Goal: Task Accomplishment & Management: Manage account settings

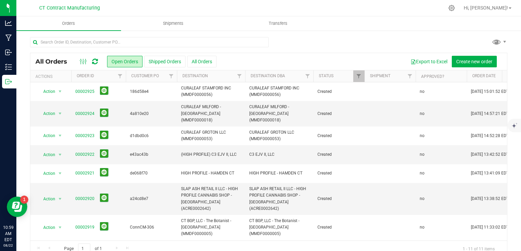
scroll to position [60, 0]
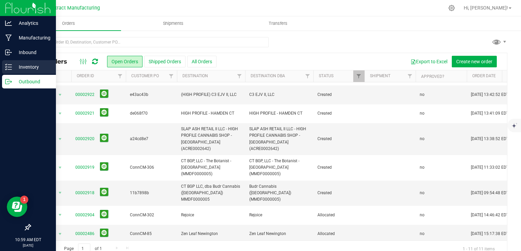
click at [15, 69] on p "Inventory" at bounding box center [32, 67] width 41 height 8
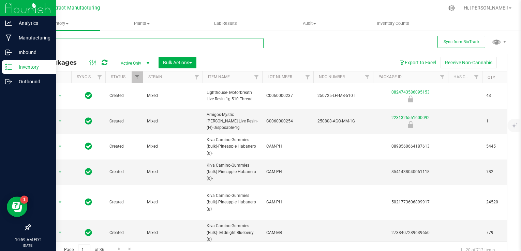
click at [93, 43] on input "text" at bounding box center [146, 43] width 233 height 10
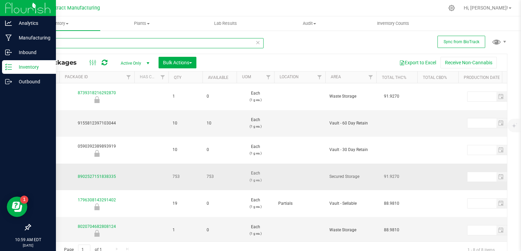
scroll to position [0, 319]
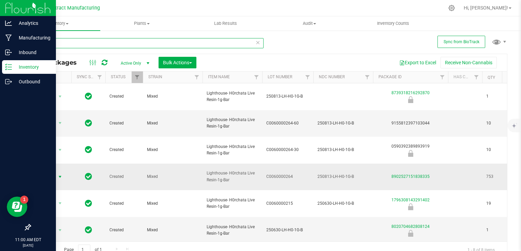
type input "h0r"
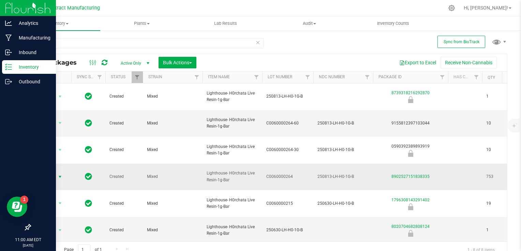
click at [58, 176] on span "select" at bounding box center [59, 176] width 5 height 5
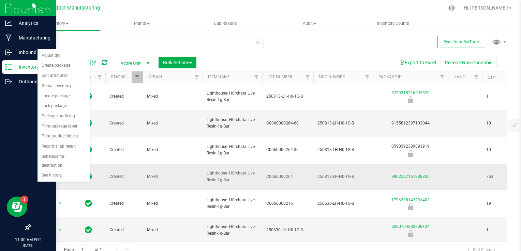
click at [58, 176] on span "select" at bounding box center [59, 176] width 5 height 5
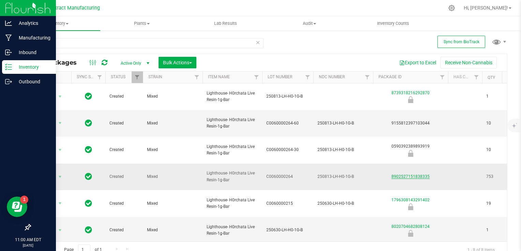
click at [424, 177] on link "8902527151838335" at bounding box center [410, 176] width 38 height 5
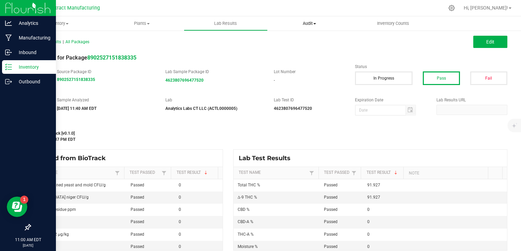
click at [317, 24] on span "Audit" at bounding box center [309, 23] width 83 height 6
click at [314, 24] on span "Audit" at bounding box center [310, 23] width 84 height 6
click at [59, 23] on span "Inventory" at bounding box center [58, 23] width 83 height 6
click at [127, 39] on div "All Lab Results | All Packages Edit" at bounding box center [268, 41] width 487 height 17
click at [82, 80] on strong "8902527151838335" at bounding box center [76, 79] width 38 height 5
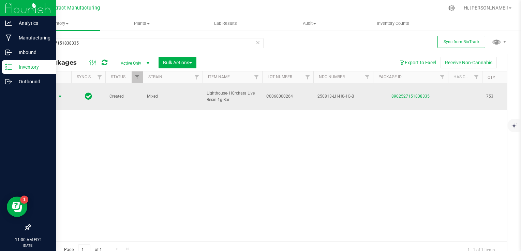
click at [63, 97] on span "select" at bounding box center [60, 97] width 9 height 10
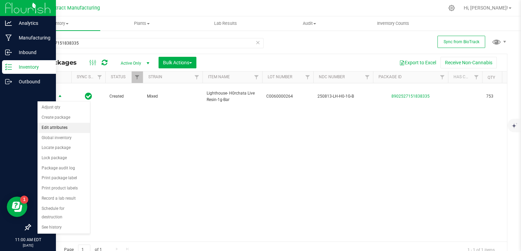
click at [67, 125] on li "Edit attributes" at bounding box center [63, 128] width 52 height 10
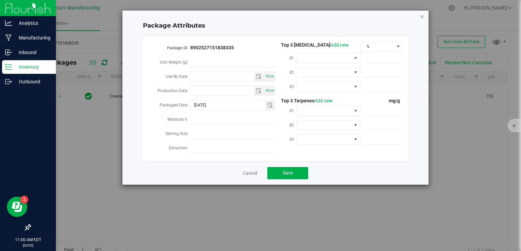
click at [422, 16] on icon "Close modal" at bounding box center [422, 16] width 5 height 8
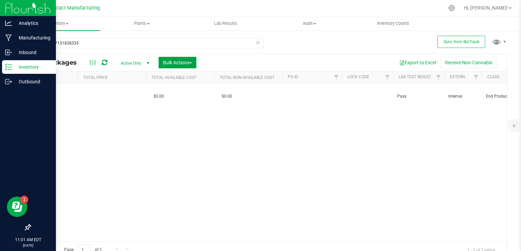
click at [185, 62] on span "Bulk Actions" at bounding box center [177, 62] width 29 height 5
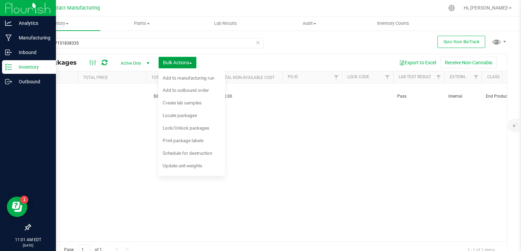
click at [185, 61] on span "Bulk Actions" at bounding box center [177, 62] width 29 height 5
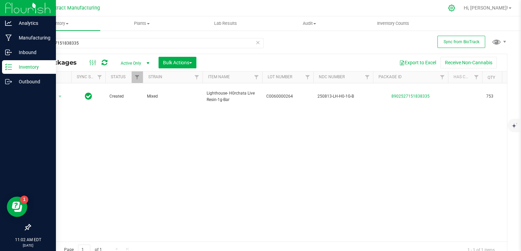
click at [455, 9] on icon at bounding box center [451, 7] width 7 height 7
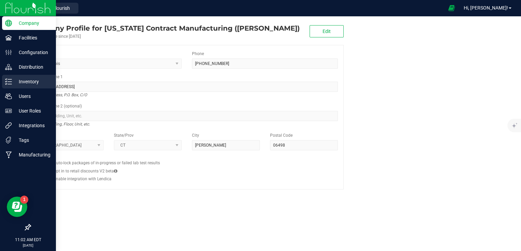
click at [37, 76] on div "Inventory" at bounding box center [29, 82] width 54 height 14
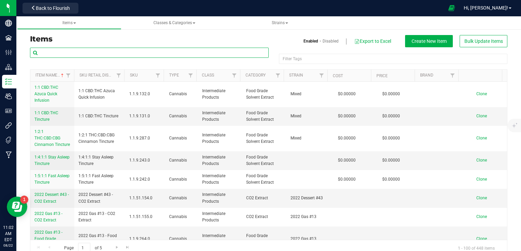
click at [126, 51] on input "text" at bounding box center [149, 53] width 239 height 10
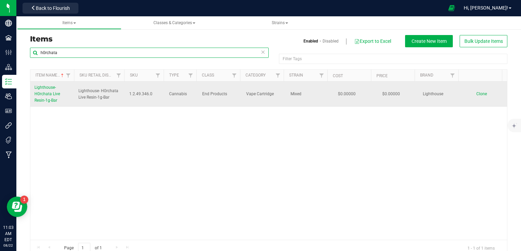
type input "h0rchata"
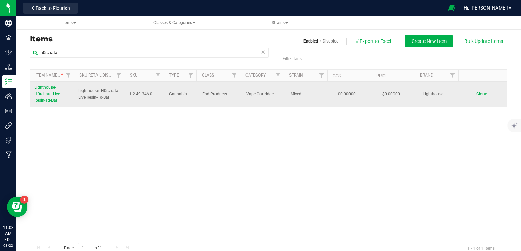
click at [43, 90] on link "Lighthouse- H0rchata Live Resin-1g-Bar" at bounding box center [52, 95] width 36 height 20
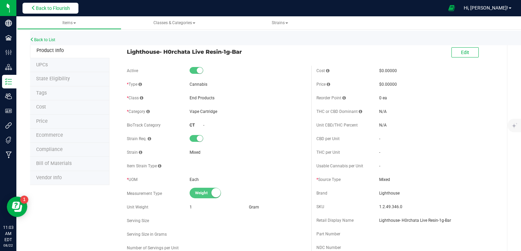
click at [46, 10] on span "Back to Flourish" at bounding box center [53, 7] width 34 height 5
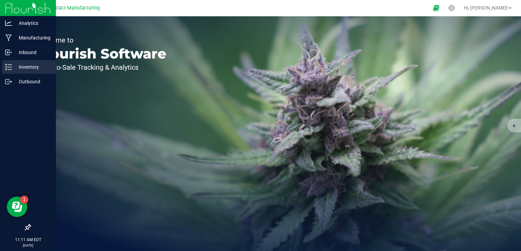
click at [17, 68] on p "Inventory" at bounding box center [32, 67] width 41 height 8
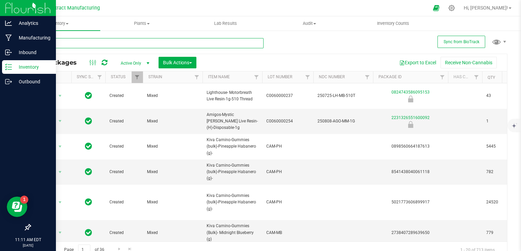
click at [121, 43] on input "text" at bounding box center [146, 43] width 233 height 10
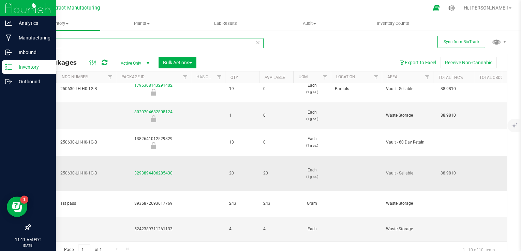
scroll to position [0, 257]
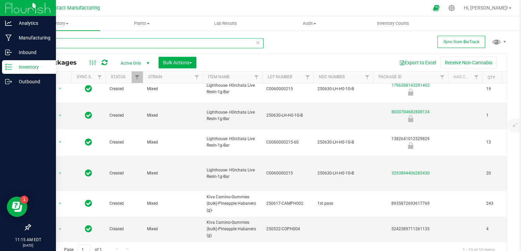
click at [57, 43] on input "h0" at bounding box center [146, 43] width 233 height 10
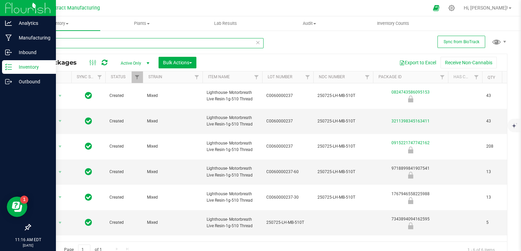
type input "motor"
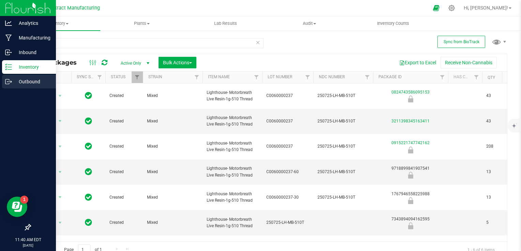
click at [13, 79] on p "Outbound" at bounding box center [32, 82] width 41 height 8
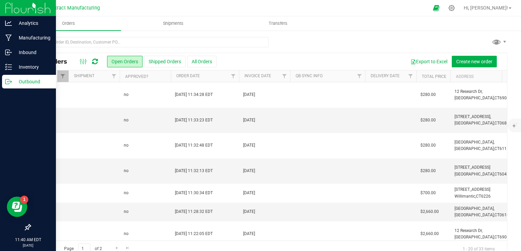
scroll to position [0, 244]
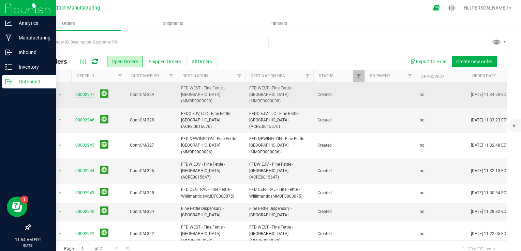
click at [81, 92] on link "00002947" at bounding box center [84, 95] width 19 height 6
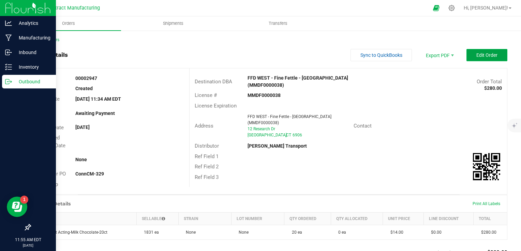
click at [477, 56] on span "Edit Order" at bounding box center [486, 54] width 21 height 5
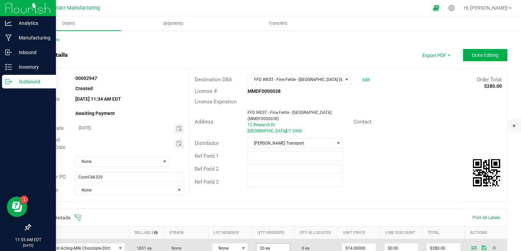
scroll to position [34, 0]
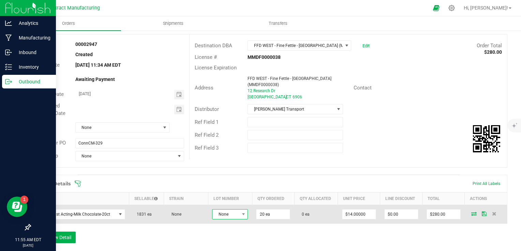
click at [223, 218] on span "None" at bounding box center [225, 215] width 27 height 10
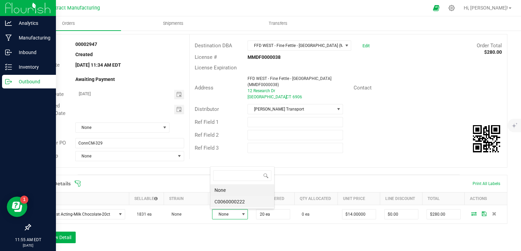
click at [227, 202] on li "C0060000222" at bounding box center [242, 202] width 64 height 12
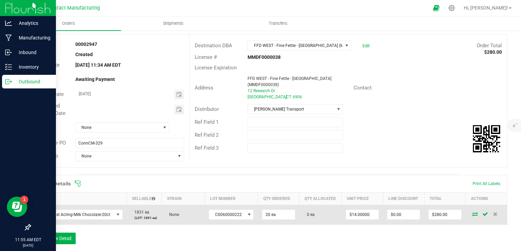
click at [472, 215] on icon at bounding box center [474, 214] width 5 height 4
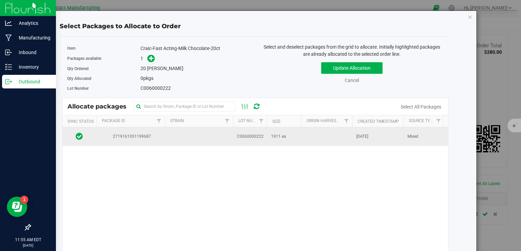
click at [192, 140] on td at bounding box center [199, 136] width 68 height 18
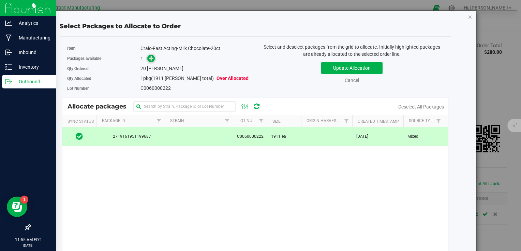
click at [149, 58] on icon at bounding box center [151, 58] width 5 height 5
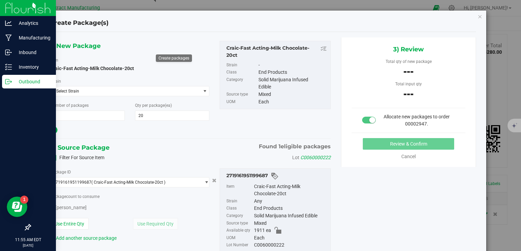
type input "20"
click at [100, 212] on div "Package ID 2719161951199687 ( Craic-Fast Acting-Milk Chocolate-20ct ) 271916195…" at bounding box center [130, 206] width 170 height 74
click at [102, 201] on div "Package count to consume 0 ea 0 eaches" at bounding box center [129, 202] width 159 height 19
click at [104, 205] on span "0 ea 0" at bounding box center [103, 207] width 106 height 10
type input "20"
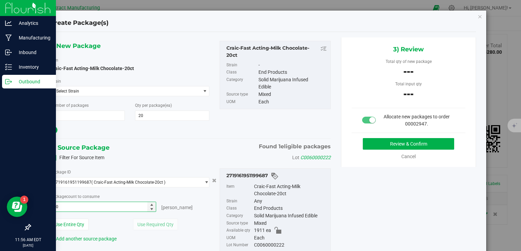
type input "20 ea"
click at [180, 129] on div at bounding box center [129, 130] width 159 height 9
click at [414, 144] on button "Review & Confirm" at bounding box center [408, 144] width 91 height 12
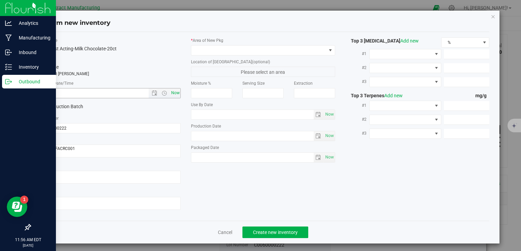
click at [173, 96] on span "Now" at bounding box center [175, 93] width 12 height 10
type input "8/22/2025 11:56 AM"
click at [218, 49] on span at bounding box center [258, 51] width 135 height 10
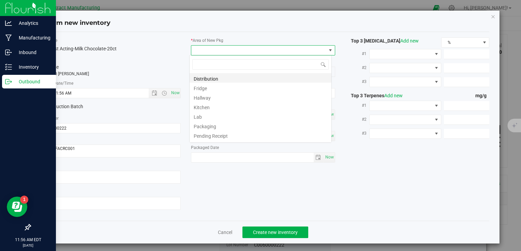
scroll to position [10, 142]
click at [220, 78] on li "Distribution" at bounding box center [260, 78] width 142 height 10
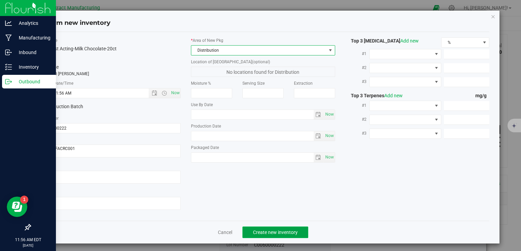
click at [277, 237] on button "Create new inventory" at bounding box center [275, 233] width 66 height 12
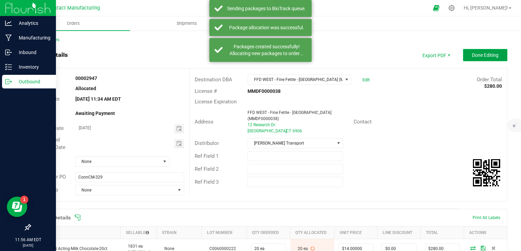
click at [472, 50] on button "Done Editing" at bounding box center [485, 55] width 44 height 12
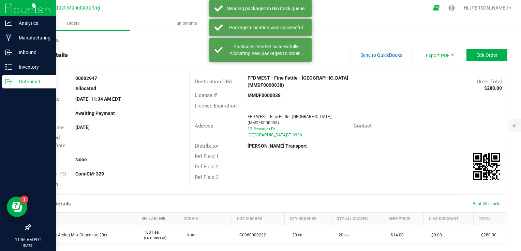
click at [51, 38] on link "Back to Orders" at bounding box center [44, 39] width 29 height 5
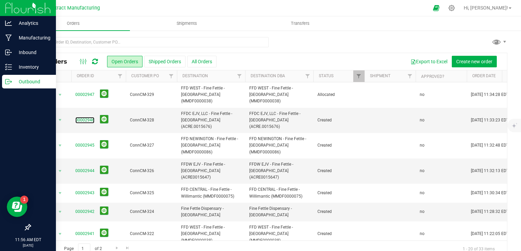
click at [80, 117] on link "00002946" at bounding box center [84, 120] width 19 height 6
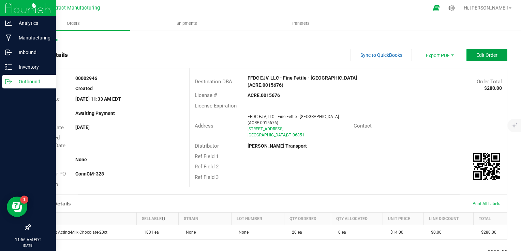
click at [484, 56] on span "Edit Order" at bounding box center [486, 54] width 21 height 5
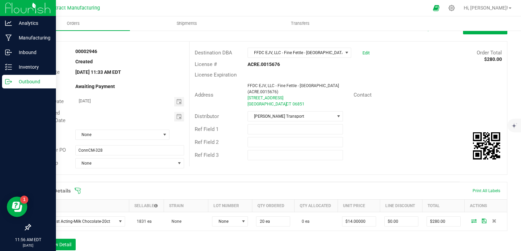
scroll to position [34, 0]
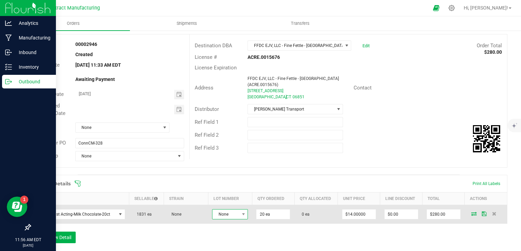
click at [228, 213] on span "None" at bounding box center [225, 215] width 27 height 10
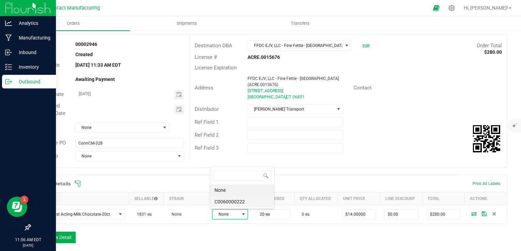
click at [236, 203] on li "C0060000222" at bounding box center [242, 202] width 64 height 12
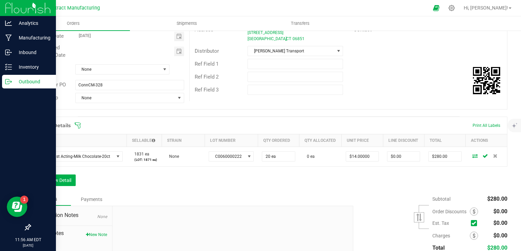
scroll to position [0, 0]
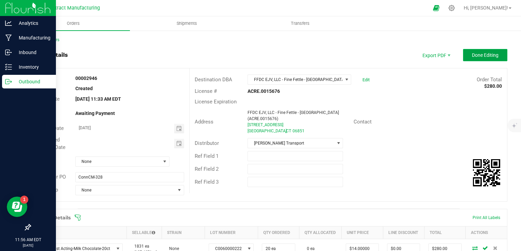
click at [476, 58] on button "Done Editing" at bounding box center [485, 55] width 44 height 12
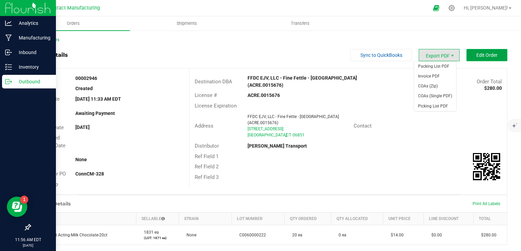
click at [476, 51] on button "Edit Order" at bounding box center [486, 55] width 41 height 12
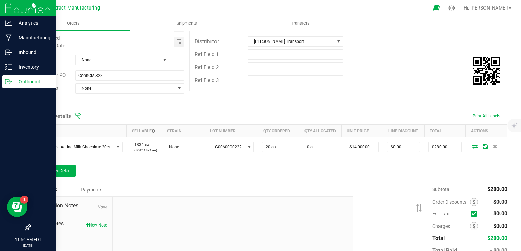
scroll to position [102, 0]
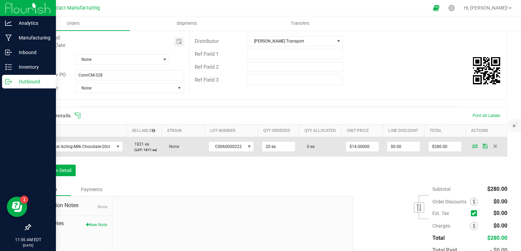
click at [470, 146] on span at bounding box center [475, 146] width 10 height 4
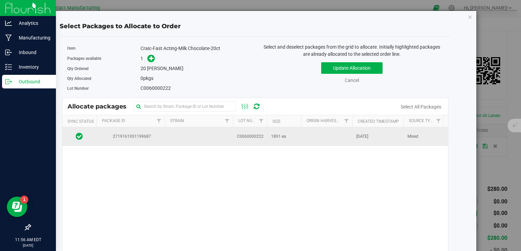
click at [263, 142] on td "C0060000222" at bounding box center [250, 136] width 34 height 18
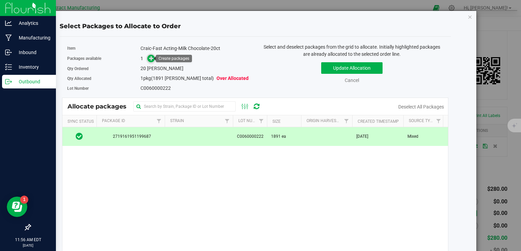
click at [150, 58] on icon at bounding box center [151, 58] width 5 height 5
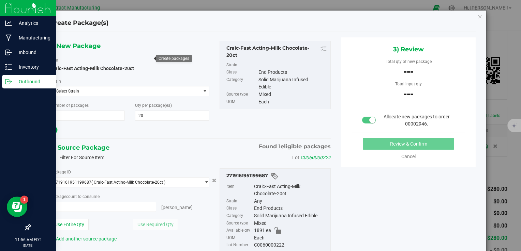
type input "0 ea"
type input "0"
click at [94, 202] on span "0 ea 0" at bounding box center [103, 207] width 106 height 10
type input "20"
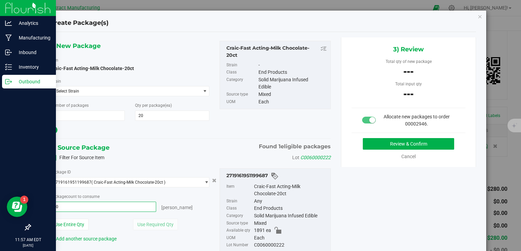
type input "20 ea"
click at [180, 134] on div at bounding box center [129, 130] width 159 height 9
click at [386, 142] on button "Review & Confirm" at bounding box center [408, 144] width 91 height 12
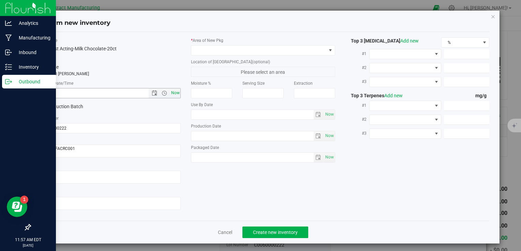
click at [174, 91] on span "Now" at bounding box center [175, 93] width 12 height 10
type input "8/22/2025 11:57 AM"
click at [212, 52] on span at bounding box center [258, 51] width 135 height 10
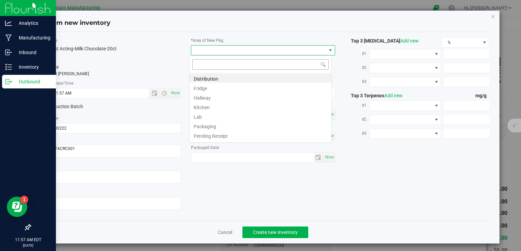
scroll to position [10, 142]
click at [203, 76] on li "Distribution" at bounding box center [260, 78] width 142 height 10
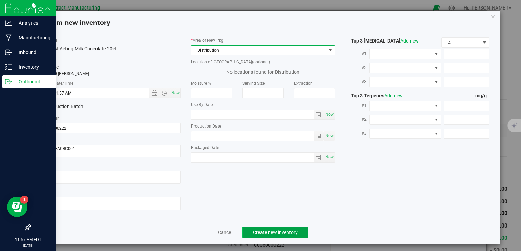
click at [257, 230] on span "Create new inventory" at bounding box center [275, 232] width 45 height 5
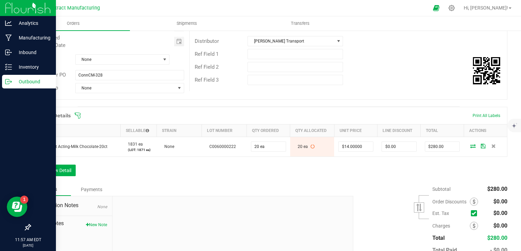
click at [254, 190] on div "Notes Payments" at bounding box center [189, 189] width 318 height 13
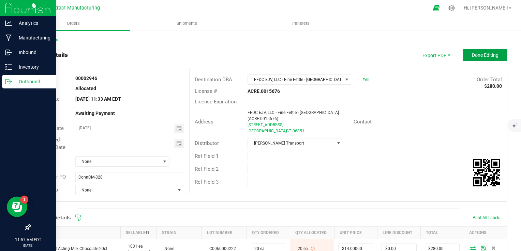
click at [478, 56] on span "Done Editing" at bounding box center [485, 54] width 27 height 5
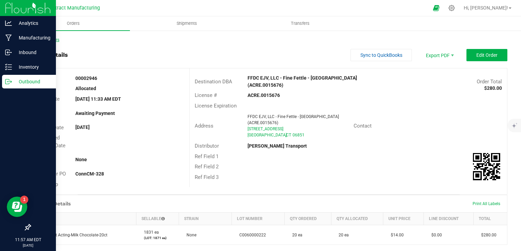
click at [57, 38] on link "Back to Orders" at bounding box center [44, 39] width 29 height 5
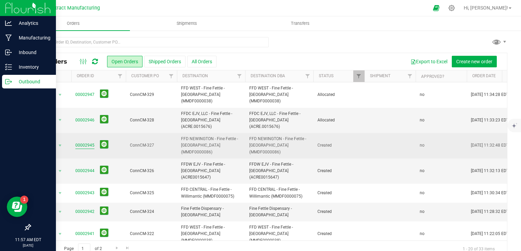
click at [82, 142] on link "00002945" at bounding box center [84, 145] width 19 height 6
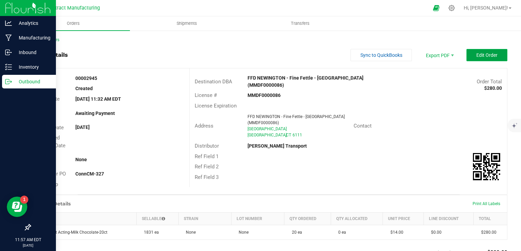
click at [476, 55] on span "Edit Order" at bounding box center [486, 54] width 21 height 5
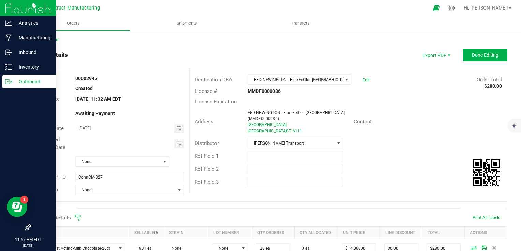
scroll to position [34, 0]
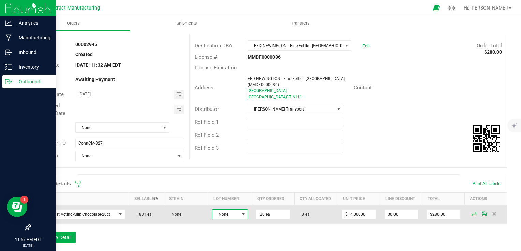
click at [220, 219] on span "None" at bounding box center [230, 215] width 36 height 10
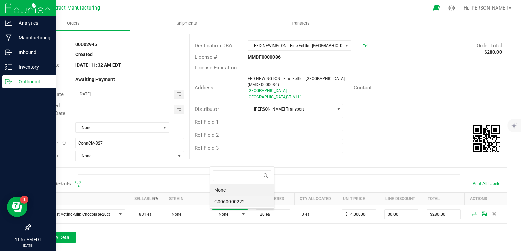
click at [224, 207] on li "C0060000222" at bounding box center [242, 202] width 64 height 12
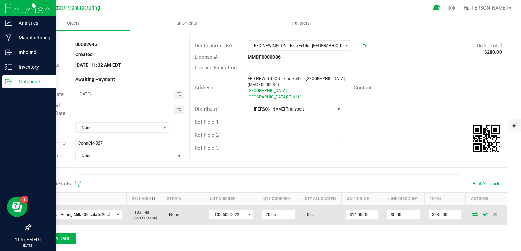
click at [472, 214] on icon at bounding box center [474, 214] width 5 height 4
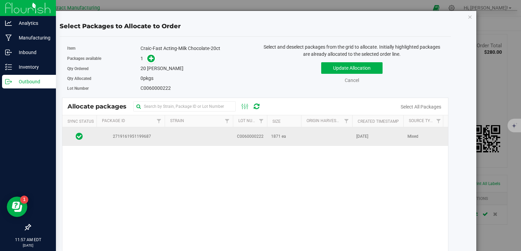
click at [188, 135] on td at bounding box center [199, 136] width 68 height 18
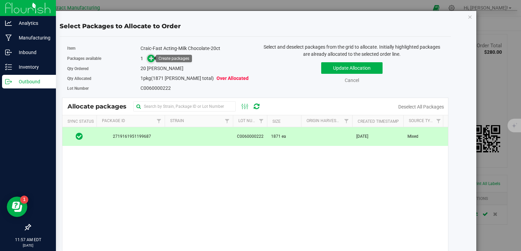
click at [149, 55] on span at bounding box center [151, 59] width 8 height 8
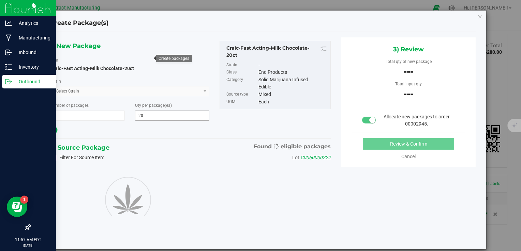
type input "20"
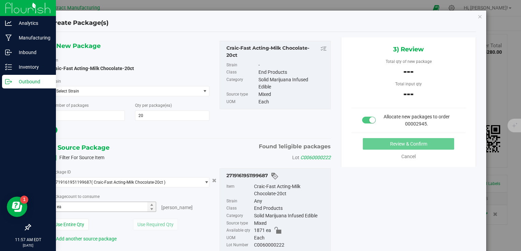
click at [128, 204] on span "0 ea 0" at bounding box center [103, 207] width 106 height 10
type input "20"
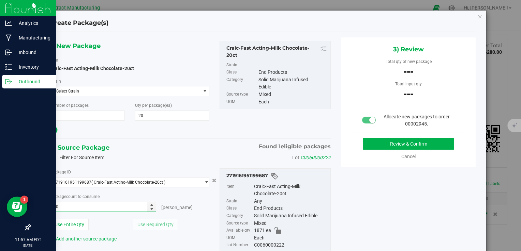
type input "20 ea"
click at [195, 122] on div "1) New Package Item Craic-Fast Acting-Milk Chocolate-20ct Strain Select Strain …" at bounding box center [130, 88] width 170 height 94
click at [377, 142] on button "Review & Confirm" at bounding box center [408, 144] width 91 height 12
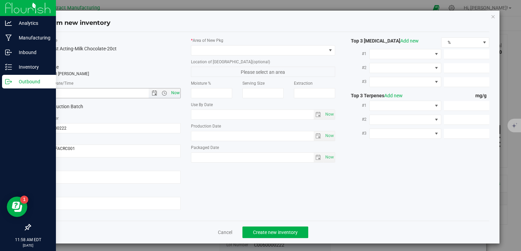
click at [174, 89] on span "Now" at bounding box center [175, 93] width 12 height 10
type input "8/22/2025 11:58 AM"
click at [203, 48] on span at bounding box center [258, 51] width 135 height 10
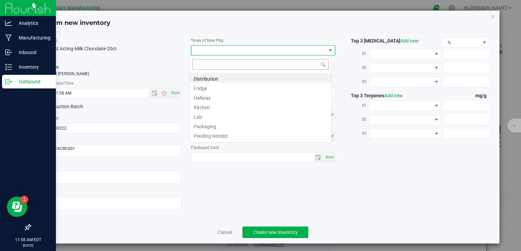
scroll to position [10, 142]
click at [201, 74] on li "Distribution" at bounding box center [260, 78] width 142 height 10
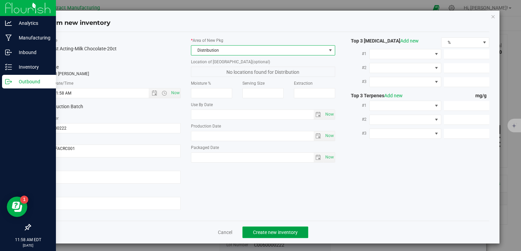
click at [288, 236] on button "Create new inventory" at bounding box center [275, 233] width 66 height 12
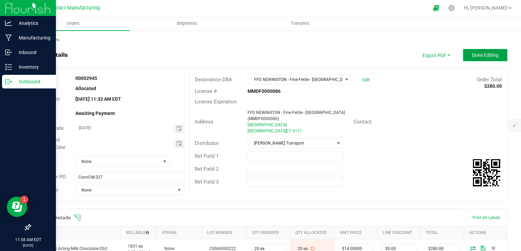
click at [494, 59] on button "Done Editing" at bounding box center [485, 55] width 44 height 12
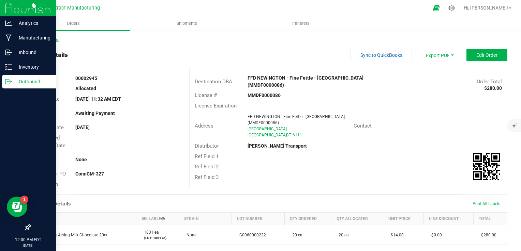
click at [44, 38] on link "Back to Orders" at bounding box center [44, 39] width 29 height 5
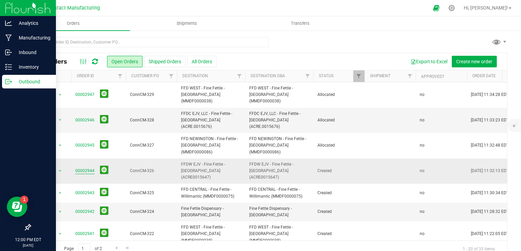
click at [90, 168] on link "00002944" at bounding box center [84, 171] width 19 height 6
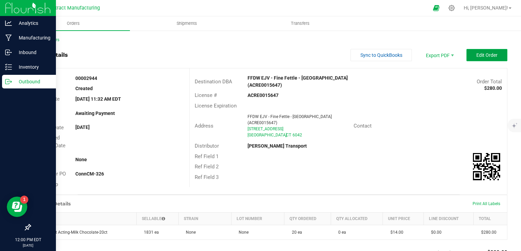
click at [476, 52] on span "Edit Order" at bounding box center [486, 54] width 21 height 5
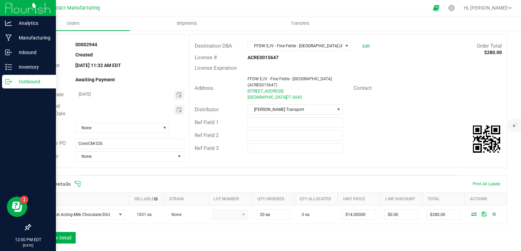
scroll to position [102, 0]
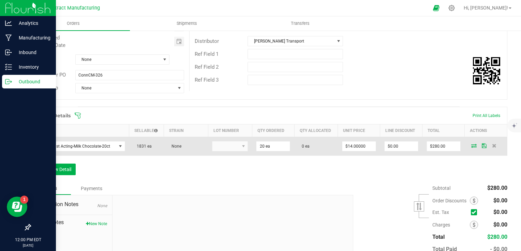
click at [232, 144] on kendo-dropdownlist at bounding box center [230, 146] width 36 height 10
click at [111, 147] on span "Craic-Fast Acting-Milk Chocolate-20ct" at bounding box center [75, 147] width 81 height 10
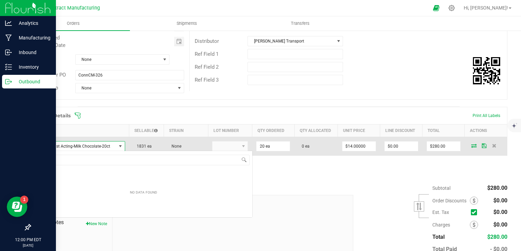
scroll to position [34068, 33990]
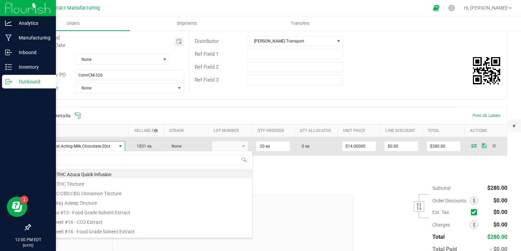
click at [111, 147] on span "Craic-Fast Acting-Milk Chocolate-20ct" at bounding box center [75, 147] width 81 height 10
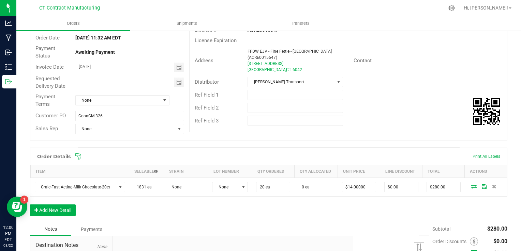
scroll to position [143, 0]
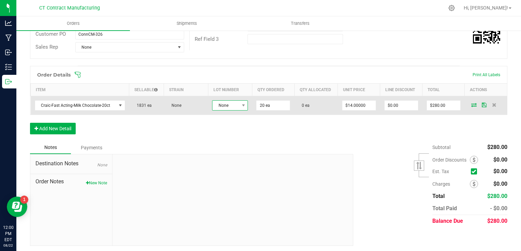
click at [225, 105] on span "None" at bounding box center [225, 106] width 27 height 10
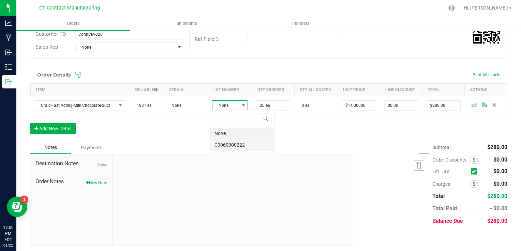
scroll to position [10, 35]
click at [242, 142] on li "C0060000222" at bounding box center [242, 145] width 64 height 12
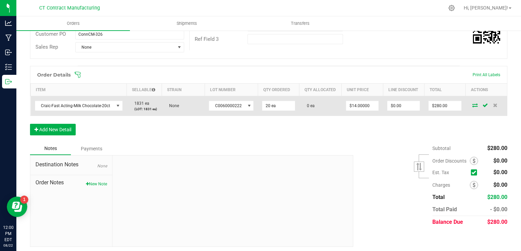
click at [472, 105] on icon at bounding box center [474, 105] width 5 height 4
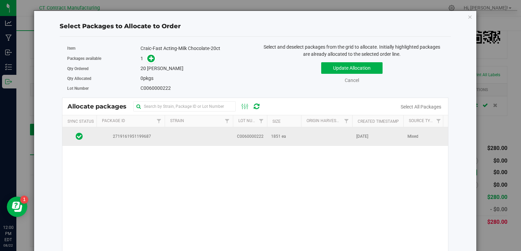
drag, startPoint x: 150, startPoint y: 138, endPoint x: 149, endPoint y: 134, distance: 4.5
click at [150, 138] on span "2719161951199687" at bounding box center [131, 137] width 60 height 6
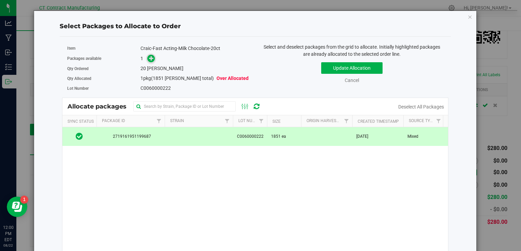
click at [152, 58] on icon at bounding box center [151, 58] width 5 height 5
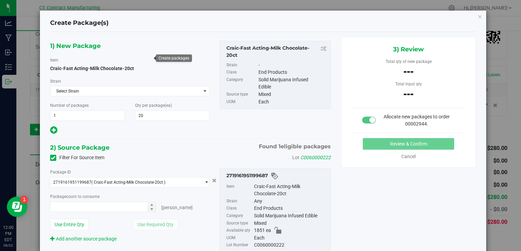
type input "0 ea"
click at [123, 207] on input "0 ea" at bounding box center [103, 207] width 106 height 10
type input "20"
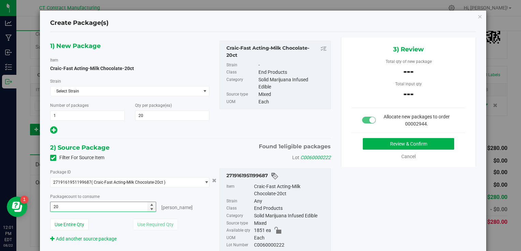
type input "20 ea"
click at [182, 128] on div at bounding box center [129, 130] width 159 height 9
click at [371, 145] on button "Review & Confirm" at bounding box center [408, 144] width 91 height 12
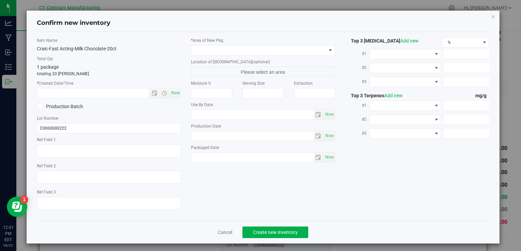
type textarea "250710-FACRC001"
click at [176, 91] on span "Now" at bounding box center [175, 93] width 12 height 10
type input "8/22/2025 12:01 PM"
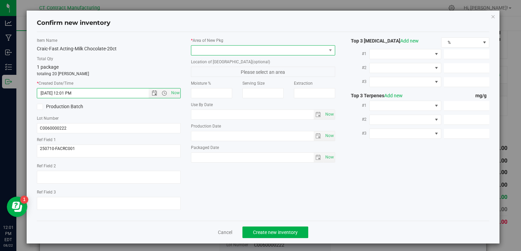
click at [207, 50] on span at bounding box center [258, 51] width 135 height 10
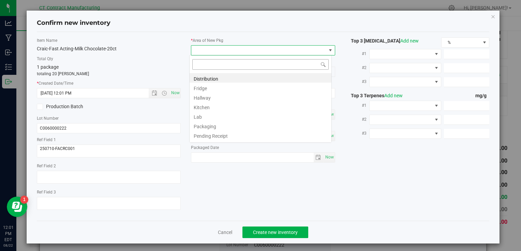
scroll to position [10, 142]
click at [211, 76] on li "Distribution" at bounding box center [260, 78] width 142 height 10
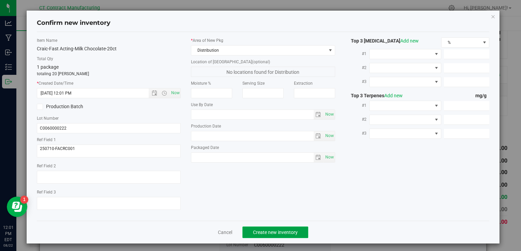
click at [271, 230] on span "Create new inventory" at bounding box center [275, 232] width 45 height 5
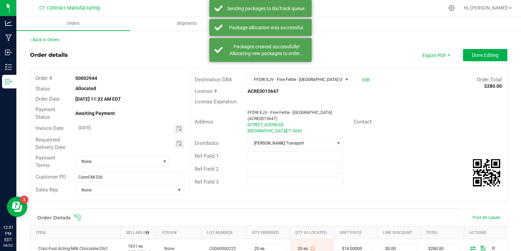
click at [478, 47] on div "Back to Orders Order details Export PDF Done Editing Order # 00002944 Status Al…" at bounding box center [268, 214] width 477 height 354
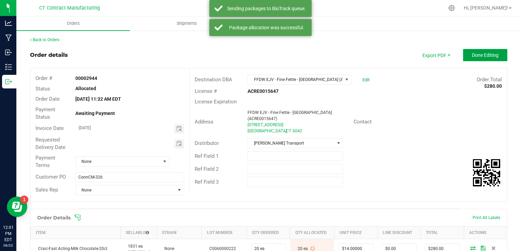
click at [475, 51] on button "Done Editing" at bounding box center [485, 55] width 44 height 12
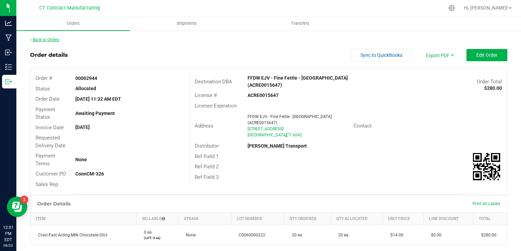
click at [50, 39] on link "Back to Orders" at bounding box center [44, 39] width 29 height 5
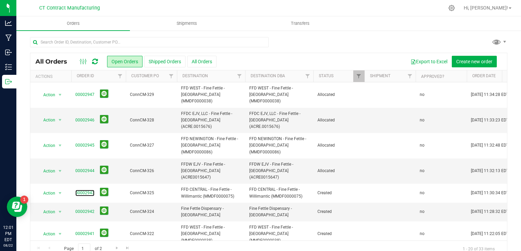
click at [86, 190] on link "00002943" at bounding box center [84, 193] width 19 height 6
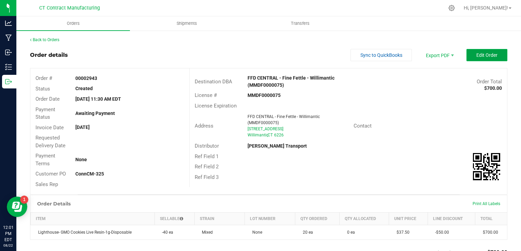
click at [485, 58] on button "Edit Order" at bounding box center [486, 55] width 41 height 12
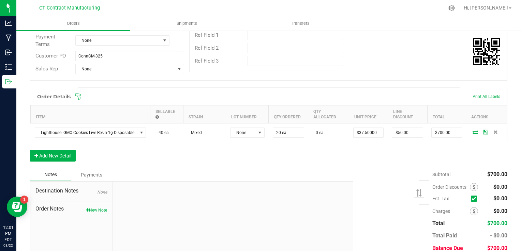
scroll to position [136, 0]
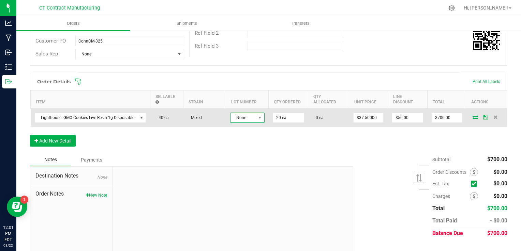
click at [254, 115] on span "None" at bounding box center [242, 118] width 25 height 10
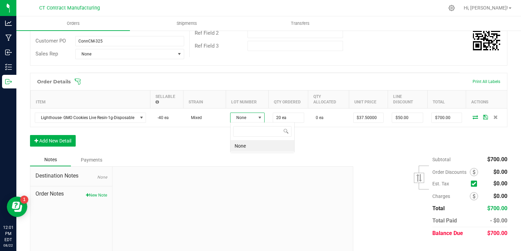
scroll to position [10, 34]
click at [180, 156] on div "Notes Payments" at bounding box center [189, 160] width 318 height 13
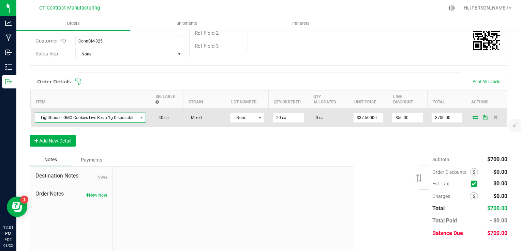
click at [128, 118] on span "Lighthouse- GMO Cookies Live Resin-1g-Disposable" at bounding box center [86, 118] width 102 height 10
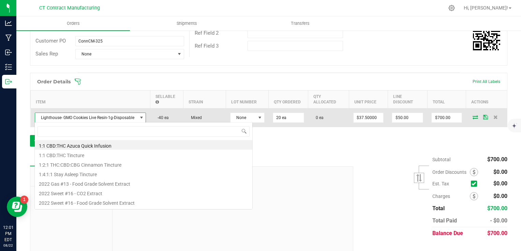
scroll to position [10, 111]
type input "gmo"
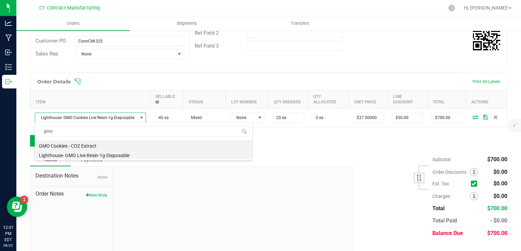
click at [123, 152] on li "Lighthouse- GMO Live Resin-1g-Disposable" at bounding box center [143, 155] width 217 height 10
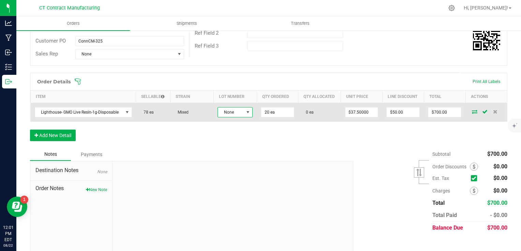
click at [244, 114] on span at bounding box center [248, 113] width 9 height 10
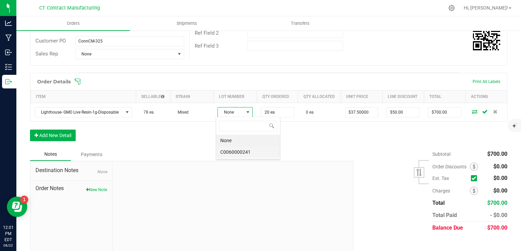
click at [243, 150] on li "C0060000241" at bounding box center [248, 153] width 64 height 12
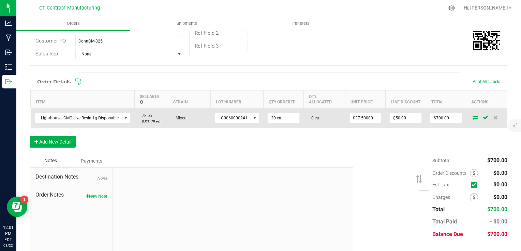
click at [472, 118] on icon at bounding box center [474, 118] width 5 height 4
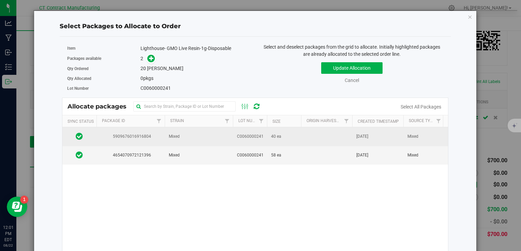
click at [176, 140] on td "Mixed" at bounding box center [199, 136] width 68 height 19
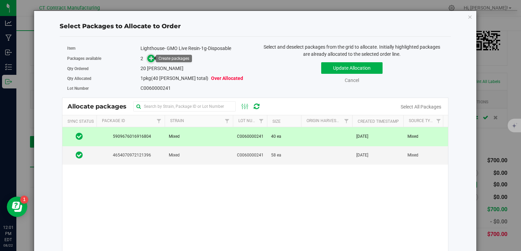
click at [151, 60] on icon at bounding box center [151, 58] width 5 height 5
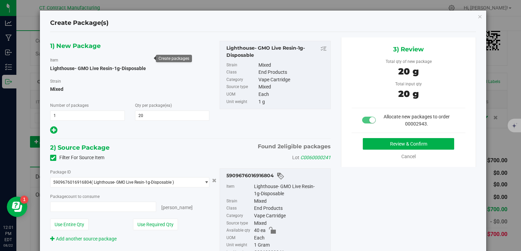
type input "20 ea"
click at [370, 147] on button "Review & Confirm" at bounding box center [408, 144] width 91 height 12
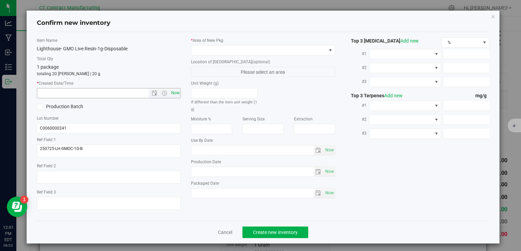
click at [177, 93] on span "Now" at bounding box center [175, 93] width 12 height 10
type input "8/22/2025 12:01 PM"
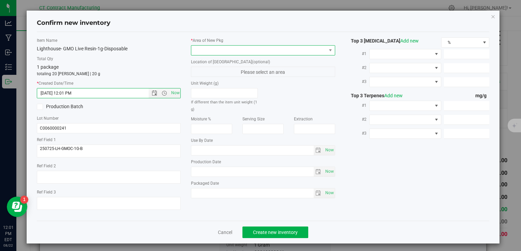
click at [215, 46] on span at bounding box center [258, 51] width 135 height 10
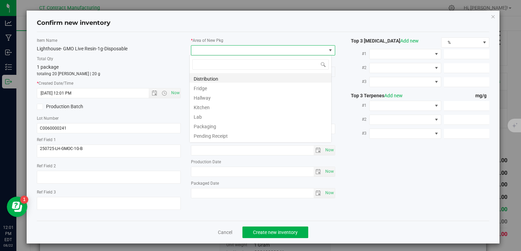
scroll to position [10, 142]
click at [220, 81] on li "Distribution" at bounding box center [260, 78] width 142 height 10
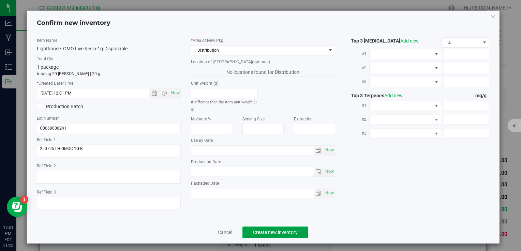
click at [275, 232] on span "Create new inventory" at bounding box center [275, 232] width 45 height 5
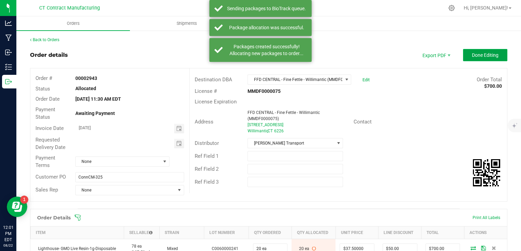
click at [479, 56] on span "Done Editing" at bounding box center [485, 54] width 27 height 5
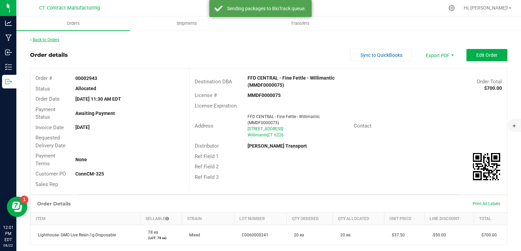
click at [55, 37] on link "Back to Orders" at bounding box center [44, 39] width 29 height 5
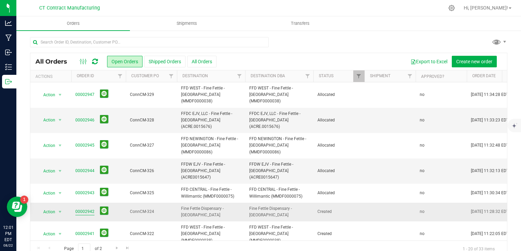
click at [88, 209] on link "00002942" at bounding box center [84, 212] width 19 height 6
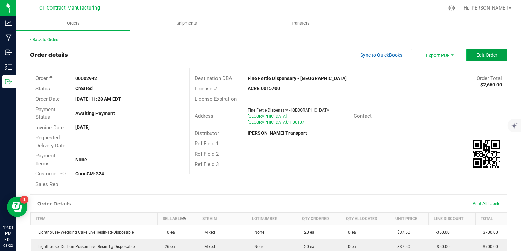
click at [484, 59] on button "Edit Order" at bounding box center [486, 55] width 41 height 12
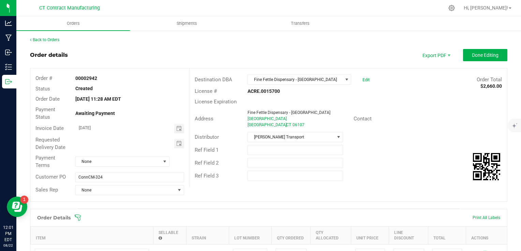
scroll to position [102, 0]
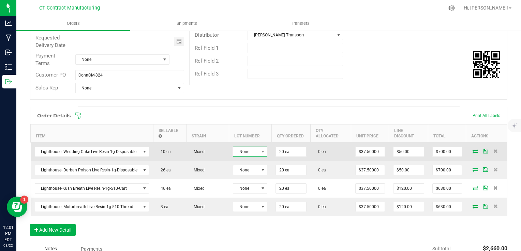
click at [242, 148] on span "None" at bounding box center [245, 152] width 25 height 10
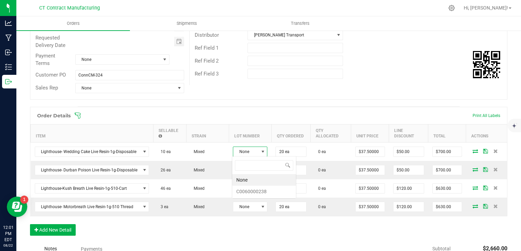
scroll to position [10, 34]
click at [255, 190] on li "C0060000238" at bounding box center [264, 192] width 64 height 12
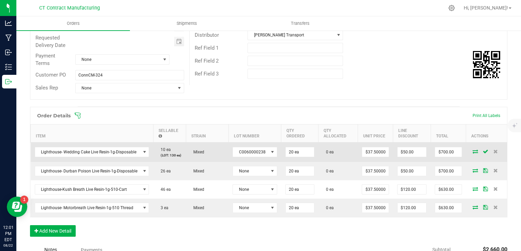
click at [472, 153] on icon at bounding box center [474, 152] width 5 height 4
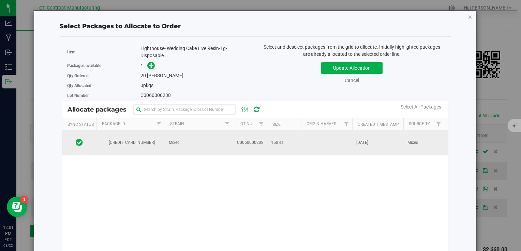
click at [200, 142] on td "Mixed" at bounding box center [199, 143] width 68 height 25
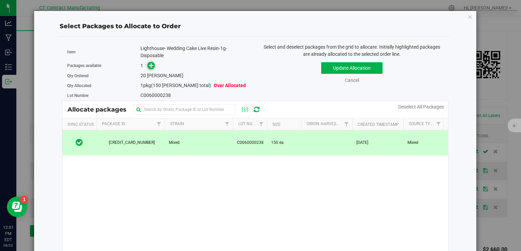
click at [150, 65] on icon at bounding box center [151, 65] width 5 height 5
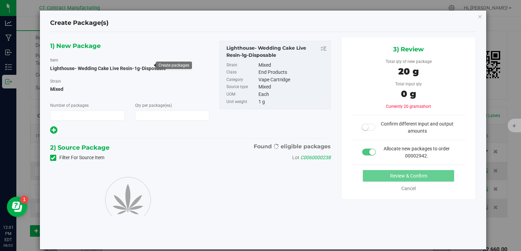
type input "1"
type input "20"
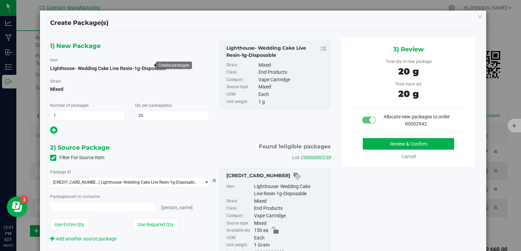
type input "20 ea"
click at [390, 142] on button "Review & Confirm" at bounding box center [408, 144] width 91 height 12
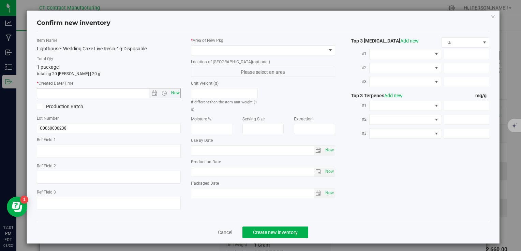
type textarea "250725-LH-WC-1G-B"
click at [178, 95] on span "Now" at bounding box center [175, 93] width 12 height 10
type input "8/22/2025 12:01 PM"
click at [220, 42] on label "* Area of New Pkg" at bounding box center [263, 40] width 144 height 6
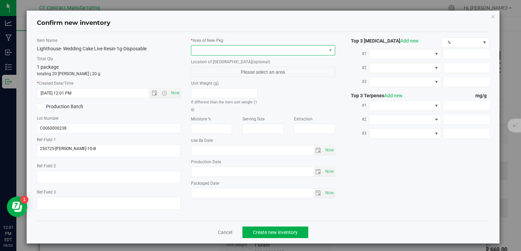
click at [214, 55] on span at bounding box center [258, 51] width 135 height 10
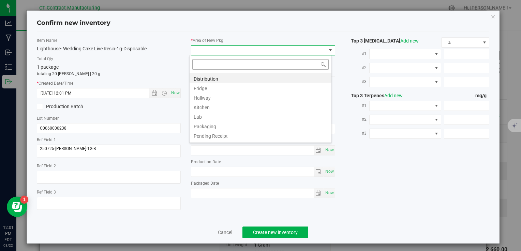
scroll to position [10, 142]
click at [210, 76] on li "Distribution" at bounding box center [260, 78] width 142 height 10
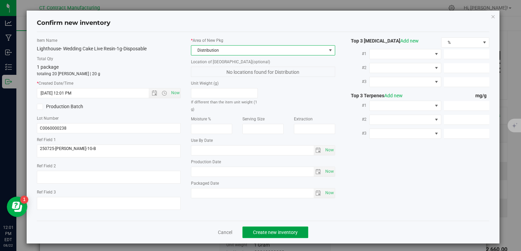
click at [288, 228] on button "Create new inventory" at bounding box center [275, 233] width 66 height 12
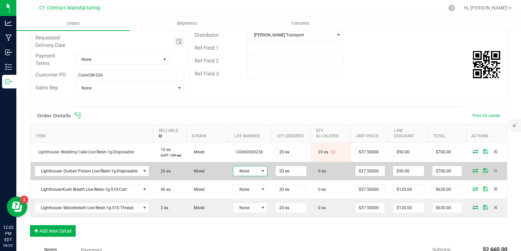
click at [260, 172] on span at bounding box center [262, 171] width 5 height 5
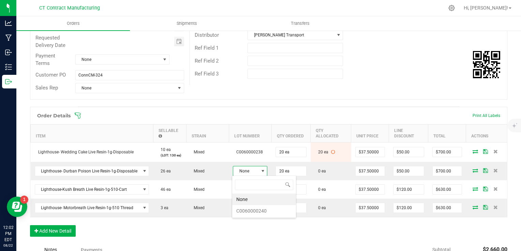
scroll to position [10, 34]
click at [263, 211] on li "C0060000240" at bounding box center [264, 211] width 64 height 12
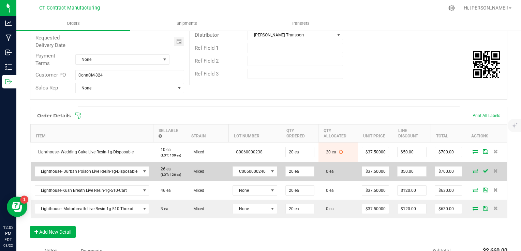
click at [472, 170] on icon at bounding box center [474, 171] width 5 height 4
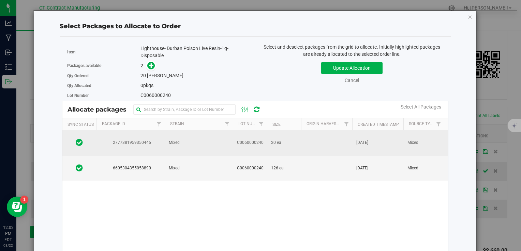
click at [206, 143] on td "Mixed" at bounding box center [199, 144] width 68 height 26
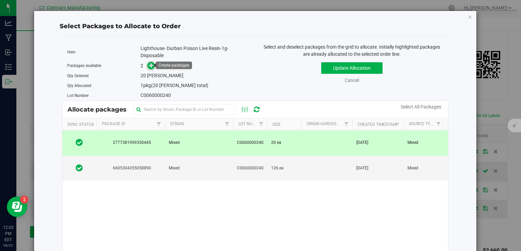
click at [149, 67] on icon at bounding box center [151, 65] width 5 height 5
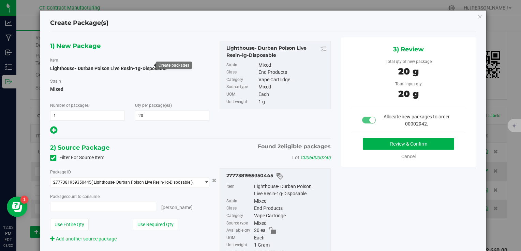
type input "20 ea"
click at [389, 141] on button "Review & Confirm" at bounding box center [408, 144] width 91 height 12
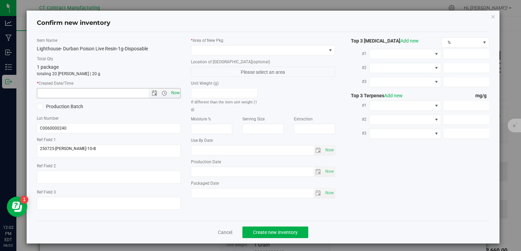
click at [173, 91] on span "Now" at bounding box center [175, 93] width 12 height 10
type input "8/22/2025 12:02 PM"
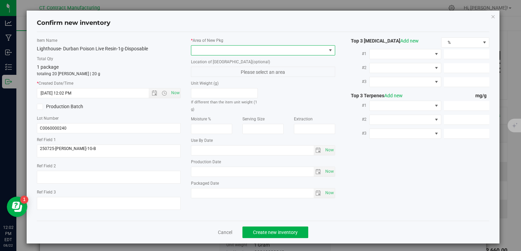
click at [209, 52] on span at bounding box center [258, 51] width 135 height 10
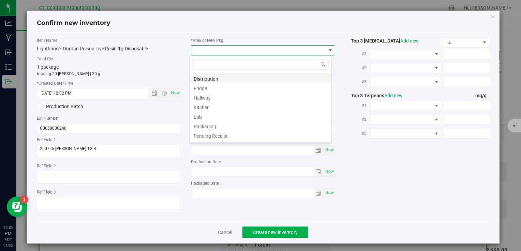
scroll to position [10, 142]
click at [215, 78] on li "Distribution" at bounding box center [260, 78] width 142 height 10
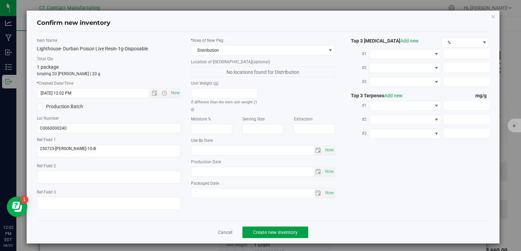
click at [267, 234] on span "Create new inventory" at bounding box center [275, 232] width 45 height 5
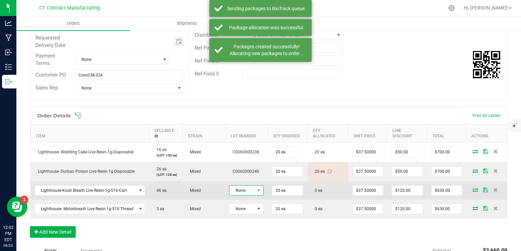
click at [251, 189] on span "None" at bounding box center [241, 191] width 25 height 10
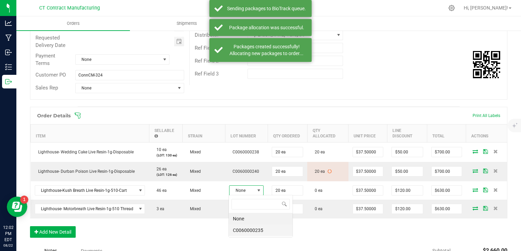
scroll to position [10, 34]
click at [258, 230] on li "C0060000235" at bounding box center [261, 231] width 64 height 12
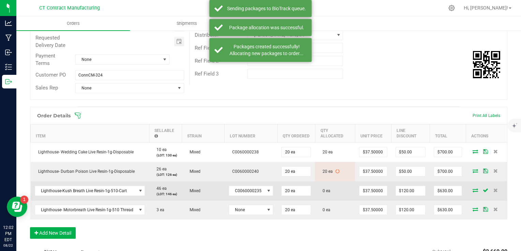
click at [472, 190] on icon at bounding box center [474, 190] width 5 height 4
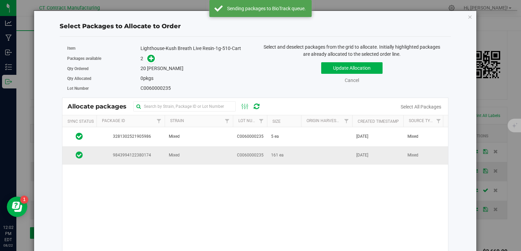
click at [229, 150] on td "Mixed" at bounding box center [199, 156] width 68 height 18
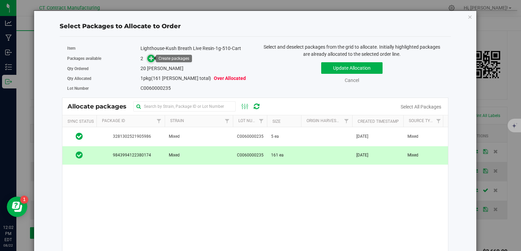
click at [153, 59] on span at bounding box center [151, 59] width 8 height 8
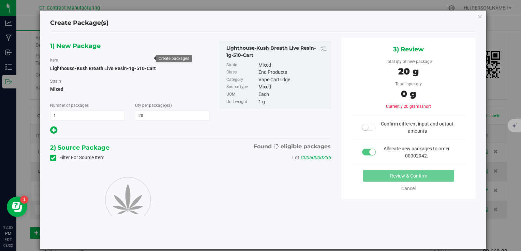
type input "20"
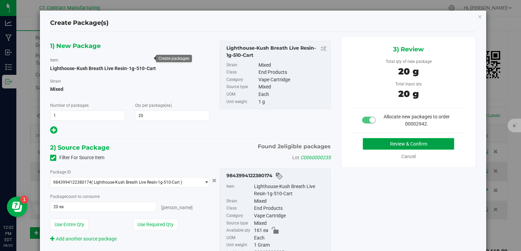
click at [376, 140] on button "Review & Confirm" at bounding box center [408, 144] width 91 height 12
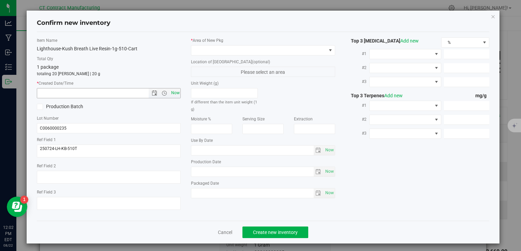
click at [172, 94] on span "Now" at bounding box center [175, 93] width 12 height 10
type input "8/22/2025 12:02 PM"
click at [209, 43] on div "* Area of New Pkg" at bounding box center [263, 46] width 144 height 18
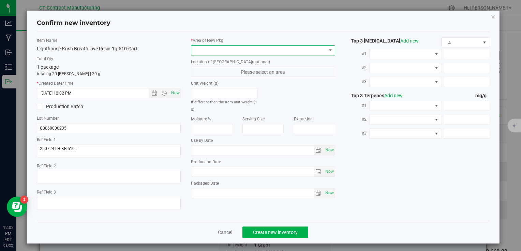
click at [220, 51] on span at bounding box center [258, 51] width 135 height 10
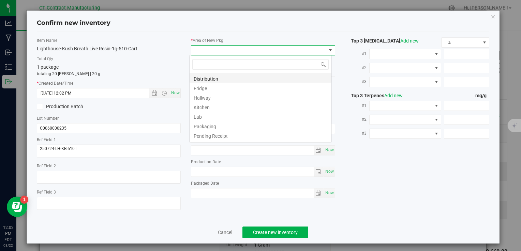
scroll to position [10, 142]
click at [219, 81] on li "Distribution" at bounding box center [260, 78] width 142 height 10
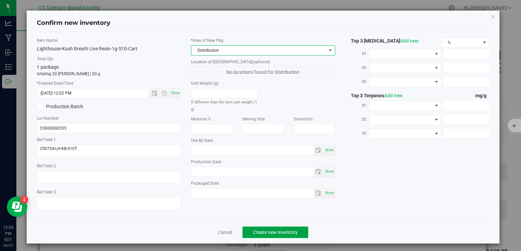
click at [272, 234] on span "Create new inventory" at bounding box center [275, 232] width 45 height 5
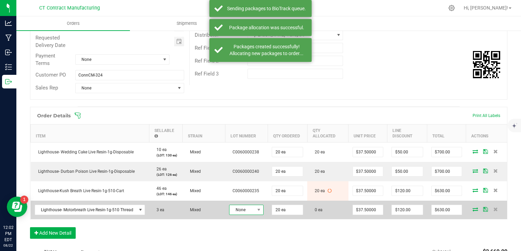
click at [250, 211] on span "None" at bounding box center [241, 210] width 25 height 10
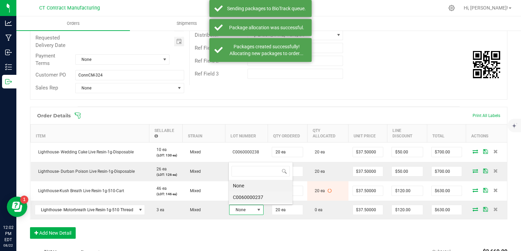
scroll to position [10, 34]
click at [260, 198] on li "C0060000237" at bounding box center [261, 198] width 64 height 12
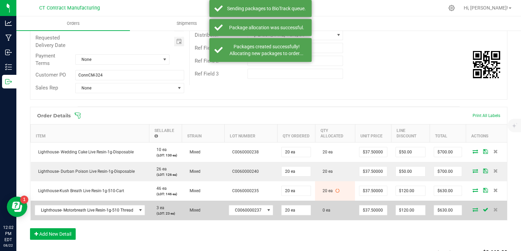
click at [472, 212] on icon at bounding box center [474, 210] width 5 height 4
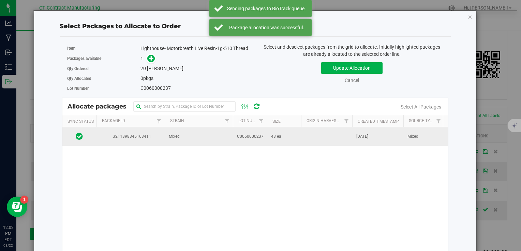
click at [148, 138] on span "3211398345163411" at bounding box center [131, 137] width 60 height 6
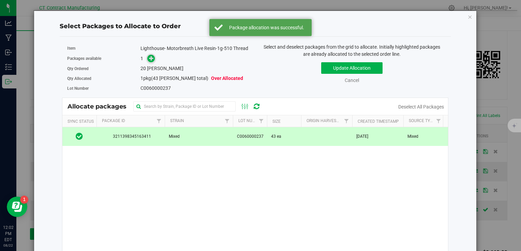
click at [149, 58] on icon at bounding box center [151, 58] width 5 height 5
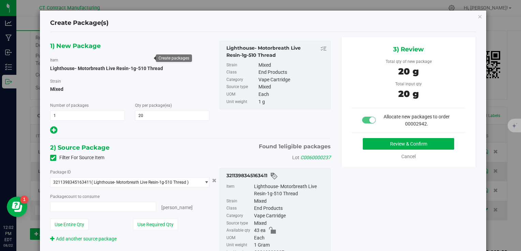
type input "20 ea"
click at [373, 143] on button "Review & Confirm" at bounding box center [408, 144] width 91 height 12
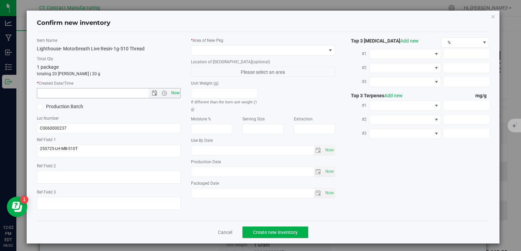
click at [177, 93] on span "Now" at bounding box center [175, 93] width 12 height 10
type input "8/22/2025 12:02 PM"
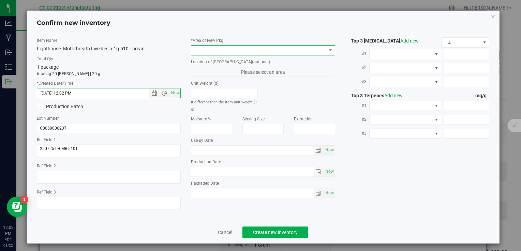
click at [205, 49] on span at bounding box center [258, 51] width 135 height 10
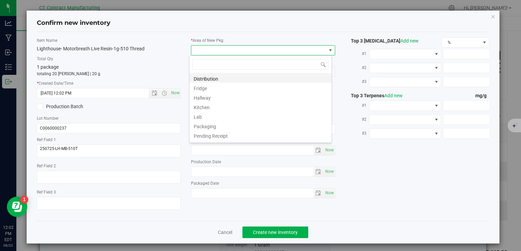
scroll to position [10, 142]
click at [213, 78] on li "Distribution" at bounding box center [260, 78] width 142 height 10
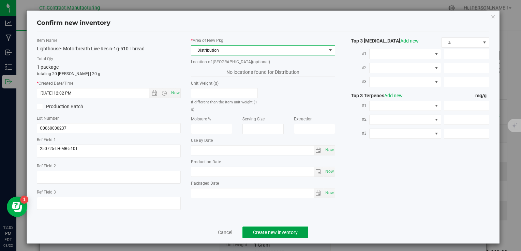
click at [284, 231] on span "Create new inventory" at bounding box center [275, 232] width 45 height 5
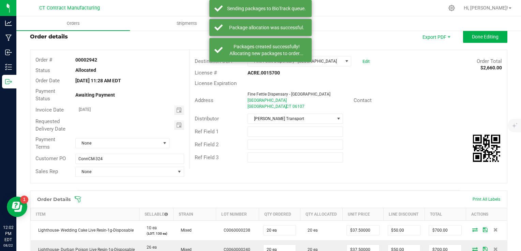
scroll to position [5, 0]
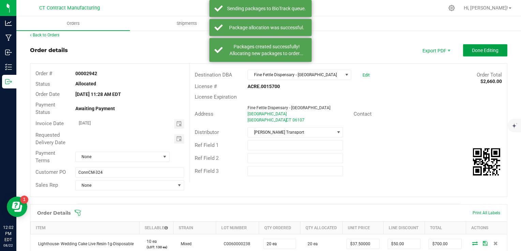
click at [472, 55] on button "Done Editing" at bounding box center [485, 50] width 44 height 12
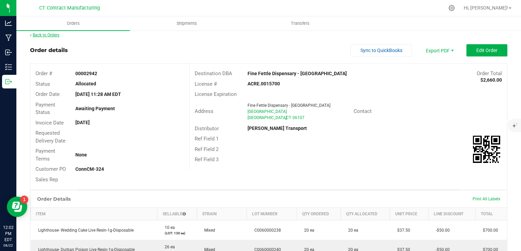
click at [58, 37] on link "Back to Orders" at bounding box center [44, 35] width 29 height 5
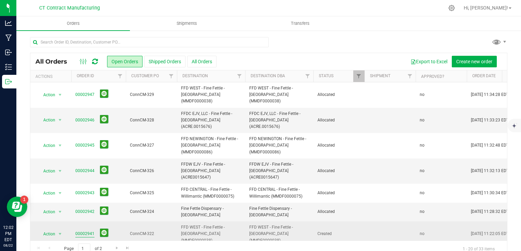
click at [85, 231] on link "00002941" at bounding box center [84, 234] width 19 height 6
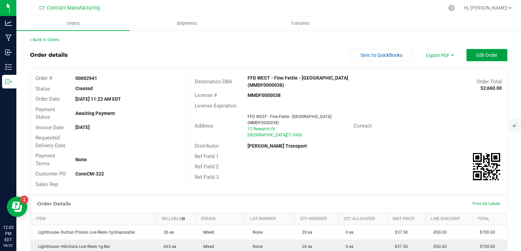
click at [468, 57] on button "Edit Order" at bounding box center [486, 55] width 41 height 12
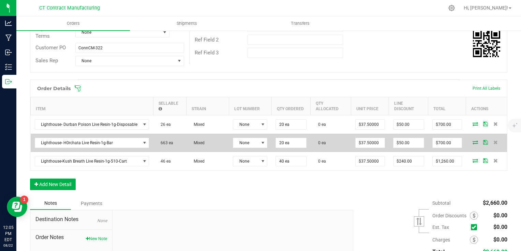
scroll to position [136, 0]
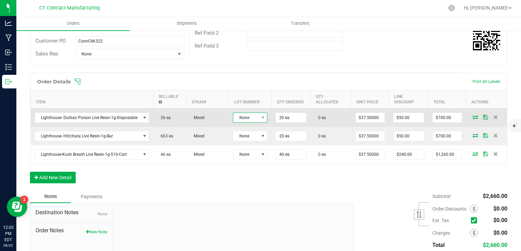
click at [256, 113] on span "None" at bounding box center [245, 118] width 25 height 10
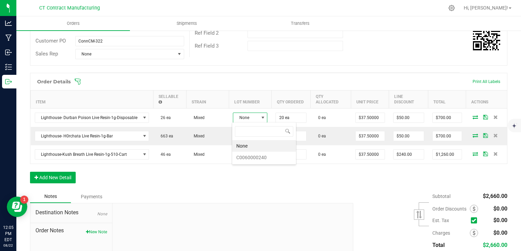
click at [267, 164] on div "None C0060000240" at bounding box center [264, 143] width 64 height 43
click at [268, 157] on li "C0060000240" at bounding box center [264, 158] width 64 height 12
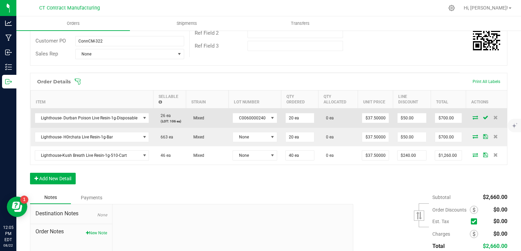
click at [472, 117] on icon at bounding box center [474, 118] width 5 height 4
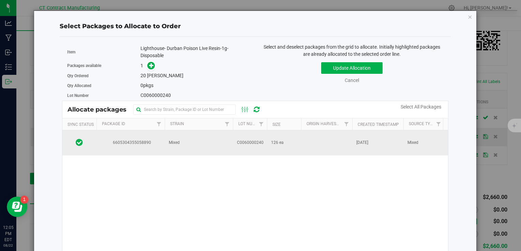
click at [183, 142] on td "Mixed" at bounding box center [199, 143] width 68 height 25
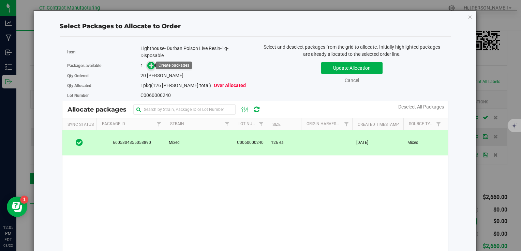
click at [147, 64] on span at bounding box center [151, 66] width 8 height 8
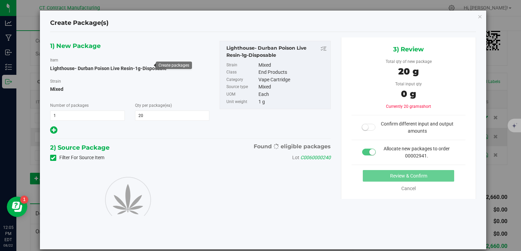
type input "20"
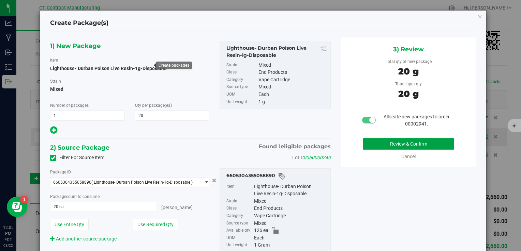
click at [370, 144] on button "Review & Confirm" at bounding box center [408, 144] width 91 height 12
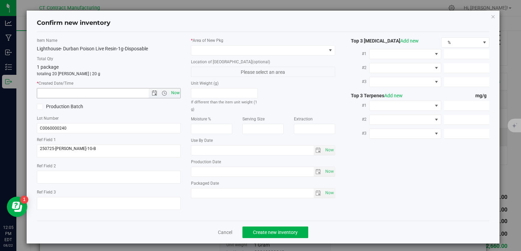
click at [178, 92] on span "Now" at bounding box center [175, 93] width 12 height 10
type input "8/22/2025 12:05 PM"
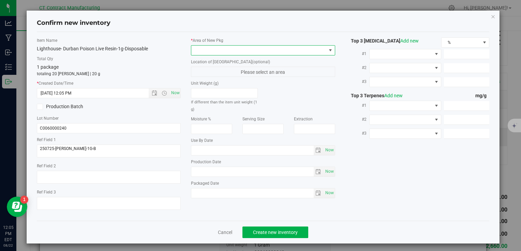
click at [206, 46] on span at bounding box center [258, 51] width 135 height 10
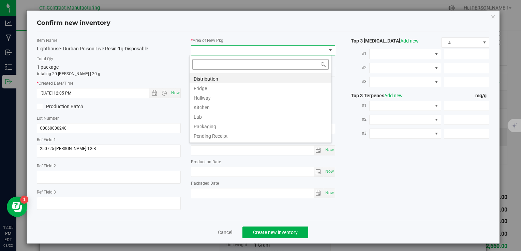
scroll to position [10, 142]
click at [211, 76] on li "Distribution" at bounding box center [260, 78] width 142 height 10
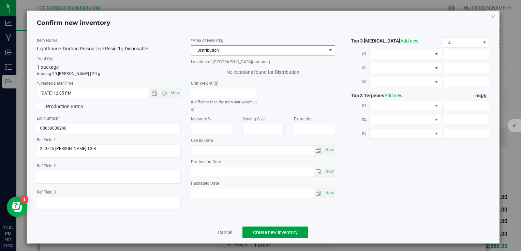
click at [281, 233] on span "Create new inventory" at bounding box center [275, 232] width 45 height 5
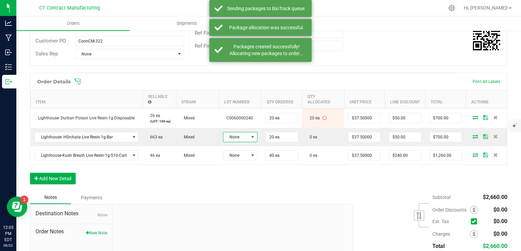
click at [250, 138] on span at bounding box center [252, 137] width 5 height 5
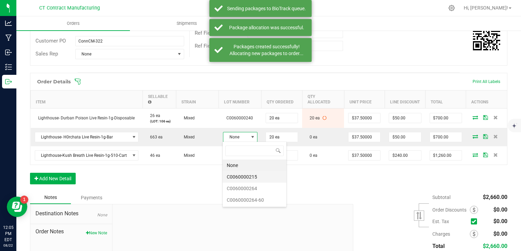
click at [263, 176] on li "C0060000215" at bounding box center [255, 177] width 64 height 12
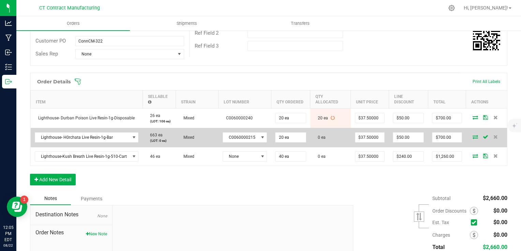
click at [472, 136] on icon at bounding box center [474, 137] width 5 height 4
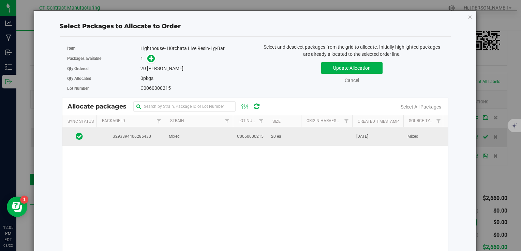
click at [209, 139] on td "Mixed" at bounding box center [199, 136] width 68 height 18
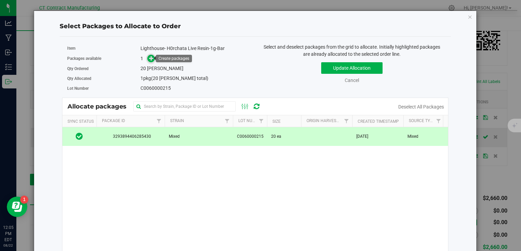
click at [147, 56] on span at bounding box center [151, 59] width 8 height 8
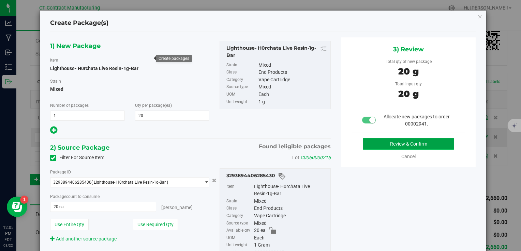
click at [385, 142] on button "Review & Confirm" at bounding box center [408, 144] width 91 height 12
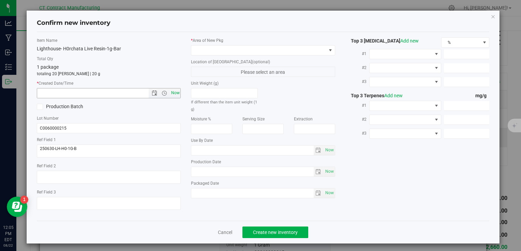
click at [174, 95] on span "Now" at bounding box center [175, 93] width 12 height 10
type input "8/22/2025 12:05 PM"
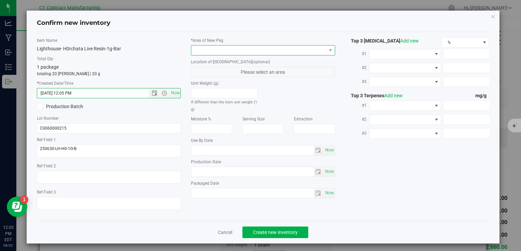
click at [217, 51] on span at bounding box center [258, 51] width 135 height 10
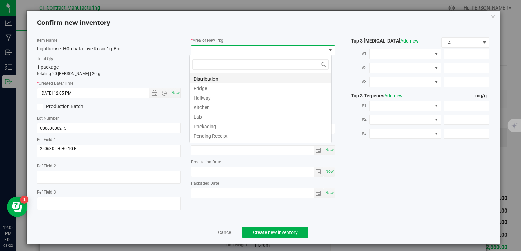
scroll to position [10, 142]
click at [222, 79] on li "Distribution" at bounding box center [260, 78] width 142 height 10
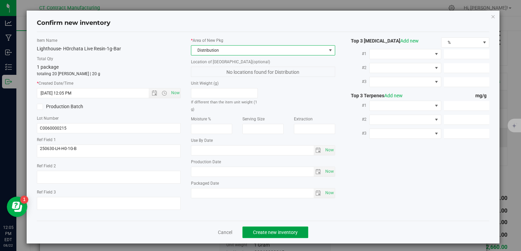
click at [277, 234] on span "Create new inventory" at bounding box center [275, 232] width 45 height 5
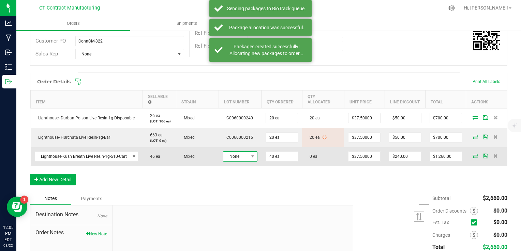
click at [237, 155] on span "None" at bounding box center [235, 157] width 25 height 10
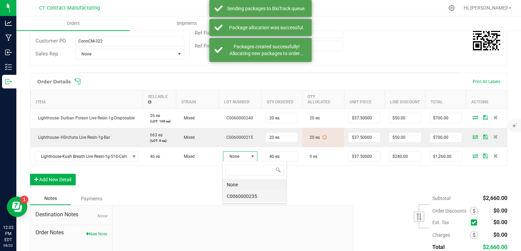
click at [256, 197] on li "C0060000235" at bounding box center [255, 197] width 64 height 12
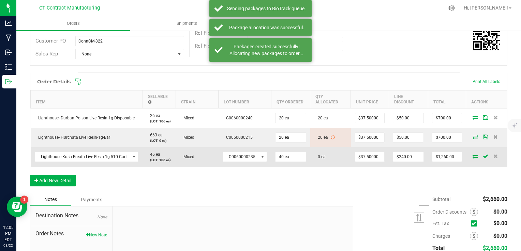
click at [472, 156] on icon at bounding box center [474, 156] width 5 height 4
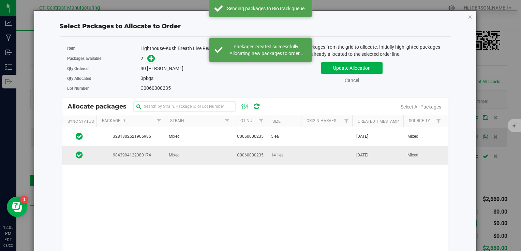
click at [196, 159] on td "Mixed" at bounding box center [199, 156] width 68 height 18
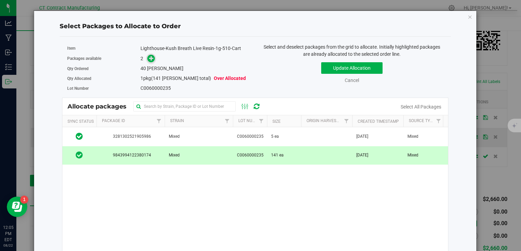
click at [151, 56] on icon at bounding box center [151, 58] width 5 height 5
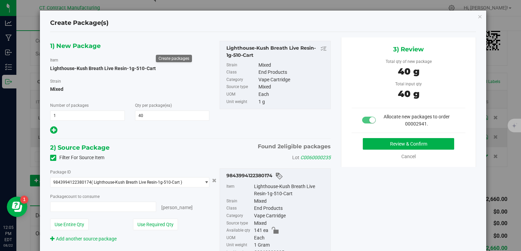
type input "40 ea"
click at [400, 142] on button "Review & Confirm" at bounding box center [408, 144] width 91 height 12
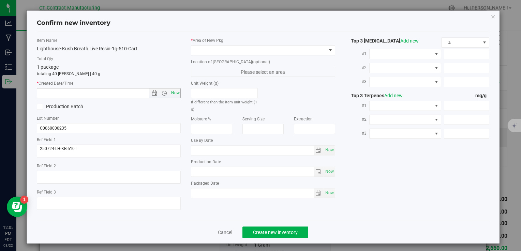
click at [176, 93] on span "Now" at bounding box center [175, 93] width 12 height 10
type input "8/22/2025 12:05 PM"
click at [203, 58] on div "* Area of New Pkg Location of New Pkg (optional) Please select an area Unit Wei…" at bounding box center [263, 119] width 154 height 165
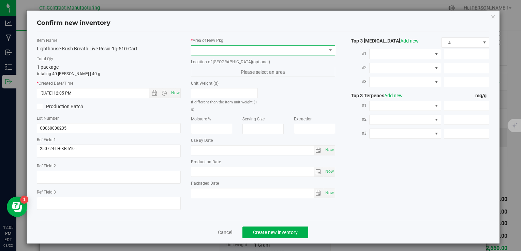
click at [211, 46] on span at bounding box center [258, 51] width 135 height 10
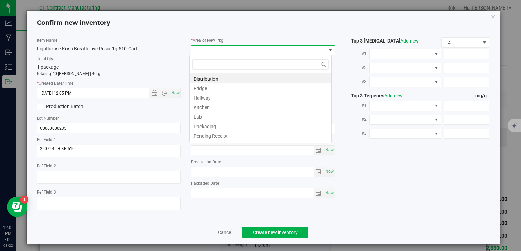
scroll to position [10, 142]
click at [216, 76] on li "Distribution" at bounding box center [260, 78] width 142 height 10
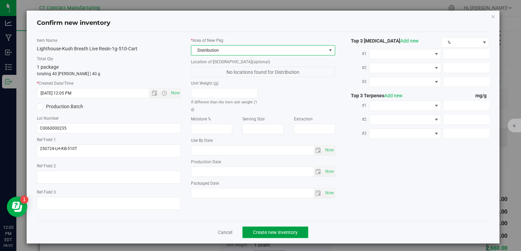
click at [271, 232] on span "Create new inventory" at bounding box center [275, 232] width 45 height 5
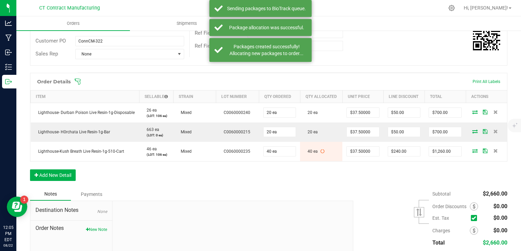
click at [256, 185] on div "Order Details Print All Labels Item Sellable Strain Lot Number Qty Ordered Qty …" at bounding box center [268, 130] width 477 height 115
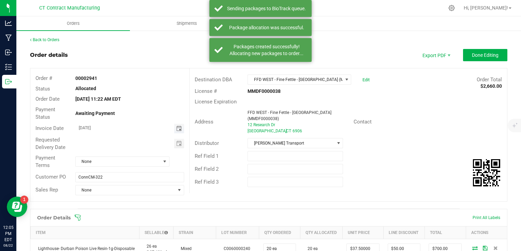
click at [176, 128] on span "Toggle calendar" at bounding box center [178, 128] width 5 height 5
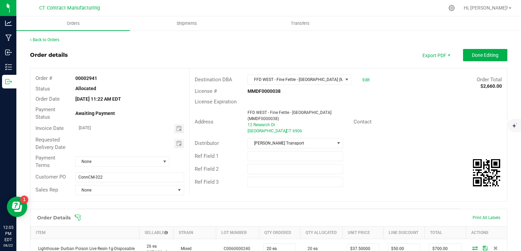
click at [201, 185] on div "Destination DBA FFD WEST - Fine Fettle - Stamford (MMDF0000038) Edit Order Tota…" at bounding box center [348, 130] width 318 height 125
click at [472, 54] on span "Done Editing" at bounding box center [485, 54] width 27 height 5
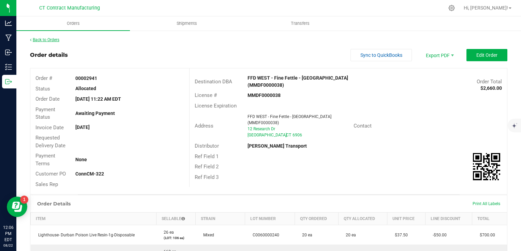
click at [42, 37] on link "Back to Orders" at bounding box center [44, 39] width 29 height 5
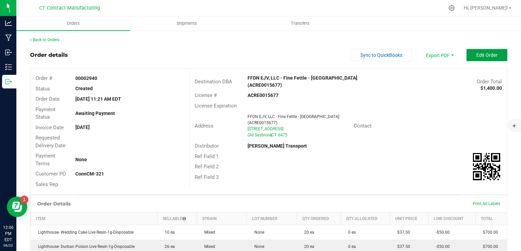
click at [487, 59] on button "Edit Order" at bounding box center [486, 55] width 41 height 12
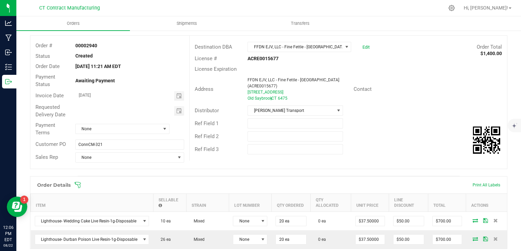
scroll to position [68, 0]
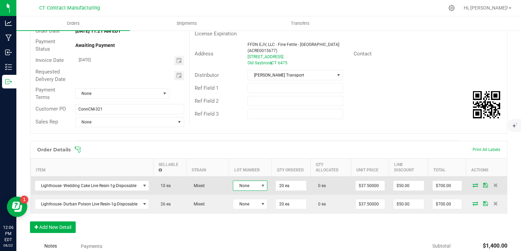
click at [249, 189] on span "None" at bounding box center [245, 186] width 25 height 10
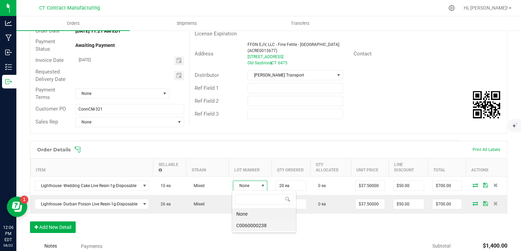
scroll to position [10, 34]
click at [264, 224] on li "C0060000238" at bounding box center [264, 226] width 64 height 12
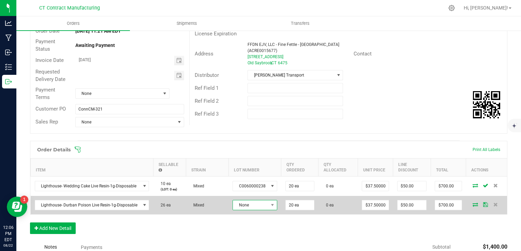
click at [261, 207] on span "None" at bounding box center [250, 206] width 35 height 10
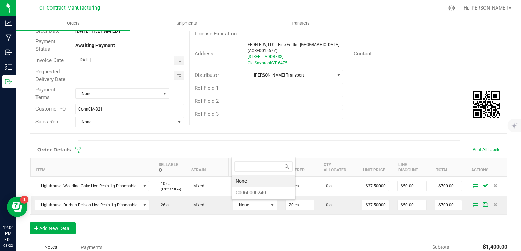
scroll to position [10, 44]
click at [269, 194] on li "C0060000240" at bounding box center [263, 193] width 64 height 12
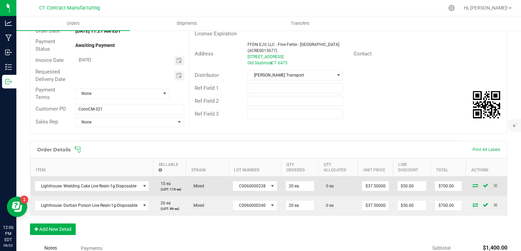
click at [472, 185] on icon at bounding box center [474, 186] width 5 height 4
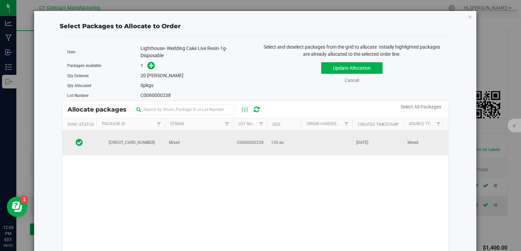
click at [167, 132] on td "Mixed" at bounding box center [199, 143] width 68 height 25
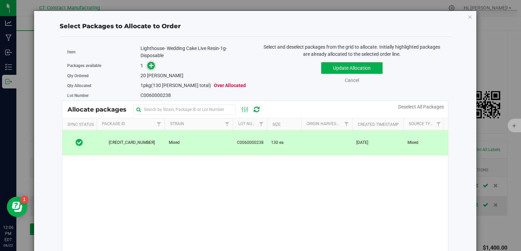
click at [150, 63] on icon at bounding box center [151, 65] width 5 height 5
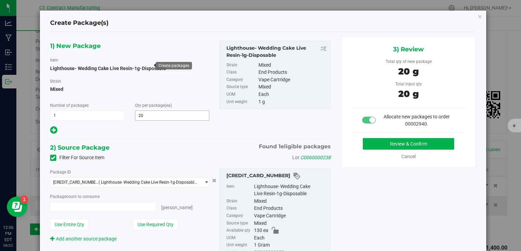
type input "20 ea"
click at [378, 143] on button "Review & Confirm" at bounding box center [408, 144] width 91 height 12
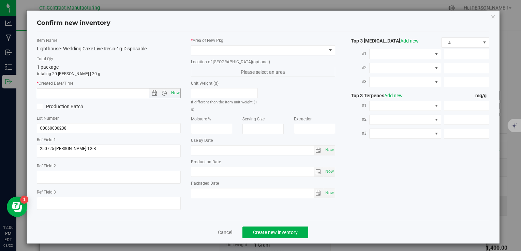
click at [170, 97] on span "Now" at bounding box center [175, 93] width 12 height 10
type input "8/22/2025 12:06 PM"
click at [201, 55] on div "* Area of New Pkg Location of New Pkg (optional) Please select an area Unit Wei…" at bounding box center [263, 119] width 154 height 165
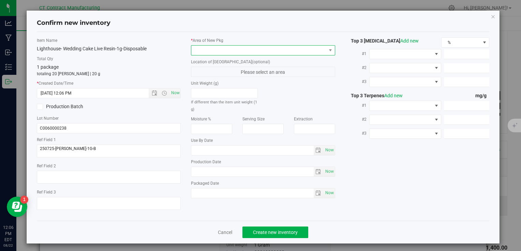
click at [205, 49] on span at bounding box center [258, 51] width 135 height 10
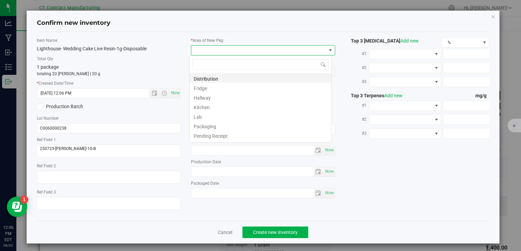
scroll to position [10, 142]
click at [213, 78] on li "Distribution" at bounding box center [260, 78] width 142 height 10
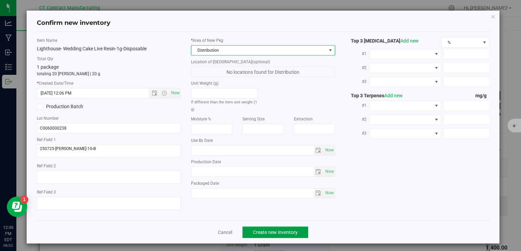
click at [262, 228] on button "Create new inventory" at bounding box center [275, 233] width 66 height 12
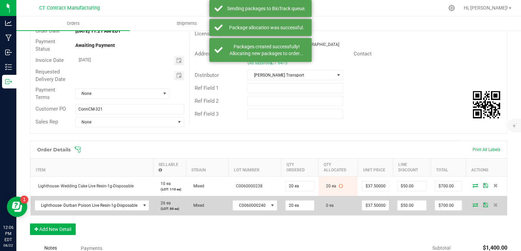
click at [472, 203] on icon at bounding box center [474, 205] width 5 height 4
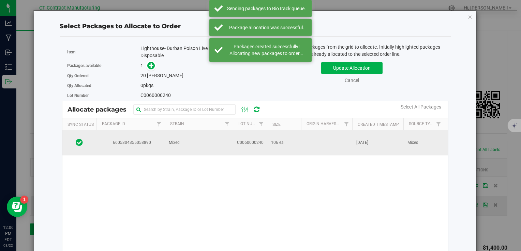
click at [133, 135] on td "6605304355058890" at bounding box center [130, 143] width 68 height 25
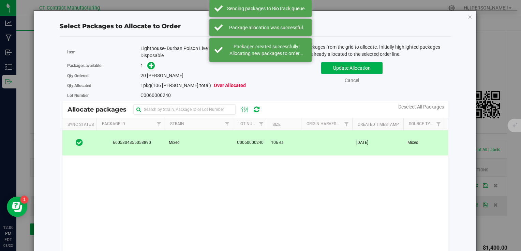
click at [149, 61] on div "Packages available 1" at bounding box center [158, 66] width 183 height 11
click at [149, 63] on icon at bounding box center [151, 65] width 5 height 5
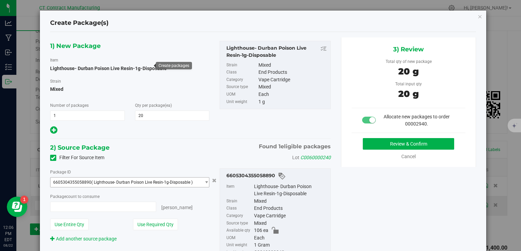
type input "20 ea"
click at [370, 138] on button "Review & Confirm" at bounding box center [408, 144] width 91 height 12
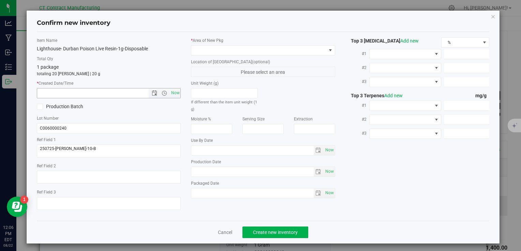
drag, startPoint x: 177, startPoint y: 90, endPoint x: 185, endPoint y: 80, distance: 13.3
click at [177, 90] on span "Now" at bounding box center [175, 93] width 12 height 10
type input "8/22/2025 12:06 PM"
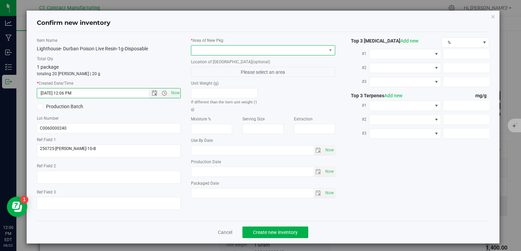
click at [215, 52] on span at bounding box center [258, 51] width 135 height 10
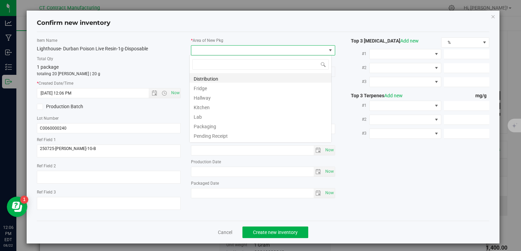
scroll to position [10, 142]
click at [222, 78] on li "Distribution" at bounding box center [260, 78] width 142 height 10
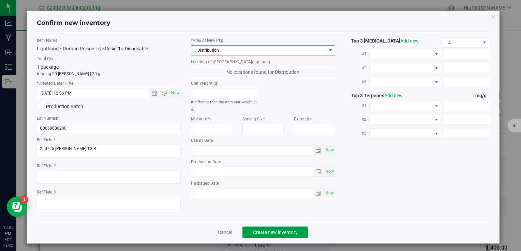
click at [268, 228] on button "Create new inventory" at bounding box center [275, 233] width 66 height 12
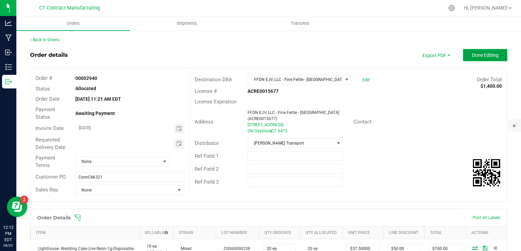
click at [492, 51] on button "Done Editing" at bounding box center [485, 55] width 44 height 12
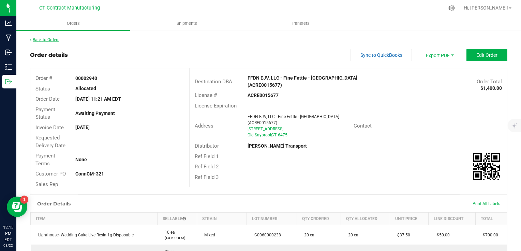
click at [51, 38] on link "Back to Orders" at bounding box center [44, 39] width 29 height 5
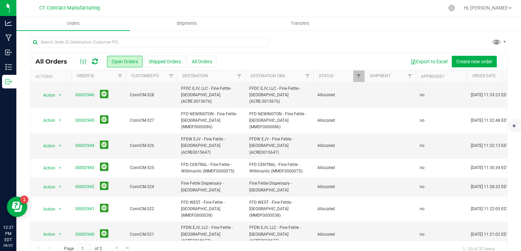
scroll to position [161, 0]
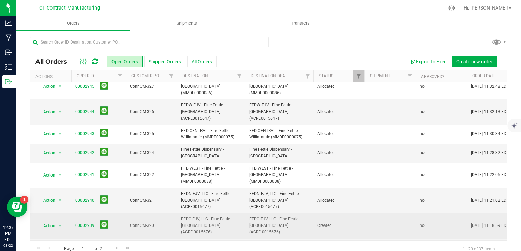
click at [80, 223] on link "00002939" at bounding box center [84, 226] width 19 height 6
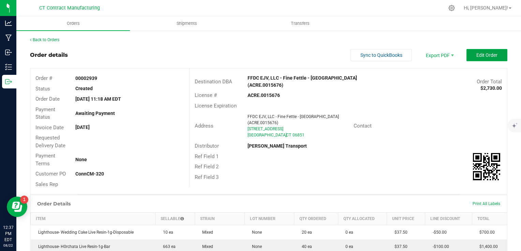
click at [470, 55] on button "Edit Order" at bounding box center [486, 55] width 41 height 12
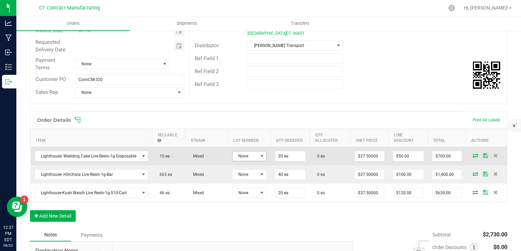
scroll to position [102, 0]
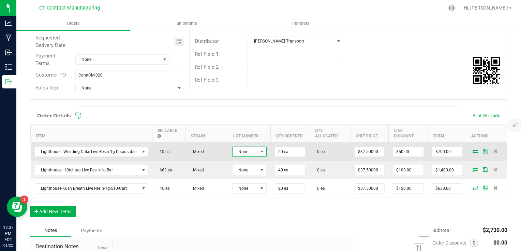
click at [237, 153] on span "None" at bounding box center [244, 152] width 25 height 10
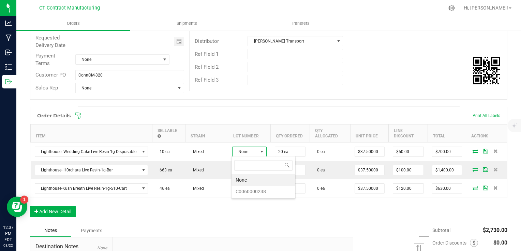
scroll to position [10, 34]
click at [253, 187] on li "C0060000238" at bounding box center [263, 192] width 64 height 12
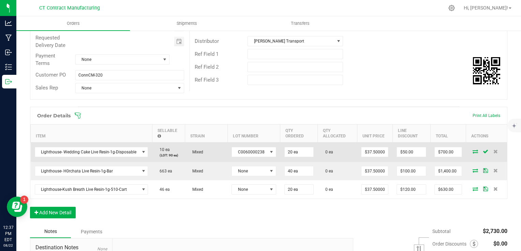
click at [472, 151] on icon at bounding box center [474, 152] width 5 height 4
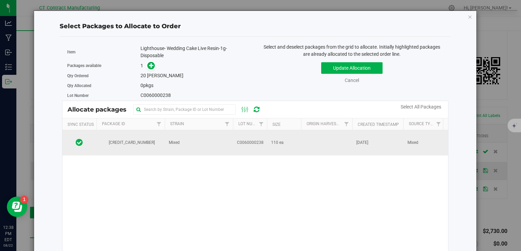
click at [243, 145] on td "C0060000238" at bounding box center [250, 143] width 34 height 25
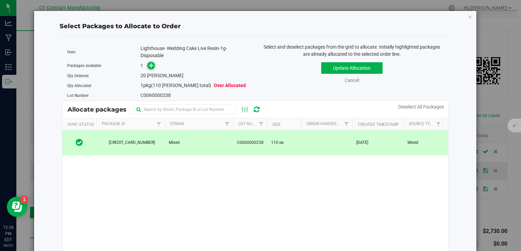
click at [152, 67] on icon at bounding box center [151, 65] width 5 height 5
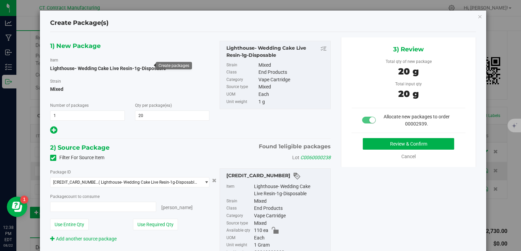
type input "20 ea"
click at [419, 143] on button "Review & Confirm" at bounding box center [408, 144] width 91 height 12
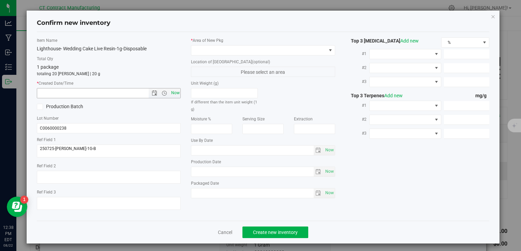
click at [174, 91] on span "Now" at bounding box center [175, 93] width 12 height 10
type input "8/22/2025 12:38 PM"
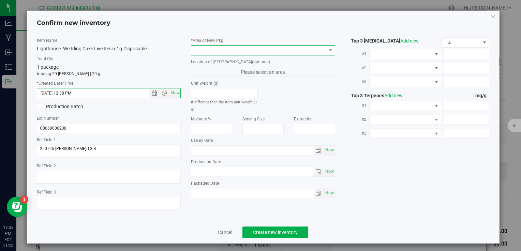
click at [199, 54] on span at bounding box center [258, 51] width 135 height 10
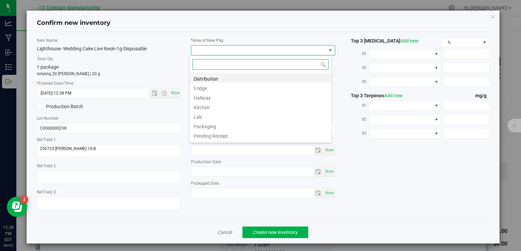
scroll to position [10, 142]
click at [210, 78] on li "Distribution" at bounding box center [260, 78] width 142 height 10
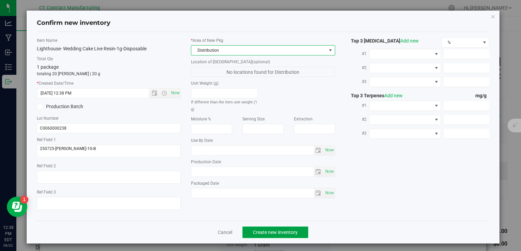
click at [283, 234] on span "Create new inventory" at bounding box center [275, 232] width 45 height 5
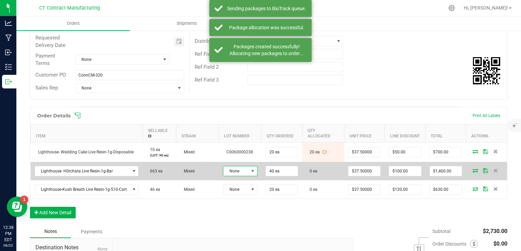
click at [251, 169] on span at bounding box center [252, 171] width 5 height 5
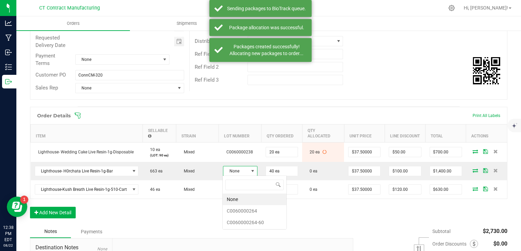
scroll to position [10, 34]
click at [262, 210] on li "C0060000264" at bounding box center [255, 211] width 64 height 12
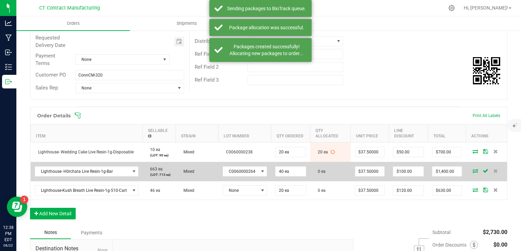
click at [472, 172] on icon at bounding box center [474, 171] width 5 height 4
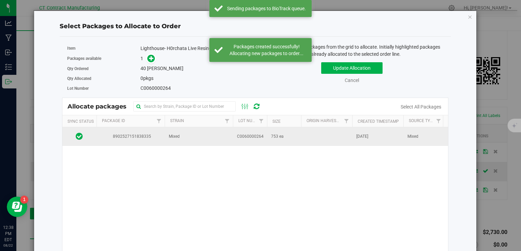
click at [244, 137] on span "C0060000264" at bounding box center [250, 137] width 27 height 6
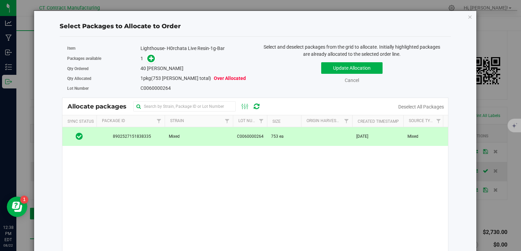
click at [155, 58] on div "1" at bounding box center [195, 59] width 110 height 8
click at [151, 60] on icon at bounding box center [151, 58] width 5 height 5
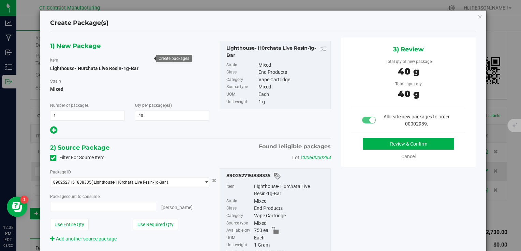
type input "40 ea"
click at [369, 142] on button "Review & Confirm" at bounding box center [408, 144] width 91 height 12
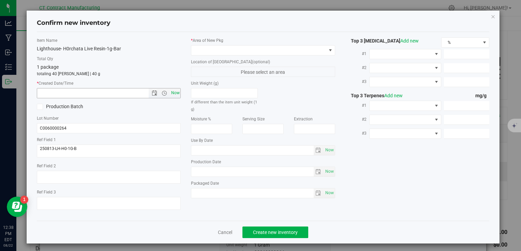
click at [174, 96] on span "Now" at bounding box center [175, 93] width 12 height 10
type input "8/22/2025 12:38 PM"
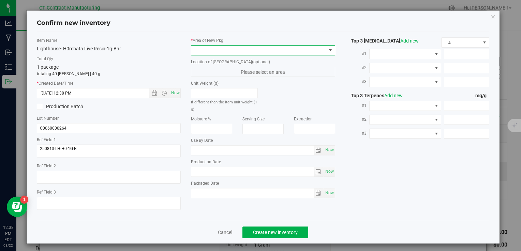
click at [205, 55] on span at bounding box center [258, 51] width 135 height 10
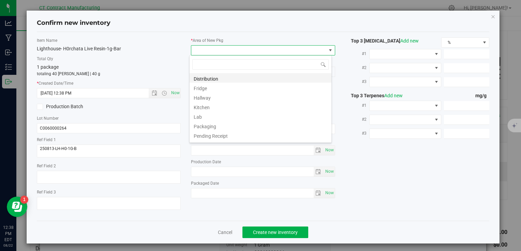
scroll to position [10, 142]
click at [211, 78] on li "Distribution" at bounding box center [260, 78] width 142 height 10
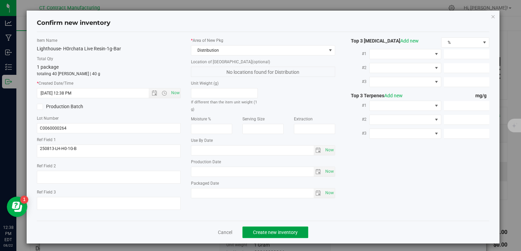
click at [282, 234] on span "Create new inventory" at bounding box center [275, 232] width 45 height 5
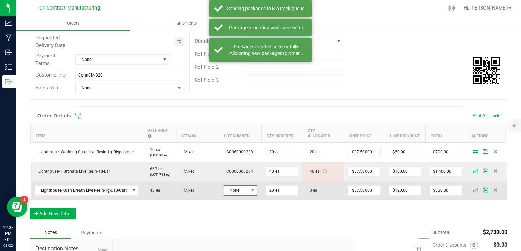
click at [240, 189] on span "None" at bounding box center [235, 191] width 25 height 10
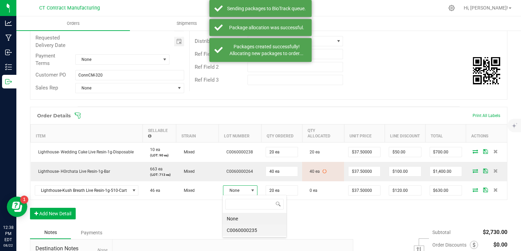
click at [258, 228] on li "C0060000235" at bounding box center [255, 231] width 64 height 12
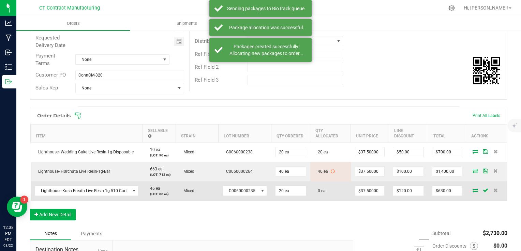
click at [472, 190] on icon at bounding box center [474, 190] width 5 height 4
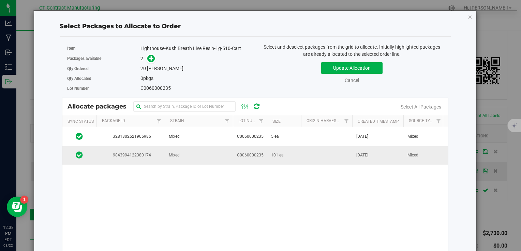
click at [192, 154] on td "Mixed" at bounding box center [199, 156] width 68 height 18
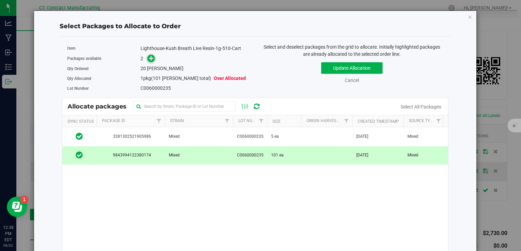
click at [149, 59] on icon at bounding box center [151, 58] width 5 height 5
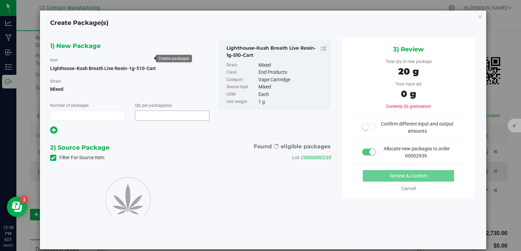
type input "1"
type input "20"
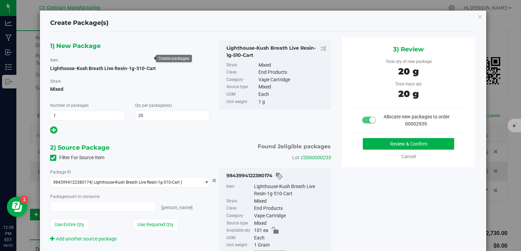
type input "20 ea"
click at [366, 144] on button "Review & Confirm" at bounding box center [408, 144] width 91 height 12
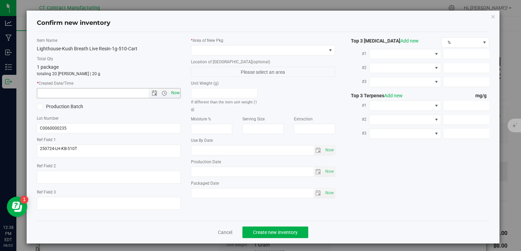
click at [173, 90] on span "Now" at bounding box center [175, 93] width 12 height 10
type input "8/22/2025 12:38 PM"
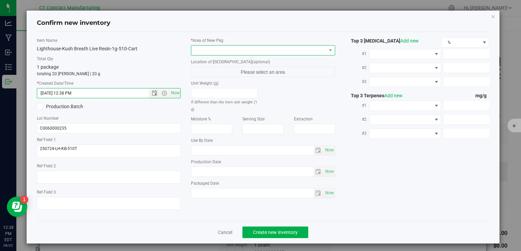
click at [201, 49] on span at bounding box center [258, 51] width 135 height 10
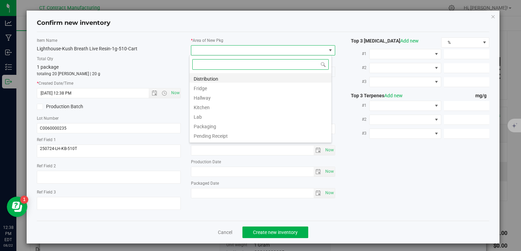
scroll to position [10, 142]
click at [212, 77] on li "Distribution" at bounding box center [260, 78] width 142 height 10
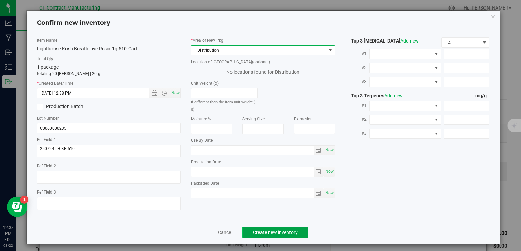
click at [273, 230] on span "Create new inventory" at bounding box center [275, 232] width 45 height 5
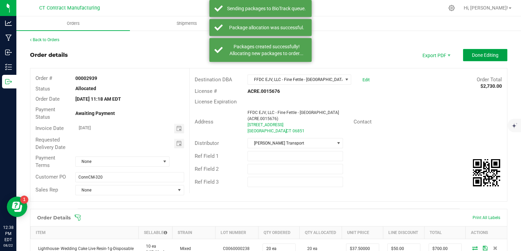
click at [470, 58] on button "Done Editing" at bounding box center [485, 55] width 44 height 12
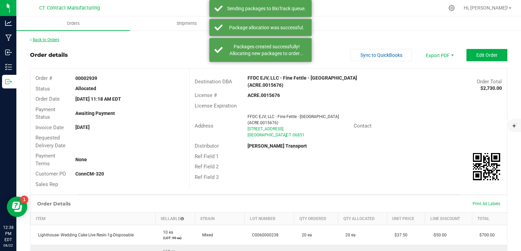
click at [56, 39] on link "Back to Orders" at bounding box center [44, 39] width 29 height 5
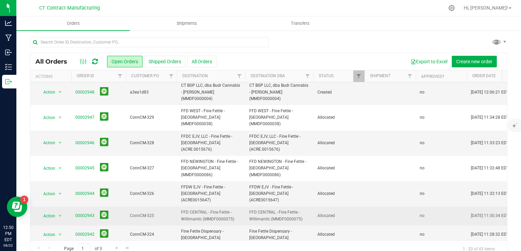
scroll to position [229, 0]
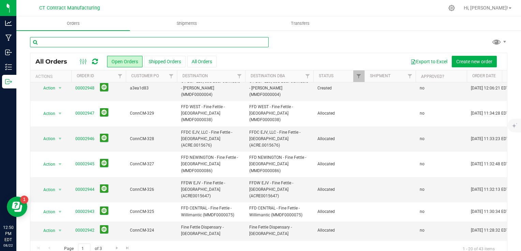
click at [133, 42] on input "text" at bounding box center [149, 42] width 239 height 10
type input "waterbury"
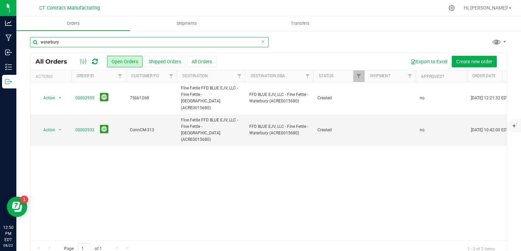
click at [133, 42] on input "waterbury" at bounding box center [149, 42] width 239 height 10
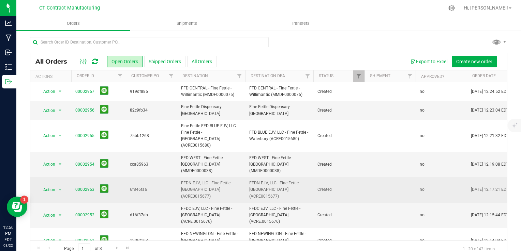
click at [86, 187] on link "00002953" at bounding box center [84, 190] width 19 height 6
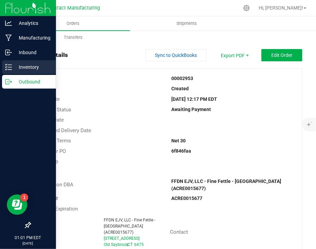
click at [26, 65] on p "Inventory" at bounding box center [32, 67] width 41 height 8
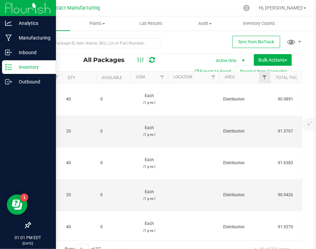
scroll to position [0, 420]
click at [263, 76] on span "Filter" at bounding box center [263, 77] width 5 height 5
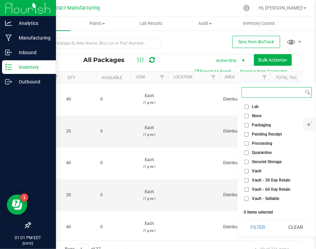
scroll to position [52, 0]
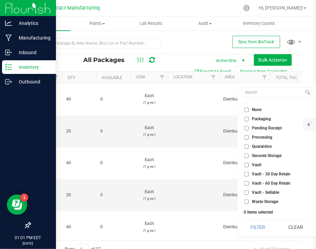
click at [247, 192] on input "Vault - Sellable" at bounding box center [246, 192] width 4 height 4
checkbox input "true"
click at [256, 223] on button "Filter" at bounding box center [257, 227] width 33 height 15
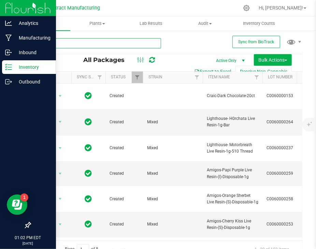
click at [83, 45] on input "text" at bounding box center [95, 43] width 131 height 10
type input "Lighthouse"
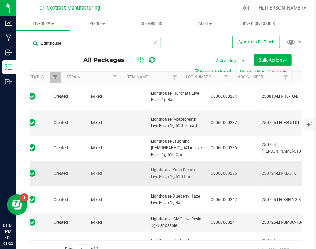
scroll to position [0, 44]
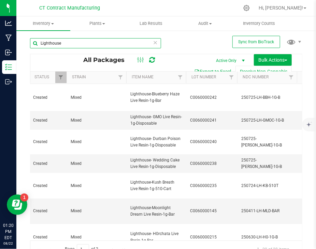
click at [74, 46] on input "Lighthouse" at bounding box center [95, 43] width 131 height 10
click at [73, 44] on input "Lighthouse" at bounding box center [95, 43] width 131 height 10
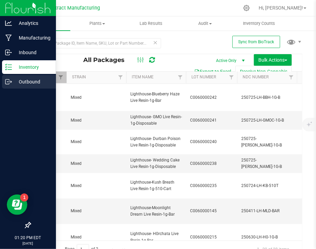
click at [14, 78] on p "Outbound" at bounding box center [32, 82] width 41 height 8
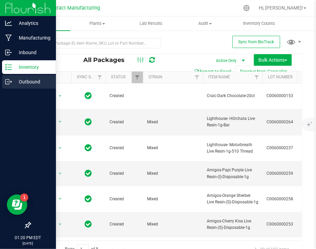
click at [6, 81] on icon at bounding box center [8, 81] width 7 height 7
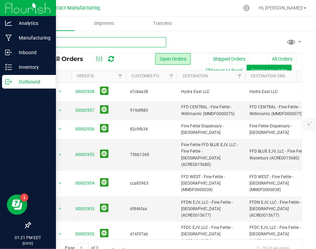
click at [71, 39] on input "text" at bounding box center [98, 42] width 136 height 10
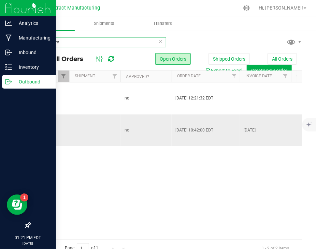
scroll to position [0, 315]
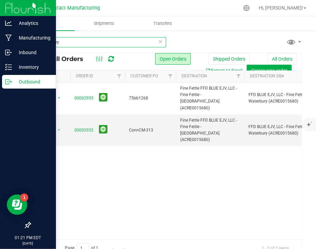
type input "waterbury"
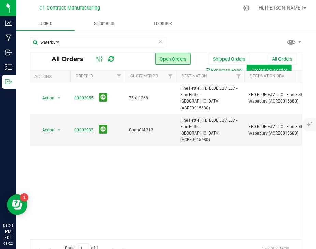
click at [152, 178] on div "Action Action Cancel order Change facility Clone order Edit order Mark as fully…" at bounding box center [165, 160] width 271 height 157
click at [213, 169] on div "Action Action Cancel order Change facility Clone order Edit order Mark as fully…" at bounding box center [165, 160] width 271 height 157
click at [157, 176] on div "Action Action Cancel order Change facility Clone order Edit order Mark as fully…" at bounding box center [165, 160] width 271 height 157
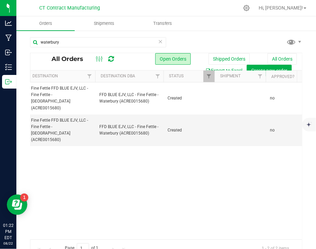
click at [168, 161] on div "Action Action Cancel order Change facility Clone order Edit order Mark as fully…" at bounding box center [165, 160] width 271 height 157
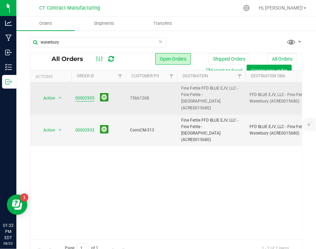
click at [82, 95] on link "00002955" at bounding box center [84, 98] width 19 height 6
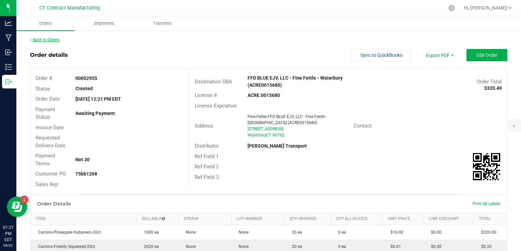
click at [45, 40] on link "Back to Orders" at bounding box center [44, 39] width 29 height 5
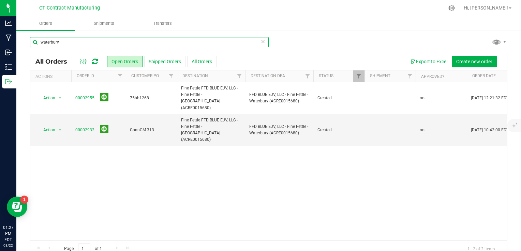
click at [67, 44] on input "waterbury" at bounding box center [149, 42] width 239 height 10
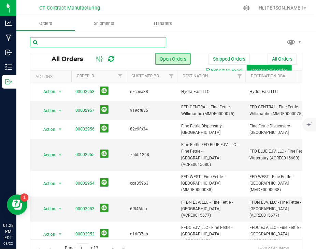
click at [100, 45] on input "text" at bounding box center [98, 42] width 136 height 10
type input "newington"
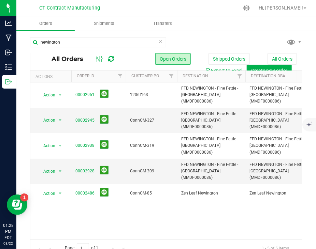
click at [145, 190] on div "Action Action Cancel order Change facility Clone order Edit order Mark as fully…" at bounding box center [165, 160] width 271 height 157
click at [158, 41] on icon at bounding box center [160, 41] width 5 height 8
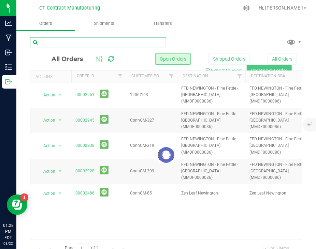
click at [105, 44] on input "text" at bounding box center [98, 42] width 136 height 10
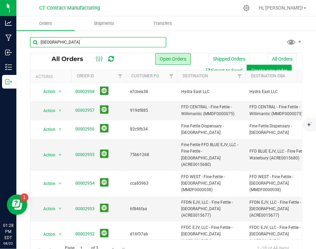
type input "MANCHESTER"
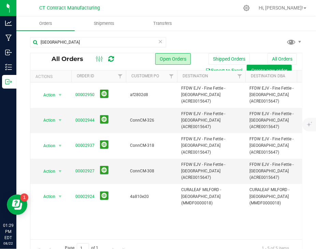
click at [198, 37] on div "MANCHESTER" at bounding box center [166, 45] width 272 height 16
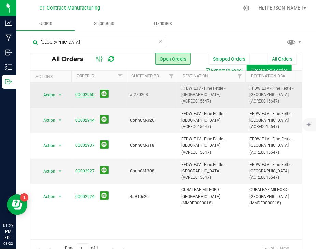
click at [87, 93] on link "00002950" at bounding box center [84, 95] width 19 height 6
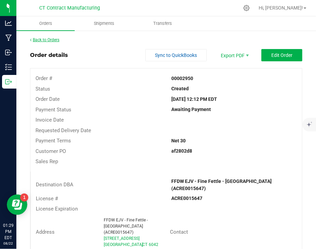
click at [53, 40] on link "Back to Orders" at bounding box center [44, 39] width 29 height 5
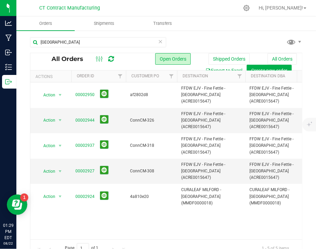
click at [183, 39] on div "MANCHESTER" at bounding box center [166, 45] width 272 height 16
click at [158, 40] on icon at bounding box center [160, 41] width 5 height 8
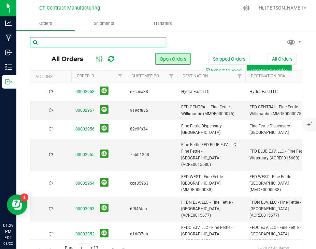
click at [117, 40] on input "text" at bounding box center [98, 42] width 136 height 10
type input "WILLIMANTIC"
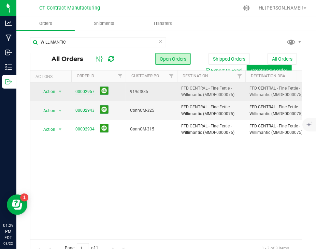
click at [82, 91] on link "00002957" at bounding box center [84, 92] width 19 height 6
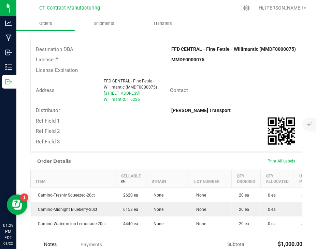
scroll to position [170, 0]
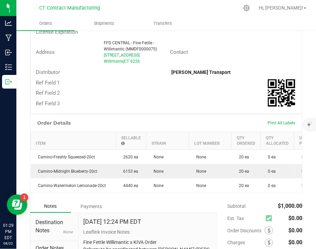
click at [136, 132] on div "Order Details Print All Labels" at bounding box center [165, 123] width 271 height 17
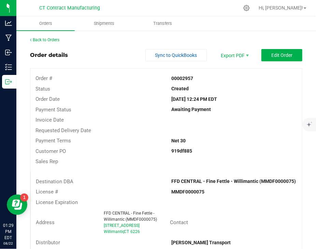
scroll to position [102, 0]
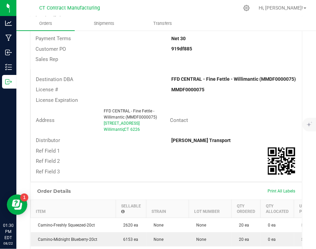
click at [211, 192] on div "Order Details Print All Labels" at bounding box center [165, 191] width 271 height 17
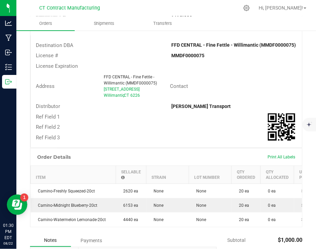
scroll to position [0, 0]
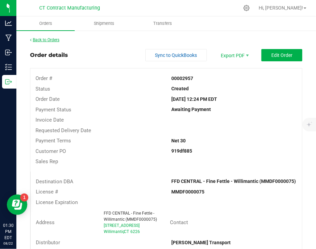
click at [52, 40] on link "Back to Orders" at bounding box center [44, 39] width 29 height 5
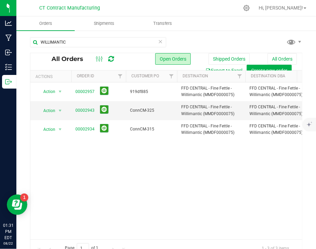
click at [165, 167] on div "Action Action Cancel order Change facility Clone order Edit order Mark as fully…" at bounding box center [165, 160] width 271 height 157
click at [82, 43] on input "WILLIMANTIC" at bounding box center [98, 42] width 136 height 10
type input "OLD SAYBROOK"
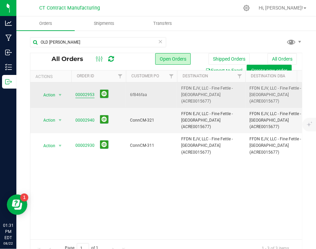
click at [86, 92] on link "00002953" at bounding box center [84, 95] width 19 height 6
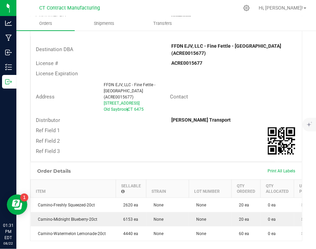
scroll to position [136, 0]
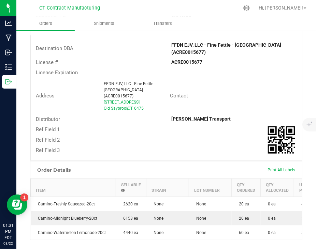
click at [145, 147] on div "Ref Field 3" at bounding box center [99, 151] width 136 height 8
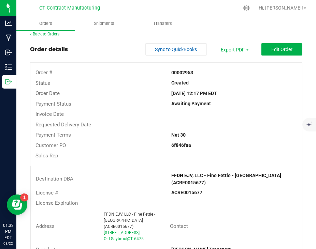
scroll to position [5, 0]
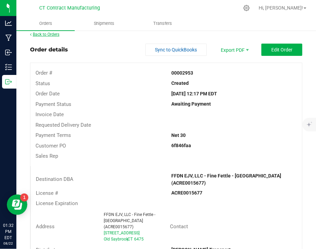
click at [45, 34] on link "Back to Orders" at bounding box center [44, 34] width 29 height 5
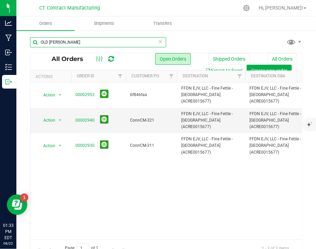
click at [56, 44] on input "OLD SAYBROOK" at bounding box center [98, 42] width 136 height 10
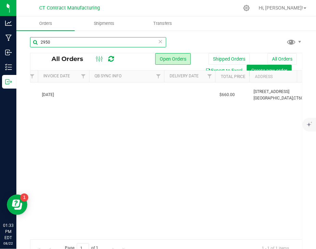
scroll to position [0, 328]
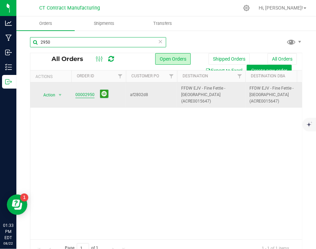
type input "2950"
click at [83, 92] on link "00002950" at bounding box center [84, 95] width 19 height 6
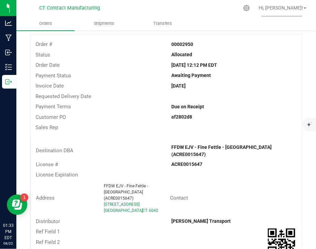
click at [167, 117] on div "af2802d8" at bounding box center [234, 116] width 136 height 7
click at [145, 86] on div "Invoice Date" at bounding box center [98, 86] width 136 height 8
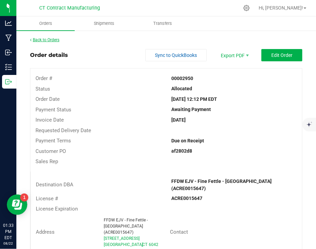
click at [50, 38] on link "Back to Orders" at bounding box center [44, 39] width 29 height 5
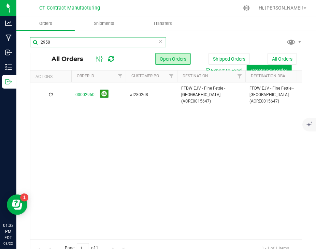
click at [72, 42] on input "2950" at bounding box center [98, 42] width 136 height 10
type input "2951"
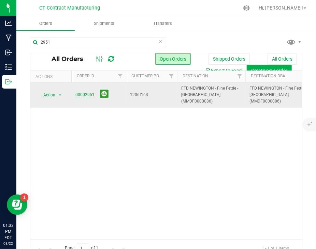
click at [85, 92] on link "00002951" at bounding box center [84, 95] width 19 height 6
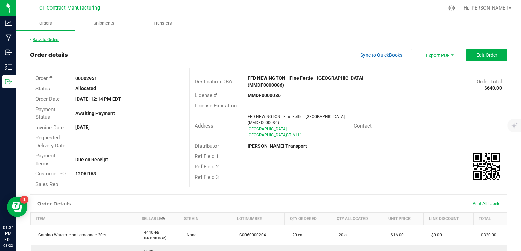
click at [52, 39] on link "Back to Orders" at bounding box center [44, 39] width 29 height 5
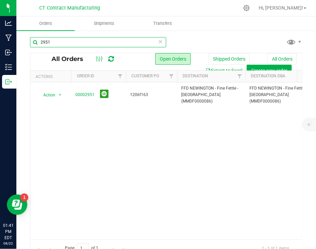
click at [64, 42] on input "2951" at bounding box center [98, 42] width 136 height 10
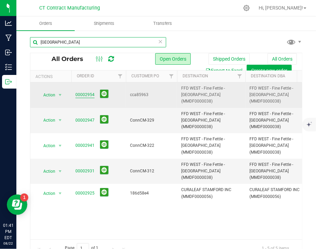
type input "STAMFORD"
click at [80, 94] on link "00002954" at bounding box center [84, 95] width 19 height 6
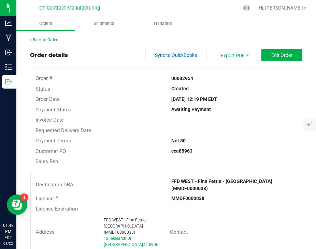
click at [132, 102] on div "Order Date" at bounding box center [98, 99] width 136 height 8
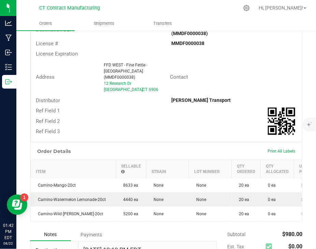
scroll to position [170, 0]
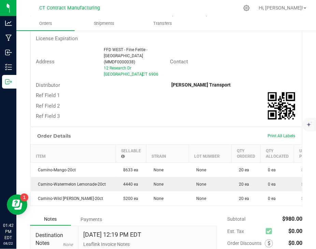
click at [168, 128] on div "Order Details Print All Labels" at bounding box center [165, 135] width 271 height 17
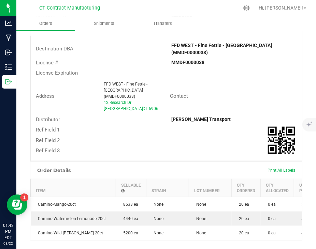
scroll to position [135, 0]
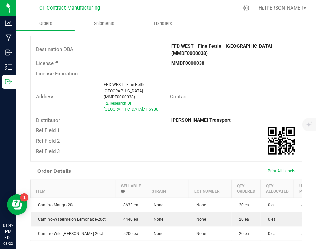
click at [193, 146] on div "Ref Field 3" at bounding box center [166, 151] width 271 height 11
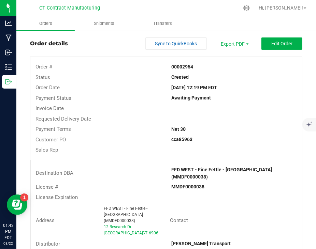
scroll to position [0, 0]
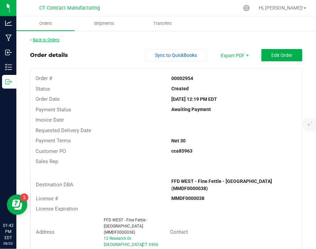
click at [45, 37] on link "Back to Orders" at bounding box center [44, 39] width 29 height 5
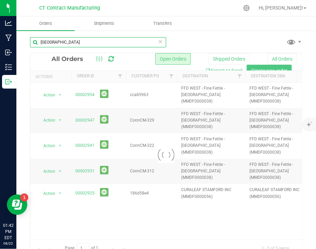
click at [64, 40] on input "STAMFORD" at bounding box center [98, 42] width 136 height 10
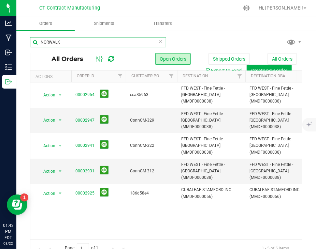
type input "NORWALK"
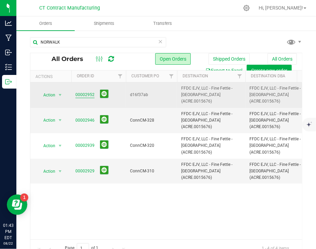
click at [75, 92] on link "00002952" at bounding box center [84, 95] width 19 height 6
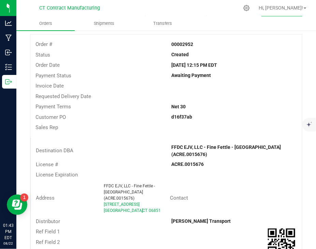
scroll to position [136, 0]
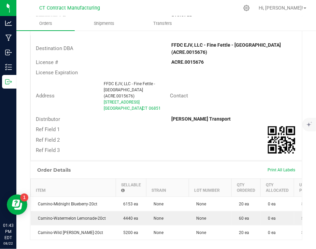
click at [147, 136] on div "Ref Field 2" at bounding box center [99, 140] width 136 height 8
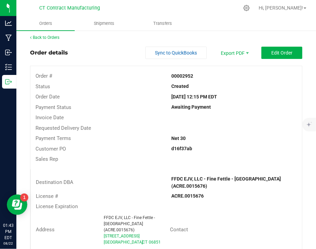
scroll to position [0, 0]
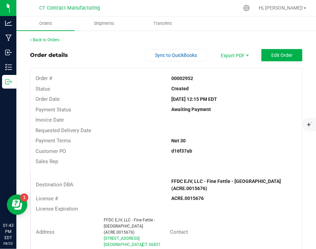
click at [147, 136] on div "Payment Terms Net 30" at bounding box center [165, 141] width 271 height 11
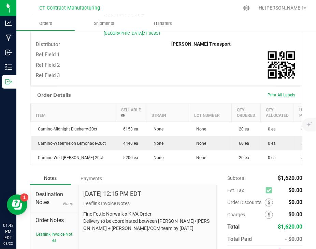
scroll to position [238, 0]
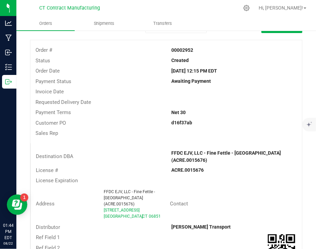
scroll to position [0, 0]
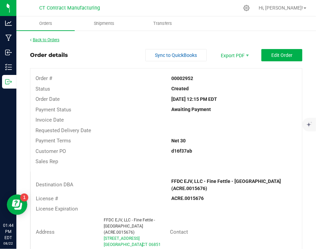
click at [50, 40] on link "Back to Orders" at bounding box center [44, 39] width 29 height 5
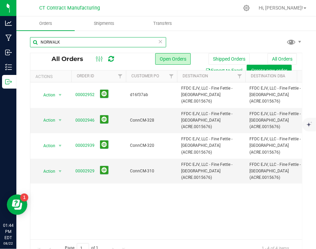
click at [80, 39] on input "NORWALK" at bounding box center [98, 42] width 136 height 10
type input "BRISTOL"
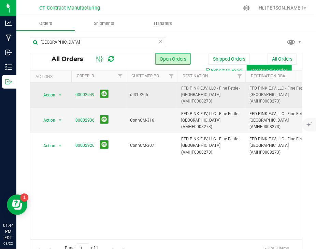
click at [81, 92] on link "00002949" at bounding box center [84, 95] width 19 height 6
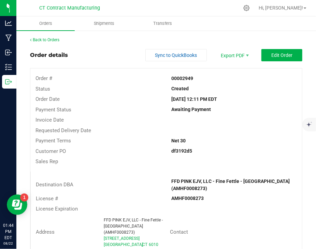
click at [127, 137] on div "Payment Terms" at bounding box center [98, 141] width 136 height 8
click at [156, 160] on div "Sales Rep" at bounding box center [98, 162] width 136 height 8
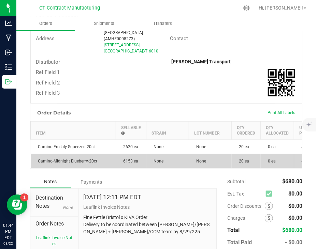
scroll to position [204, 0]
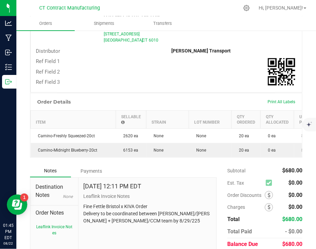
click at [130, 77] on div "Ref Field 3" at bounding box center [166, 82] width 271 height 11
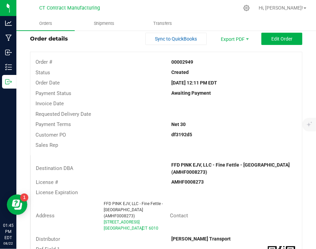
scroll to position [0, 0]
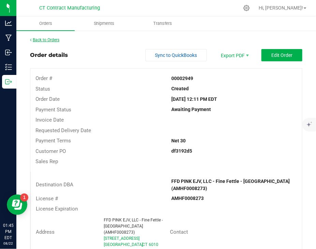
click at [57, 39] on link "Back to Orders" at bounding box center [44, 39] width 29 height 5
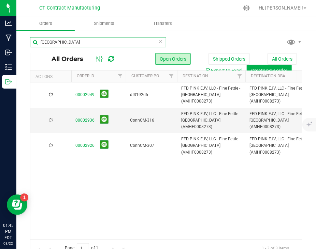
click at [56, 39] on input "BRISTOL" at bounding box center [98, 42] width 136 height 10
type input "WEST HARTFORD"
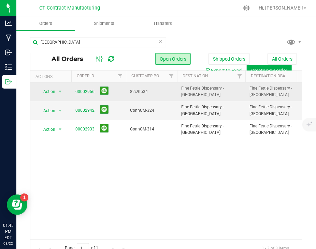
click at [77, 92] on link "00002956" at bounding box center [84, 92] width 19 height 6
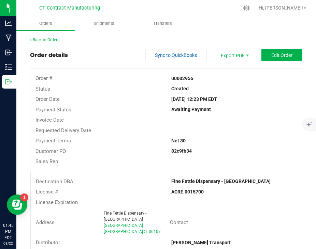
click at [159, 146] on div "Payment Terms Net 30" at bounding box center [165, 141] width 271 height 11
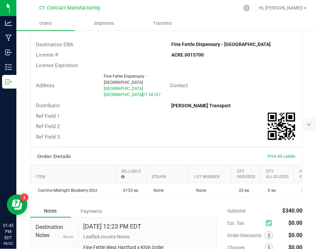
scroll to position [102, 0]
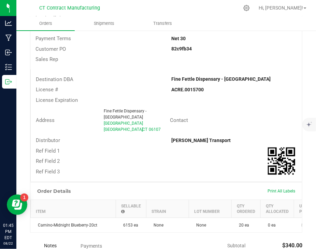
click at [150, 146] on div "Ref Field 1" at bounding box center [166, 151] width 271 height 11
click at [152, 191] on div "Order Details Print All Labels" at bounding box center [165, 191] width 271 height 17
click at [172, 91] on strong "ACRE.0015700" at bounding box center [187, 89] width 32 height 5
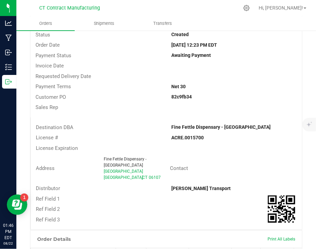
scroll to position [0, 0]
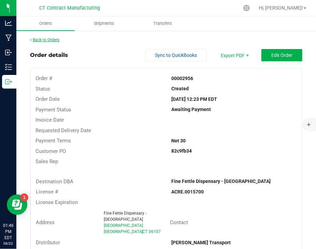
click at [46, 40] on link "Back to Orders" at bounding box center [44, 39] width 29 height 5
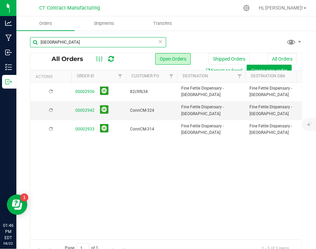
click at [56, 40] on input "WEST HARTFORD" at bounding box center [98, 42] width 136 height 10
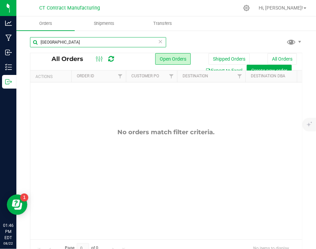
click at [56, 40] on input "STRATFORD" at bounding box center [98, 42] width 136 height 10
type input "HIGH PROFILE"
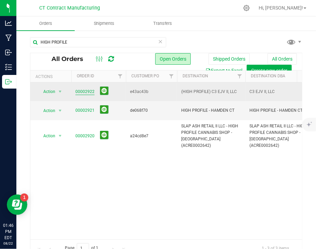
click at [85, 91] on link "00002922" at bounding box center [84, 92] width 19 height 6
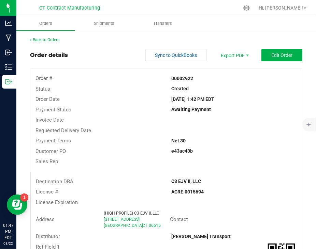
click at [42, 37] on link "Back to Orders" at bounding box center [44, 39] width 29 height 5
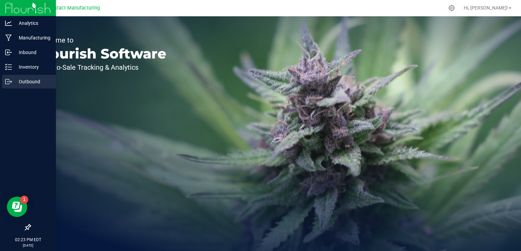
click at [23, 83] on p "Outbound" at bounding box center [32, 82] width 41 height 8
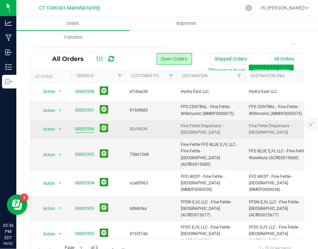
click at [90, 127] on link "00002956" at bounding box center [84, 129] width 19 height 6
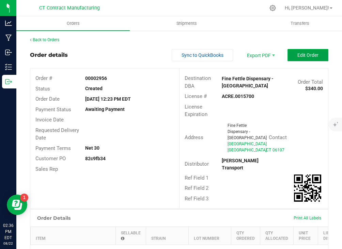
click at [298, 55] on span "Edit Order" at bounding box center [308, 54] width 21 height 5
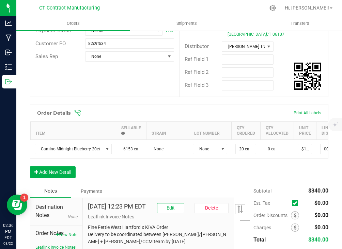
scroll to position [121, 0]
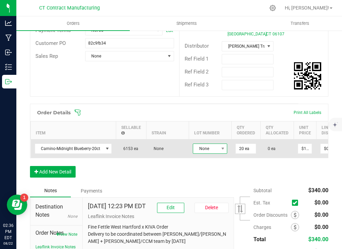
click at [204, 154] on span "None" at bounding box center [205, 149] width 25 height 10
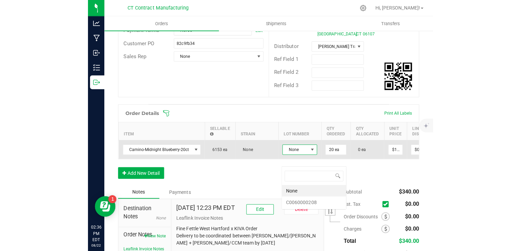
scroll to position [10, 34]
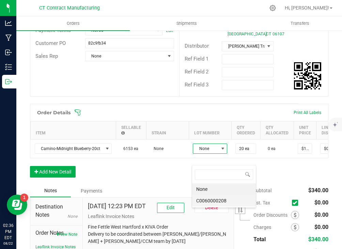
click at [213, 201] on li "C0060000208" at bounding box center [224, 201] width 64 height 12
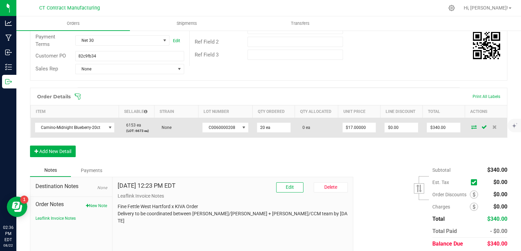
click at [468, 129] on td at bounding box center [485, 128] width 42 height 20
click at [471, 126] on icon at bounding box center [473, 127] width 5 height 4
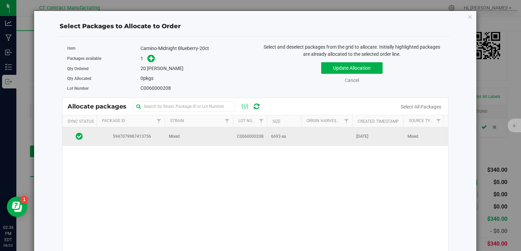
click at [325, 135] on td at bounding box center [326, 136] width 51 height 18
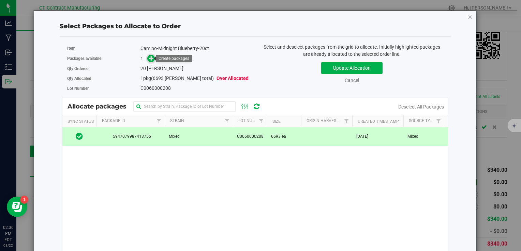
click at [149, 58] on icon at bounding box center [151, 58] width 5 height 5
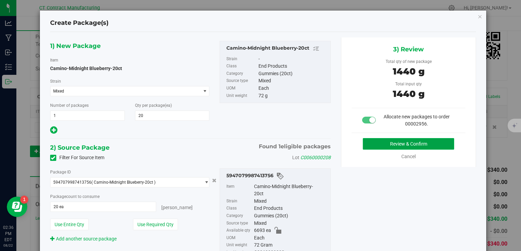
click at [369, 149] on button "Review & Confirm" at bounding box center [408, 144] width 91 height 12
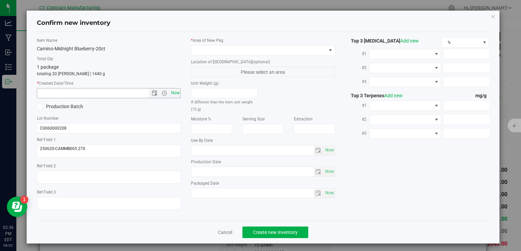
click at [172, 90] on span "Now" at bounding box center [175, 93] width 12 height 10
type input "[DATE] 2:36 PM"
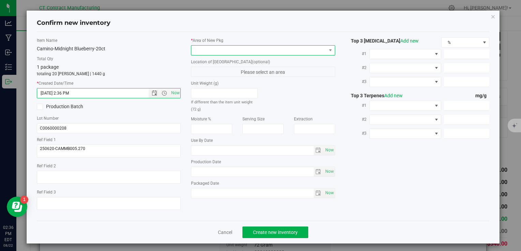
click at [197, 51] on span at bounding box center [258, 51] width 135 height 10
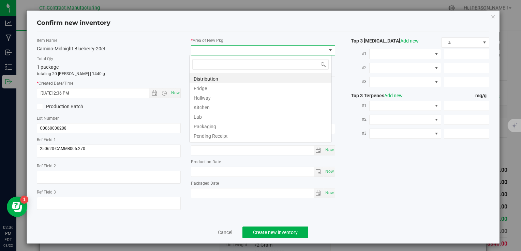
scroll to position [10, 142]
click at [209, 78] on li "Distribution" at bounding box center [260, 78] width 142 height 10
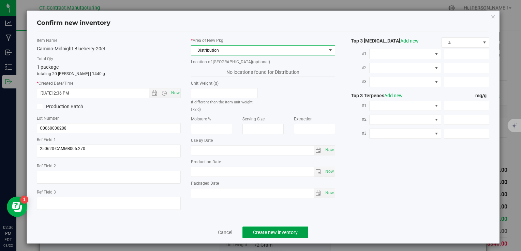
click at [260, 231] on span "Create new inventory" at bounding box center [275, 232] width 45 height 5
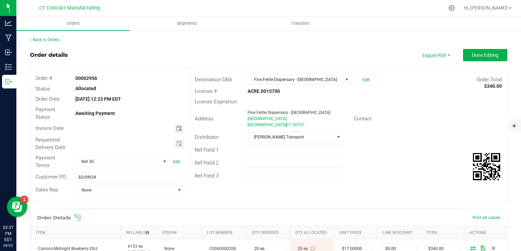
click at [176, 127] on span "Toggle calendar" at bounding box center [178, 128] width 5 height 5
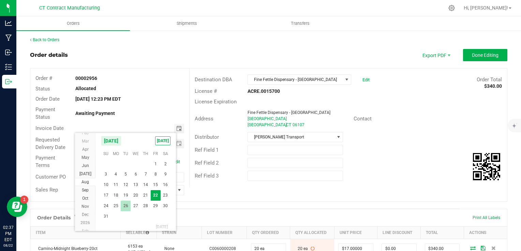
click at [124, 206] on span "26" at bounding box center [126, 206] width 10 height 11
type input "[DATE]"
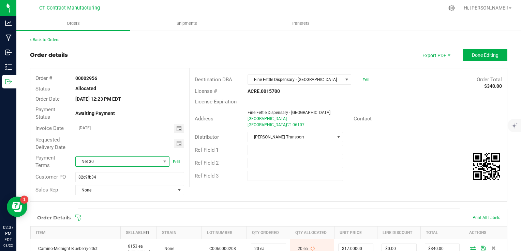
click at [121, 165] on span "Net 30" at bounding box center [118, 162] width 85 height 10
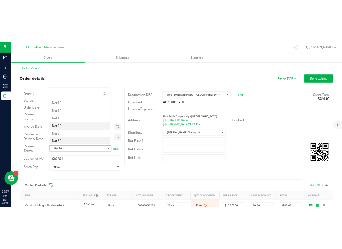
scroll to position [2, 0]
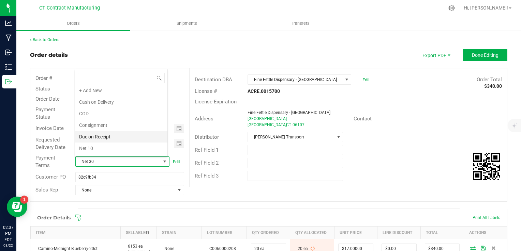
click at [118, 136] on li "Due on Receipt" at bounding box center [121, 137] width 92 height 12
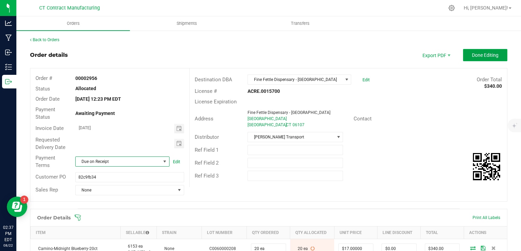
click at [486, 55] on span "Done Editing" at bounding box center [485, 54] width 27 height 5
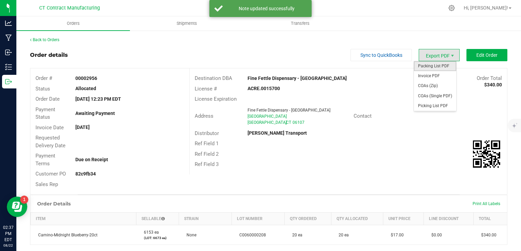
click at [444, 66] on span "Packing List PDF" at bounding box center [435, 66] width 42 height 10
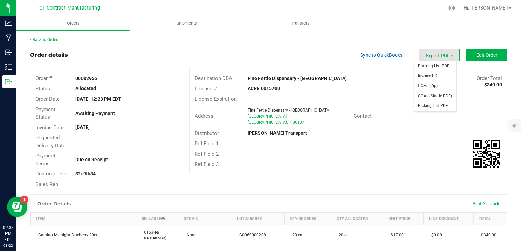
click at [420, 58] on span "Export PDF" at bounding box center [438, 55] width 41 height 12
click at [426, 78] on span "Invoice PDF" at bounding box center [435, 76] width 42 height 10
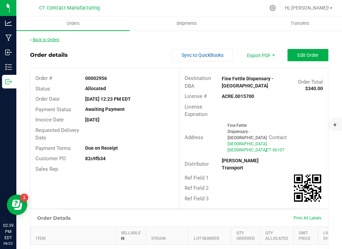
click at [52, 40] on link "Back to Orders" at bounding box center [44, 39] width 29 height 5
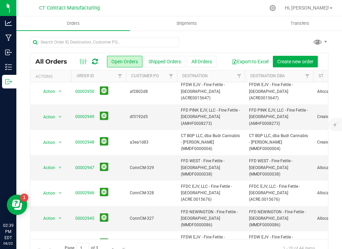
scroll to position [196, 0]
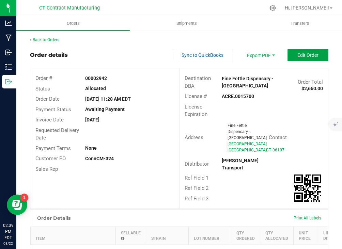
click at [301, 55] on span "Edit Order" at bounding box center [308, 54] width 21 height 5
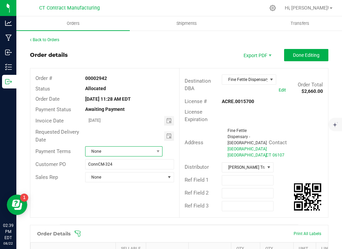
click at [129, 154] on span "None" at bounding box center [120, 152] width 68 height 10
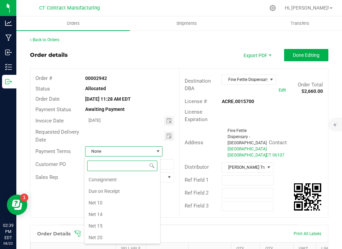
scroll to position [30, 0]
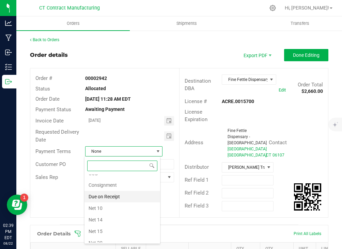
click at [128, 196] on li "Due on Receipt" at bounding box center [123, 197] width 76 height 12
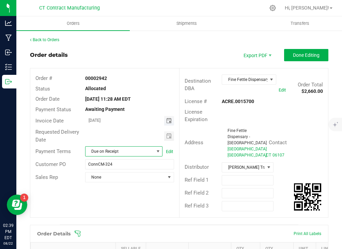
click at [166, 118] on span "Toggle calendar" at bounding box center [168, 120] width 5 height 5
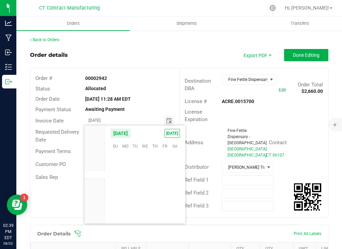
scroll to position [110467, 0]
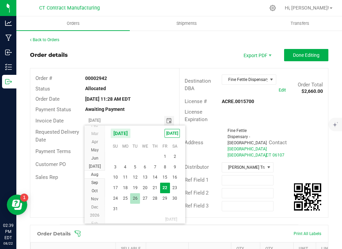
click at [134, 197] on span "26" at bounding box center [135, 199] width 10 height 11
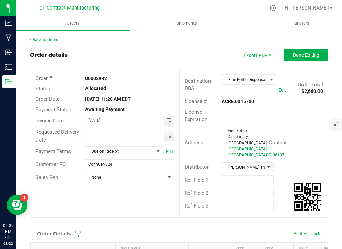
type input "[DATE]"
click at [187, 67] on outbound-order-header "Order details Export PDF Done Editing Order # 00002942 Status Allocated Order D…" at bounding box center [179, 137] width 299 height 176
click at [297, 50] on button "Done Editing" at bounding box center [306, 55] width 44 height 12
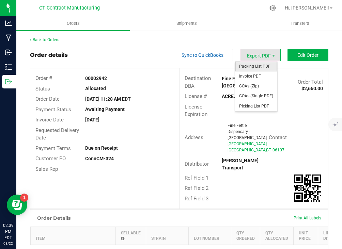
click at [256, 68] on span "Packing List PDF" at bounding box center [256, 67] width 42 height 10
click at [256, 78] on span "Invoice PDF" at bounding box center [256, 77] width 42 height 10
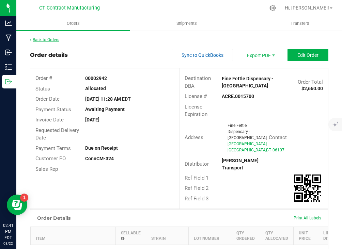
click at [53, 39] on link "Back to Orders" at bounding box center [44, 39] width 29 height 5
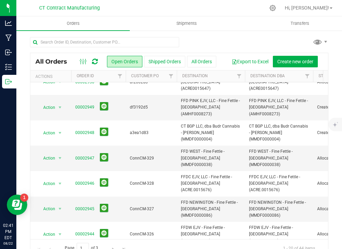
scroll to position [230, 0]
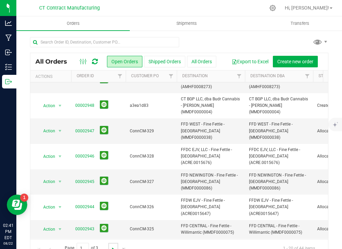
click at [112, 248] on span "Go to the next page" at bounding box center [112, 249] width 5 height 5
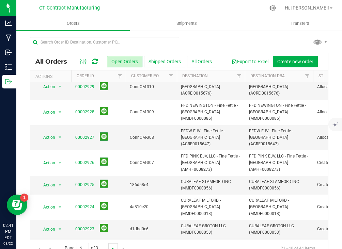
scroll to position [0, 0]
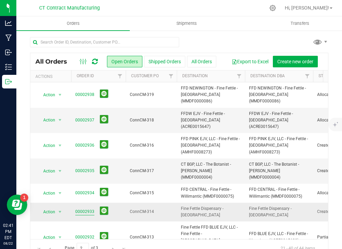
click at [84, 209] on link "00002933" at bounding box center [84, 212] width 19 height 6
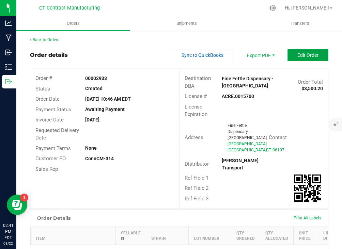
click at [298, 52] on span "Edit Order" at bounding box center [308, 54] width 21 height 5
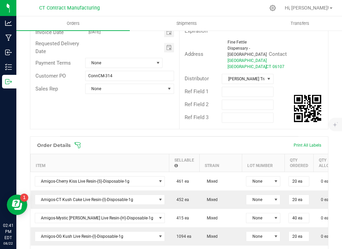
scroll to position [89, 0]
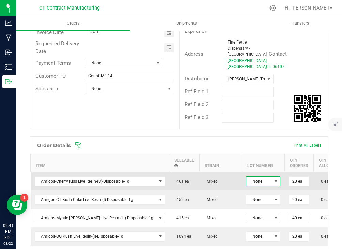
click at [273, 184] on span at bounding box center [275, 181] width 5 height 5
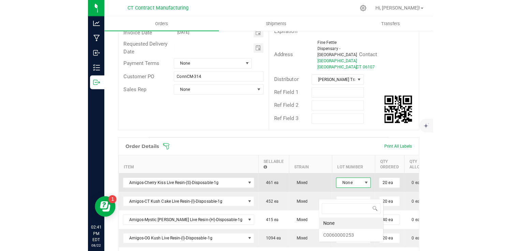
scroll to position [10, 34]
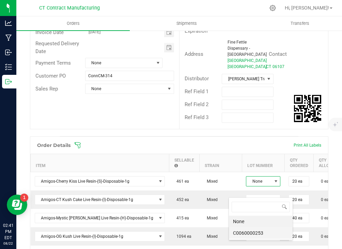
click at [260, 231] on li "C0060000253" at bounding box center [261, 234] width 64 height 12
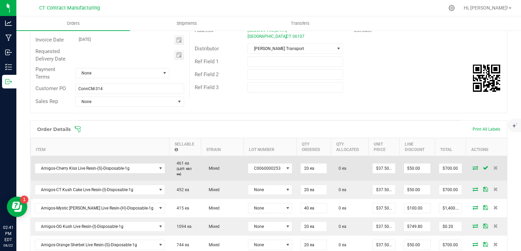
click at [472, 166] on icon at bounding box center [474, 168] width 5 height 4
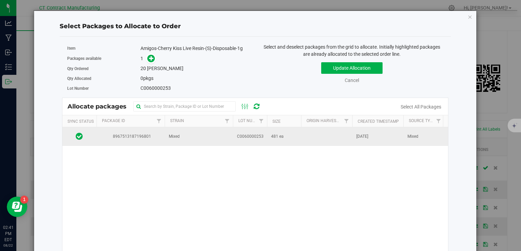
click at [282, 134] on span "481 ea" at bounding box center [277, 137] width 13 height 6
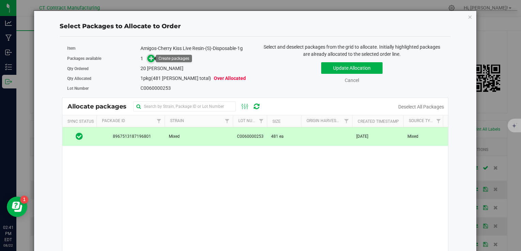
click at [149, 56] on icon at bounding box center [151, 58] width 5 height 5
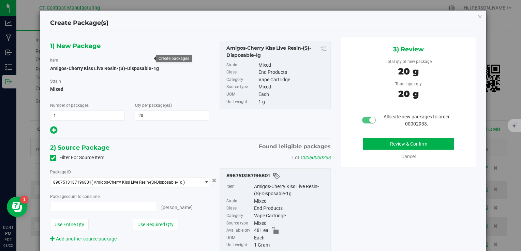
type input "20 ea"
click at [368, 150] on div "Review & Confirm Cancel" at bounding box center [408, 149] width 114 height 22
click at [366, 144] on button "Review & Confirm" at bounding box center [408, 144] width 91 height 12
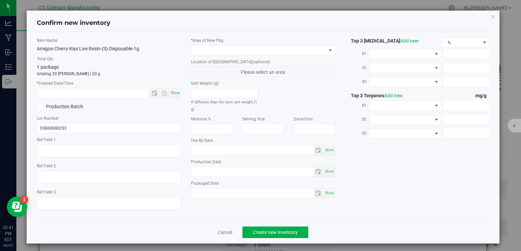
type textarea "250808-AGO-CK-1G"
click at [174, 92] on span "Now" at bounding box center [175, 93] width 12 height 10
type input "[DATE] 2:41 PM"
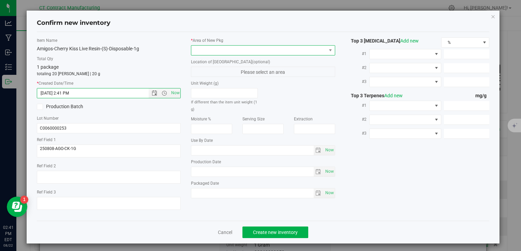
click at [203, 49] on span at bounding box center [258, 51] width 135 height 10
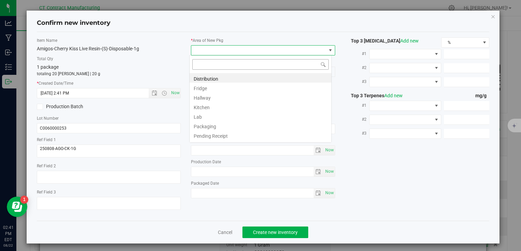
scroll to position [10, 142]
click at [220, 78] on li "Distribution" at bounding box center [260, 78] width 142 height 10
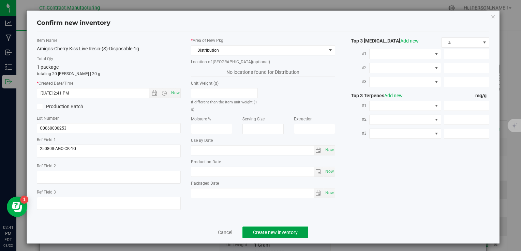
click at [292, 229] on button "Create new inventory" at bounding box center [275, 233] width 66 height 12
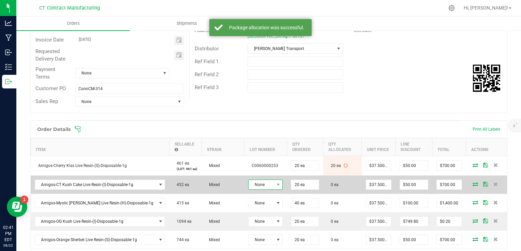
click at [254, 186] on span "None" at bounding box center [260, 185] width 25 height 10
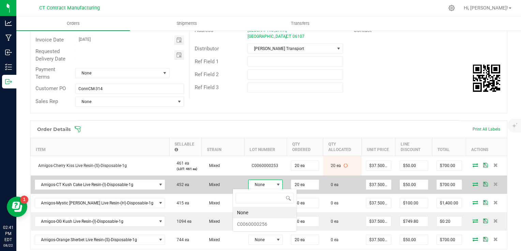
scroll to position [10, 34]
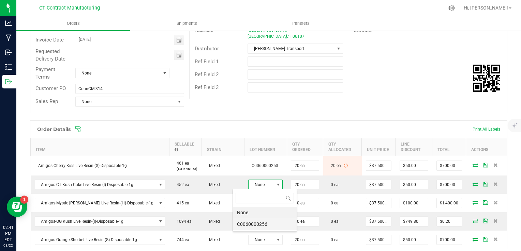
click at [263, 227] on li "C0060000256" at bounding box center [265, 225] width 64 height 12
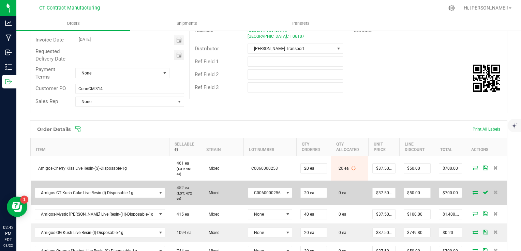
click at [472, 190] on icon at bounding box center [474, 192] width 5 height 4
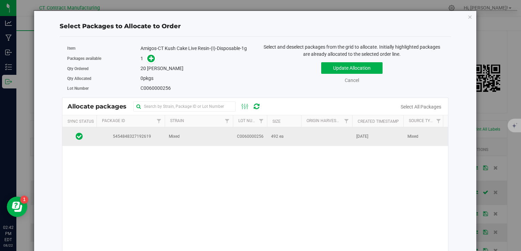
click at [290, 138] on td "492 ea" at bounding box center [284, 136] width 34 height 18
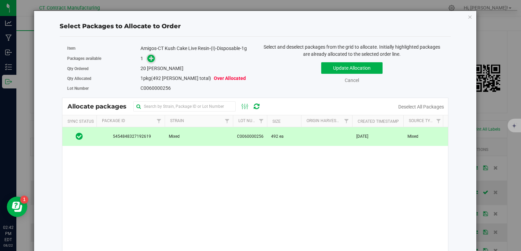
click at [149, 57] on icon at bounding box center [151, 58] width 5 height 5
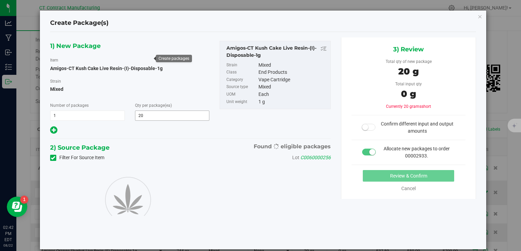
type input "20"
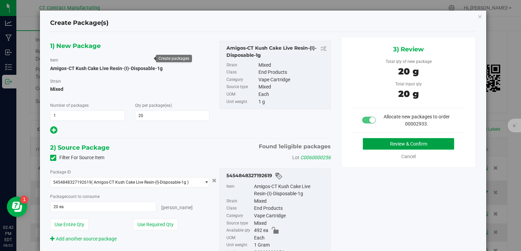
click at [371, 148] on button "Review & Confirm" at bounding box center [408, 144] width 91 height 12
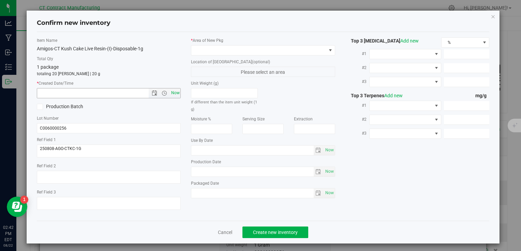
click at [176, 96] on span "Now" at bounding box center [175, 93] width 12 height 10
type input "[DATE] 2:42 PM"
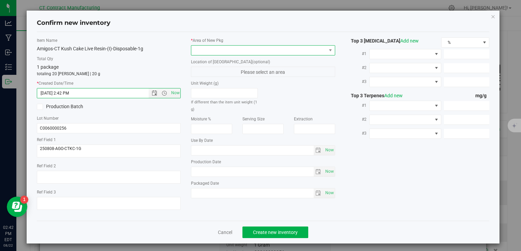
click at [212, 49] on span at bounding box center [258, 51] width 135 height 10
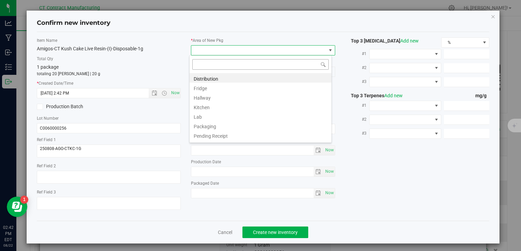
scroll to position [10, 142]
click at [218, 78] on li "Distribution" at bounding box center [260, 78] width 142 height 10
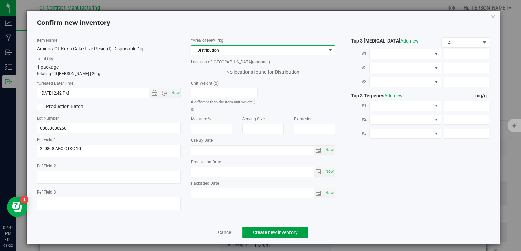
click at [260, 230] on span "Create new inventory" at bounding box center [275, 232] width 45 height 5
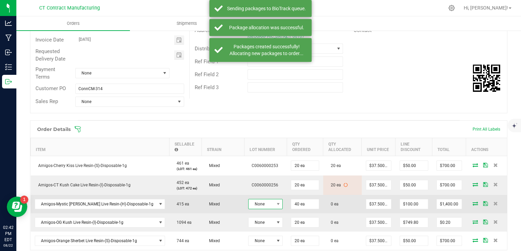
click at [248, 204] on span "None" at bounding box center [260, 205] width 25 height 10
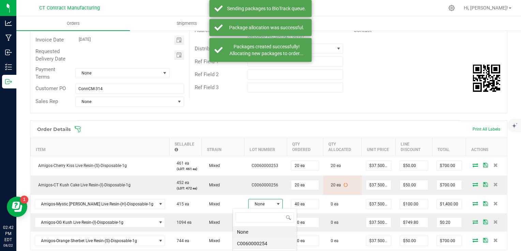
click at [265, 244] on li "C0060000254" at bounding box center [265, 244] width 64 height 12
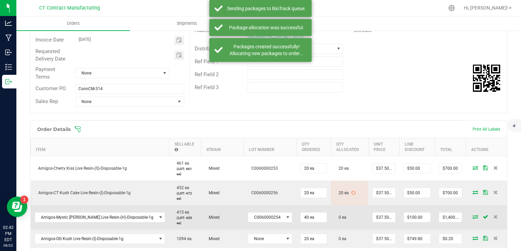
click at [473, 215] on span at bounding box center [475, 217] width 10 height 4
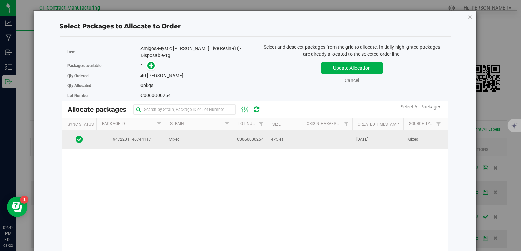
click at [311, 134] on td at bounding box center [326, 140] width 51 height 18
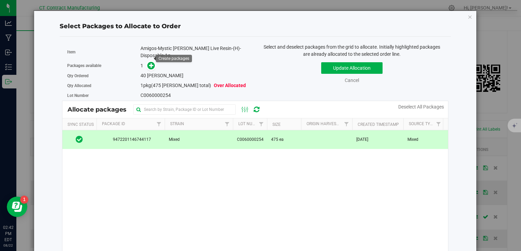
click at [153, 63] on icon at bounding box center [151, 65] width 5 height 5
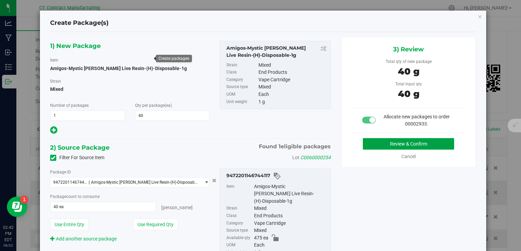
click at [373, 142] on button "Review & Confirm" at bounding box center [408, 144] width 91 height 12
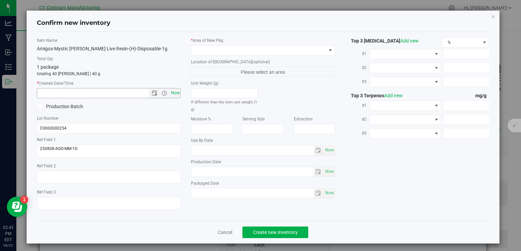
click at [172, 94] on span "Now" at bounding box center [175, 93] width 12 height 10
type input "[DATE] 2:42 PM"
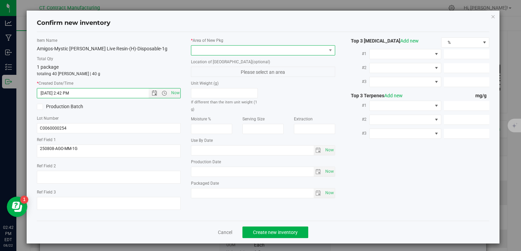
click at [204, 48] on span at bounding box center [258, 51] width 135 height 10
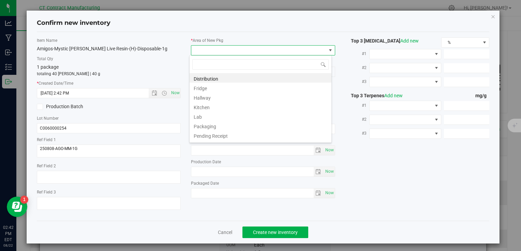
scroll to position [10, 142]
click at [210, 77] on li "Distribution" at bounding box center [260, 78] width 142 height 10
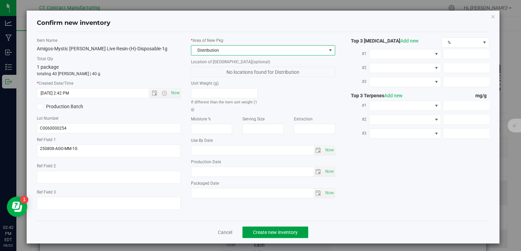
click at [264, 232] on span "Create new inventory" at bounding box center [275, 232] width 45 height 5
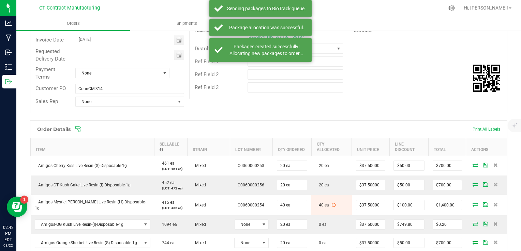
scroll to position [151, 0]
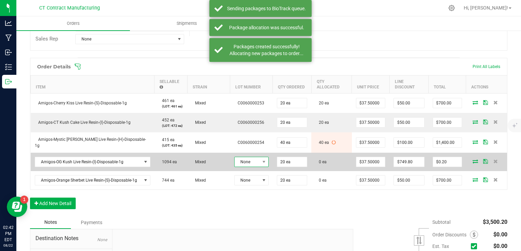
click at [248, 163] on span "None" at bounding box center [246, 162] width 25 height 10
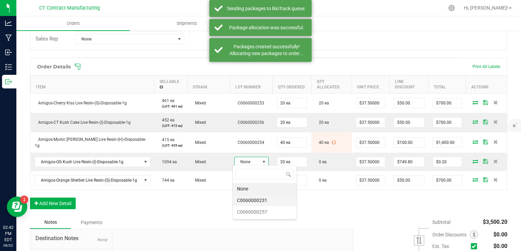
click at [274, 200] on li "C0060000231" at bounding box center [265, 201] width 64 height 12
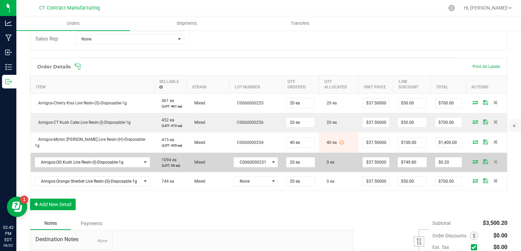
click at [472, 160] on icon at bounding box center [474, 162] width 5 height 4
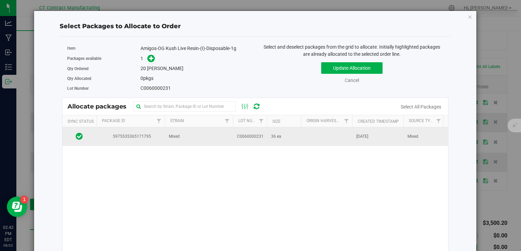
click at [260, 136] on span "C0060000231" at bounding box center [250, 137] width 27 height 6
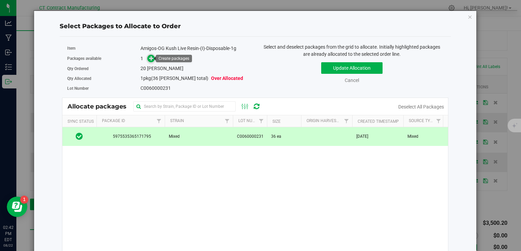
click at [151, 60] on icon at bounding box center [151, 58] width 5 height 5
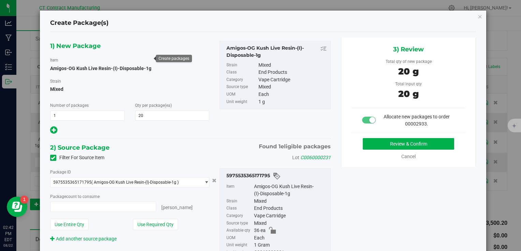
type input "20 ea"
click at [379, 142] on button "Review & Confirm" at bounding box center [408, 144] width 91 height 12
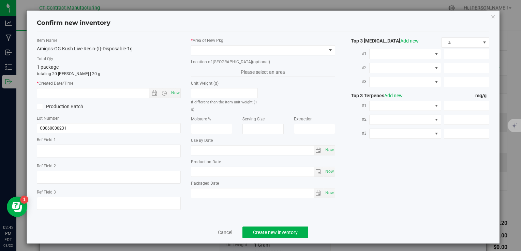
type textarea "250722-AGO-OGK-1G-D"
click at [169, 92] on span "Now" at bounding box center [175, 93] width 12 height 10
type input "[DATE] 2:42 PM"
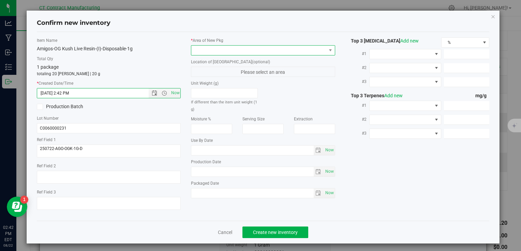
click at [205, 50] on span at bounding box center [258, 51] width 135 height 10
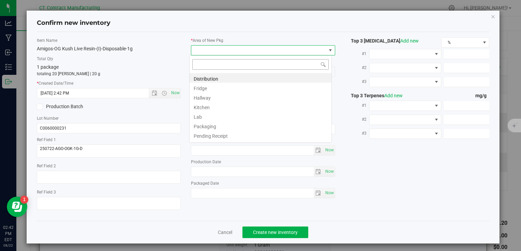
scroll to position [10, 142]
click at [213, 77] on li "Distribution" at bounding box center [260, 78] width 142 height 10
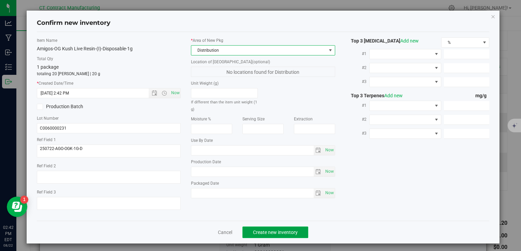
click at [288, 231] on span "Create new inventory" at bounding box center [275, 232] width 45 height 5
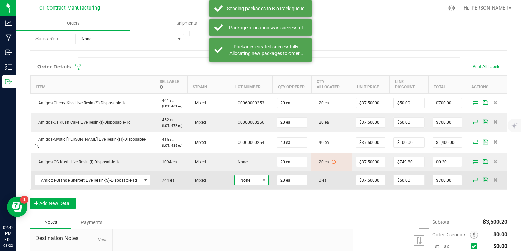
click at [257, 176] on span "None" at bounding box center [246, 181] width 25 height 10
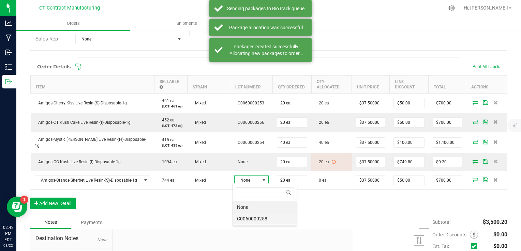
click at [257, 218] on li "C0060000258" at bounding box center [265, 219] width 64 height 12
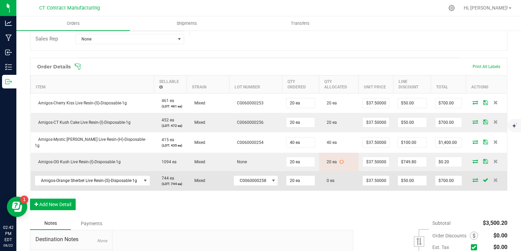
click at [472, 180] on icon at bounding box center [474, 180] width 5 height 4
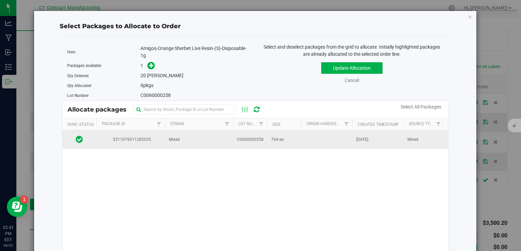
click at [241, 138] on span "C0060000258" at bounding box center [250, 140] width 27 height 6
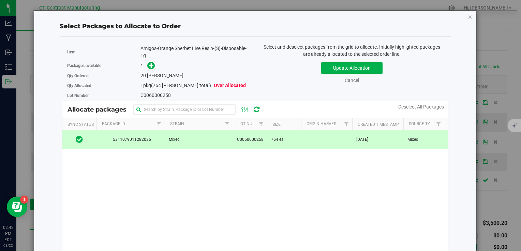
click at [153, 72] on div "Qty Ordered 20 [PERSON_NAME]" at bounding box center [158, 76] width 183 height 10
click at [150, 66] on icon at bounding box center [151, 65] width 5 height 5
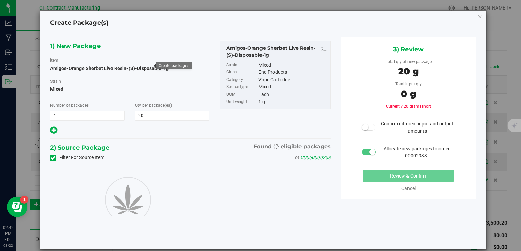
type input "20"
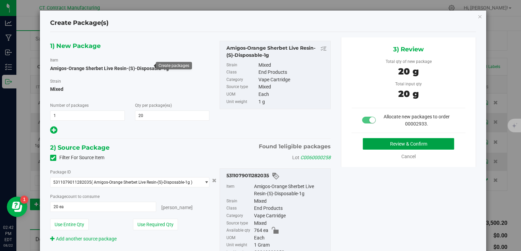
click at [364, 141] on button "Review & Confirm" at bounding box center [408, 144] width 91 height 12
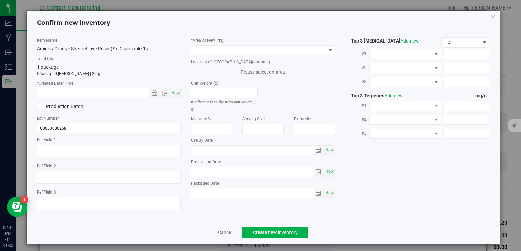
type textarea "250808-AGO-OS-1G"
click at [172, 94] on span "Now" at bounding box center [175, 93] width 12 height 10
type input "[DATE] 2:42 PM"
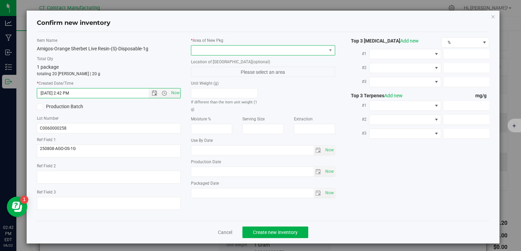
click at [216, 50] on span at bounding box center [258, 51] width 135 height 10
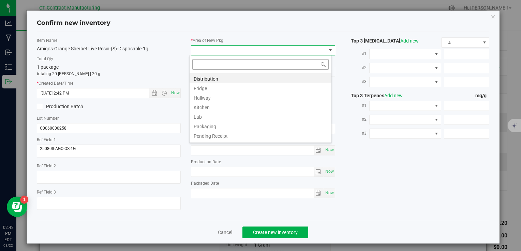
scroll to position [10, 142]
click at [222, 77] on li "Distribution" at bounding box center [260, 78] width 142 height 10
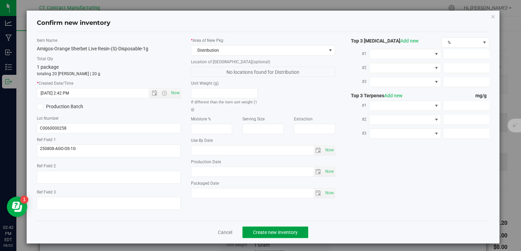
click at [268, 230] on span "Create new inventory" at bounding box center [275, 232] width 45 height 5
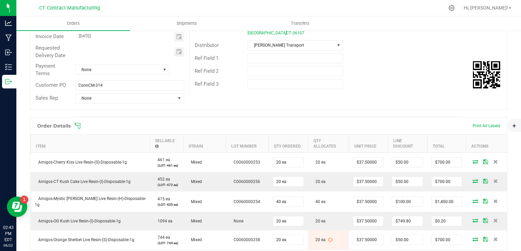
scroll to position [24, 0]
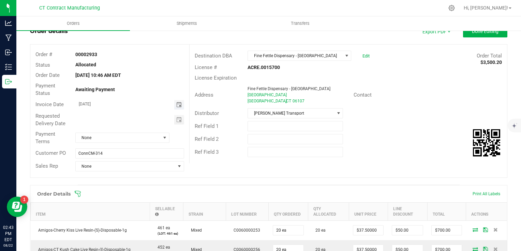
click at [178, 104] on span "Toggle calendar" at bounding box center [178, 104] width 5 height 5
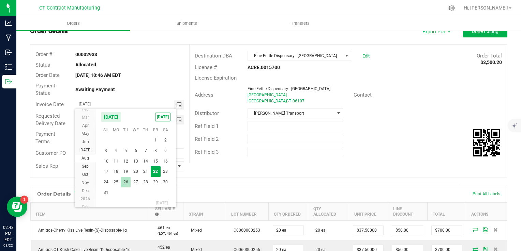
click at [126, 179] on span "26" at bounding box center [126, 182] width 10 height 11
type input "[DATE]"
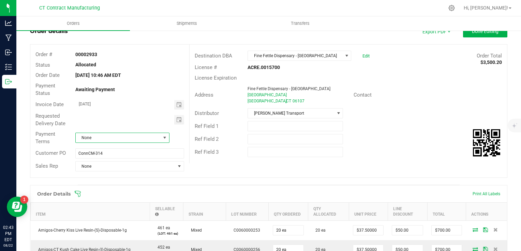
click at [123, 140] on span "None" at bounding box center [118, 138] width 85 height 10
click at [117, 185] on li "Due on Receipt" at bounding box center [121, 185] width 92 height 12
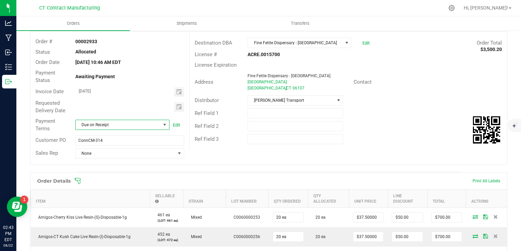
click at [179, 86] on div "Invoice Date [DATE]" at bounding box center [109, 92] width 159 height 12
click at [178, 88] on span "Toggle calendar" at bounding box center [179, 92] width 10 height 10
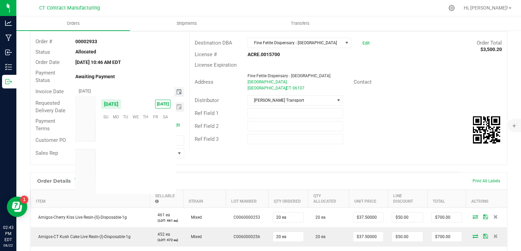
scroll to position [110467, 0]
click at [176, 81] on div "Payment Status Awaiting Payment" at bounding box center [109, 77] width 159 height 18
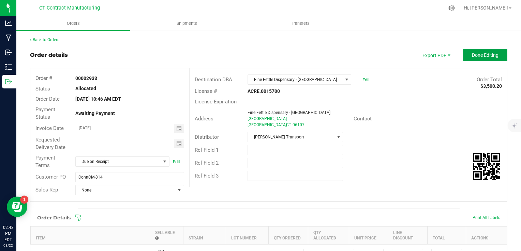
click at [476, 55] on span "Done Editing" at bounding box center [485, 54] width 27 height 5
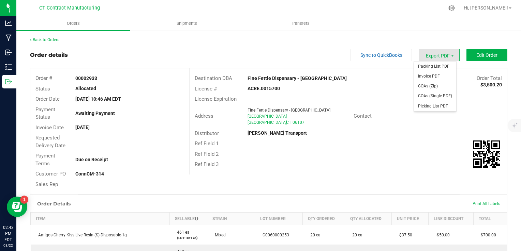
click at [438, 56] on span "Export PDF" at bounding box center [438, 55] width 41 height 12
click at [438, 64] on span "Packing List PDF" at bounding box center [435, 67] width 42 height 10
click at [436, 78] on span "Invoice PDF" at bounding box center [435, 77] width 42 height 10
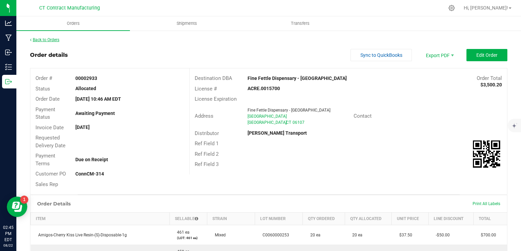
click at [54, 41] on link "Back to Orders" at bounding box center [44, 39] width 29 height 5
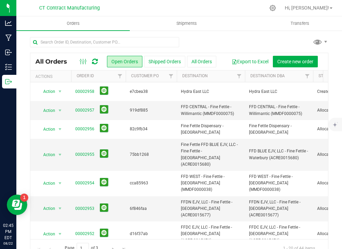
click at [205, 42] on div at bounding box center [179, 45] width 299 height 16
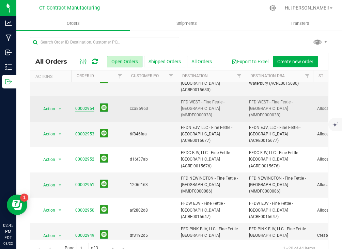
scroll to position [75, 0]
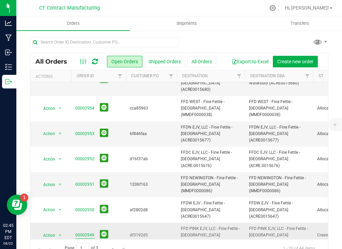
click at [90, 232] on link "00002949" at bounding box center [84, 235] width 19 height 6
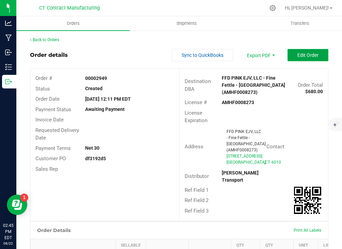
click at [298, 52] on span "Edit Order" at bounding box center [308, 54] width 21 height 5
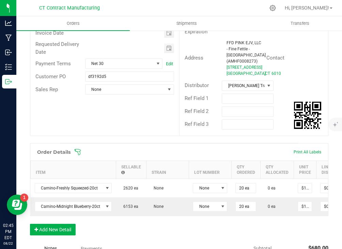
scroll to position [87, 0]
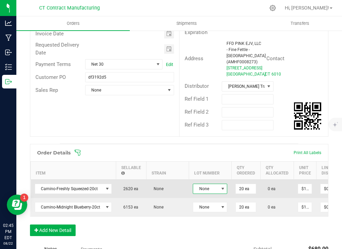
click at [201, 194] on span "None" at bounding box center [205, 189] width 25 height 10
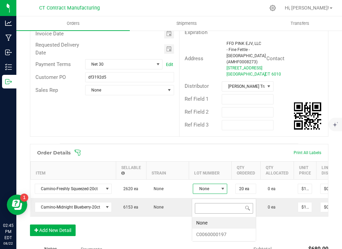
scroll to position [10, 34]
click at [217, 231] on li "C0060000197" at bounding box center [224, 235] width 64 height 12
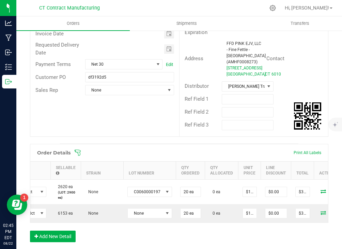
scroll to position [0, 94]
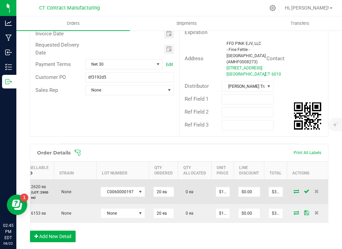
click at [294, 194] on icon at bounding box center [296, 191] width 5 height 4
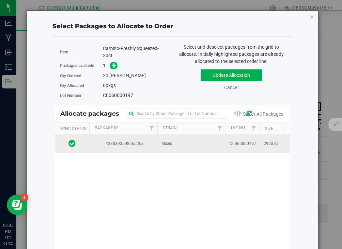
click at [165, 141] on span "Mixed" at bounding box center [167, 144] width 11 height 6
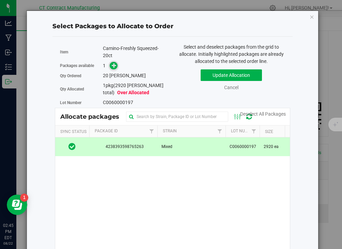
click at [112, 66] on icon at bounding box center [114, 65] width 5 height 5
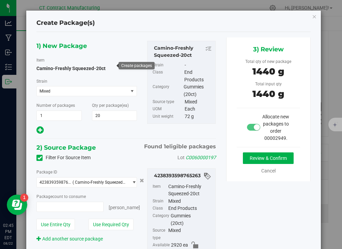
type input "20 ea"
click at [243, 164] on button "Review & Confirm" at bounding box center [268, 159] width 51 height 12
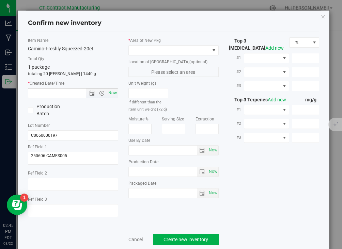
click at [111, 97] on span "Now" at bounding box center [113, 93] width 12 height 10
type input "[DATE] 2:45 PM"
click at [141, 46] on span at bounding box center [169, 51] width 81 height 10
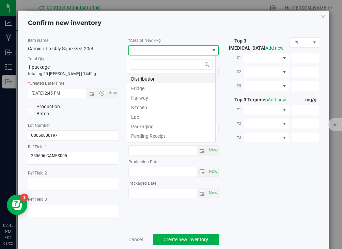
scroll to position [10, 89]
click at [150, 78] on li "Distribution" at bounding box center [171, 78] width 88 height 10
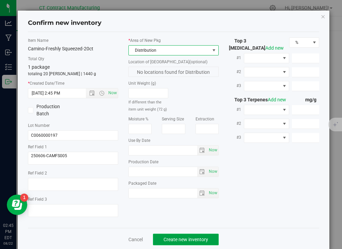
click at [167, 235] on button "Create new inventory" at bounding box center [186, 240] width 66 height 12
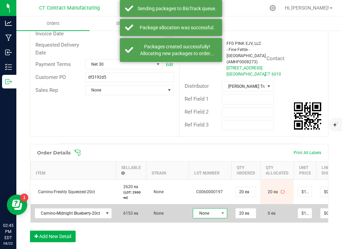
click at [215, 218] on span "None" at bounding box center [205, 214] width 25 height 10
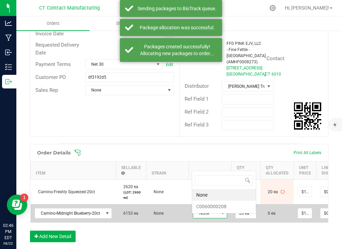
scroll to position [10, 34]
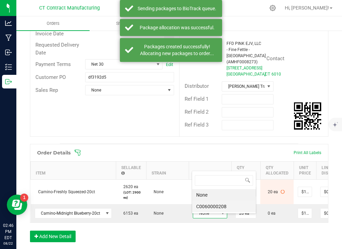
click at [219, 208] on li "C0060000208" at bounding box center [224, 207] width 64 height 12
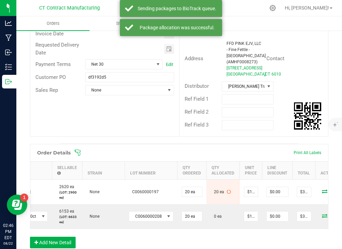
scroll to position [0, 94]
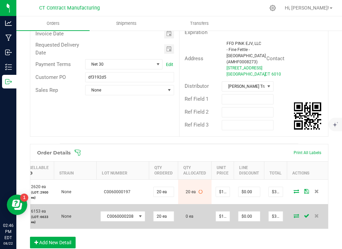
click at [294, 218] on icon at bounding box center [296, 216] width 5 height 4
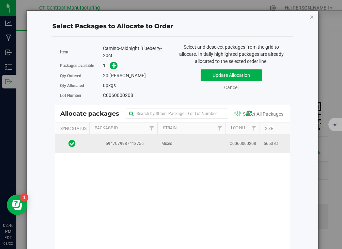
click at [194, 137] on td "Mixed" at bounding box center [191, 144] width 68 height 18
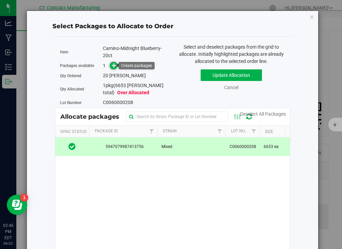
click at [112, 66] on icon at bounding box center [114, 65] width 5 height 5
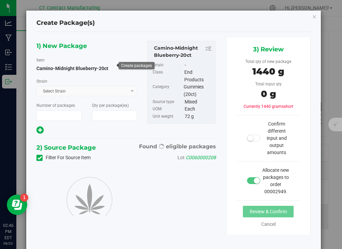
type input "1"
type input "20"
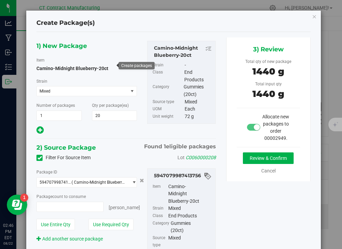
type input "20 ea"
click at [245, 160] on button "Review & Confirm" at bounding box center [268, 159] width 51 height 12
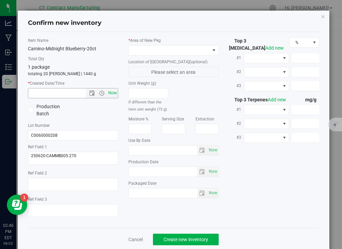
click at [109, 92] on span "Now" at bounding box center [113, 93] width 12 height 10
type input "[DATE] 2:46 PM"
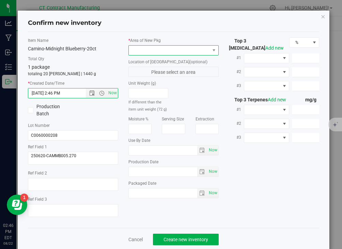
click at [135, 51] on span at bounding box center [169, 51] width 81 height 10
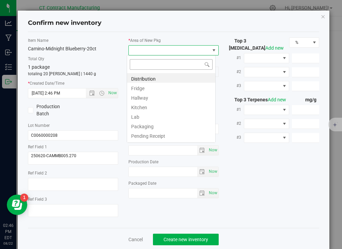
scroll to position [10, 89]
click at [140, 77] on li "Distribution" at bounding box center [171, 78] width 88 height 10
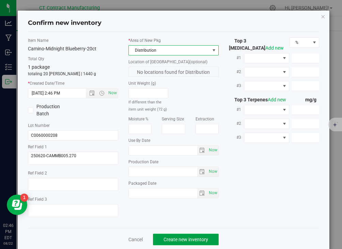
click at [173, 239] on span "Create new inventory" at bounding box center [186, 239] width 45 height 5
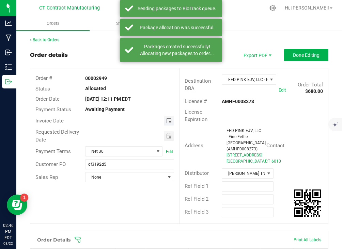
click at [166, 121] on span "Toggle calendar" at bounding box center [168, 120] width 5 height 5
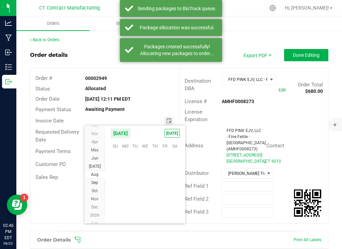
scroll to position [110467, 0]
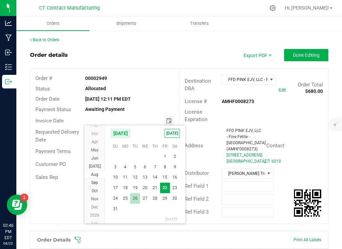
click at [132, 200] on span "26" at bounding box center [135, 199] width 10 height 11
type input "[DATE]"
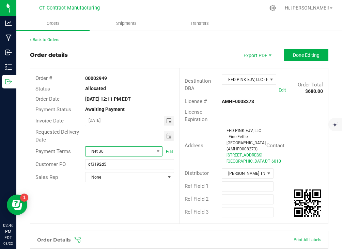
click at [119, 150] on span "Net 30" at bounding box center [120, 152] width 68 height 10
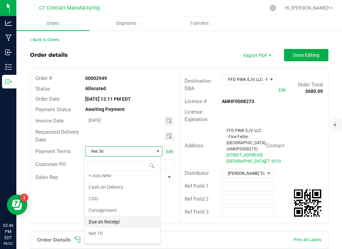
click at [116, 219] on li "Due on Receipt" at bounding box center [123, 222] width 76 height 12
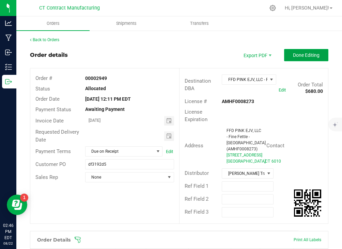
click at [298, 59] on button "Done Editing" at bounding box center [306, 55] width 44 height 12
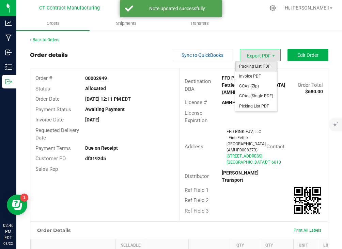
click at [266, 66] on span "Packing List PDF" at bounding box center [256, 67] width 42 height 10
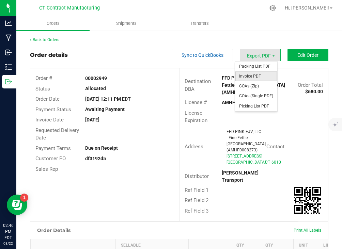
click at [259, 76] on span "Invoice PDF" at bounding box center [256, 77] width 42 height 10
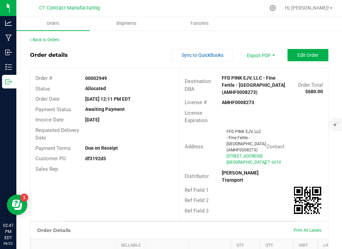
click at [156, 65] on outbound-order-header "Order details Sync to QuickBooks Export PDF Edit Order Order # 00002949 Status …" at bounding box center [179, 135] width 299 height 172
click at [59, 40] on link "Back to Orders" at bounding box center [44, 39] width 29 height 5
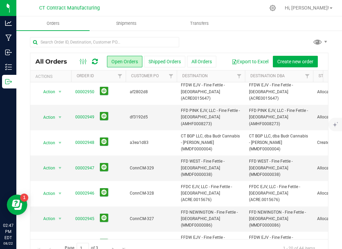
scroll to position [230, 0]
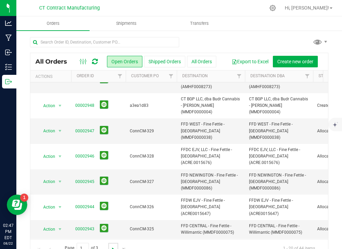
click at [111, 247] on span "Go to the next page" at bounding box center [112, 249] width 5 height 5
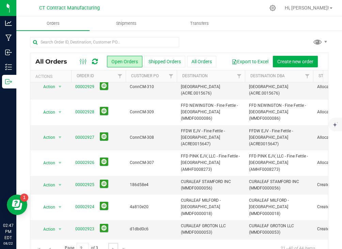
scroll to position [0, 0]
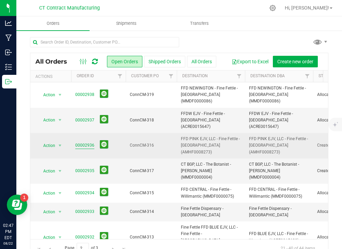
click at [89, 142] on link "00002936" at bounding box center [84, 145] width 19 height 6
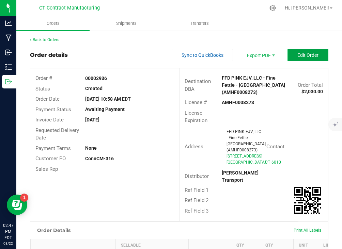
click at [288, 58] on button "Edit Order" at bounding box center [308, 55] width 41 height 12
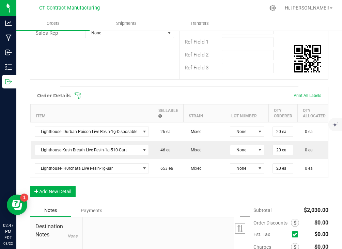
scroll to position [144, 0]
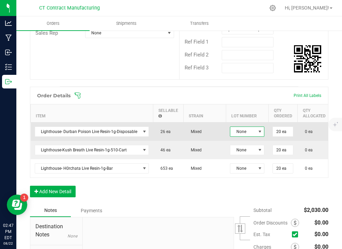
click at [238, 134] on span "None" at bounding box center [242, 132] width 25 height 10
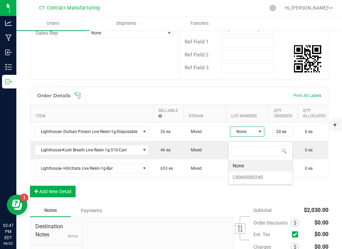
scroll to position [10, 34]
click at [251, 182] on li "C0060000240" at bounding box center [261, 178] width 64 height 12
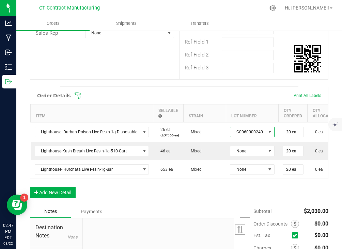
scroll to position [0, 130]
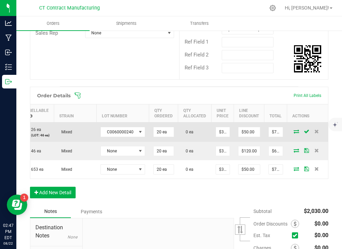
click at [294, 134] on icon at bounding box center [296, 131] width 5 height 4
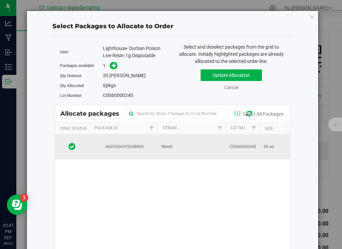
click at [131, 144] on span "6605304355058890" at bounding box center [123, 147] width 60 height 6
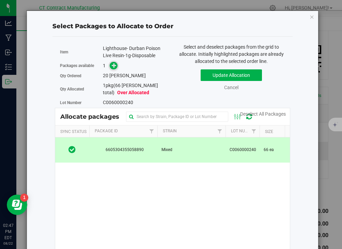
click at [113, 68] on icon at bounding box center [114, 65] width 5 height 5
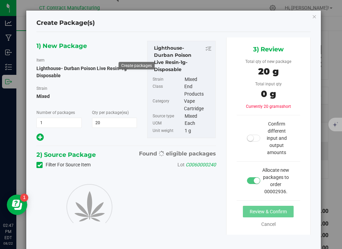
type input "20"
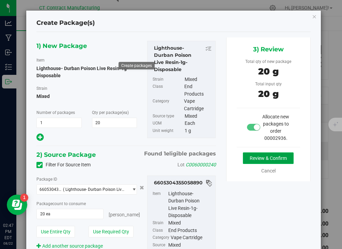
click at [248, 162] on button "Review & Confirm" at bounding box center [268, 159] width 51 height 12
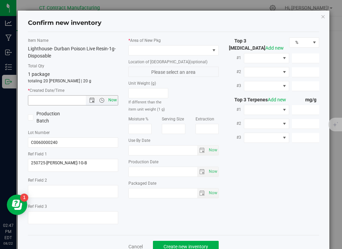
click at [112, 102] on span "Now" at bounding box center [113, 100] width 12 height 10
type input "[DATE] 2:47 PM"
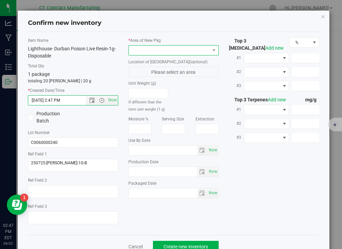
click at [146, 49] on span at bounding box center [169, 51] width 81 height 10
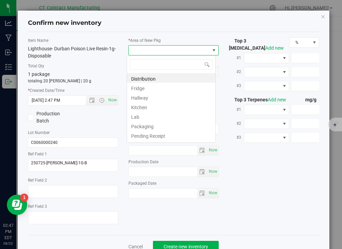
scroll to position [10, 89]
click at [151, 77] on li "Distribution" at bounding box center [171, 78] width 88 height 10
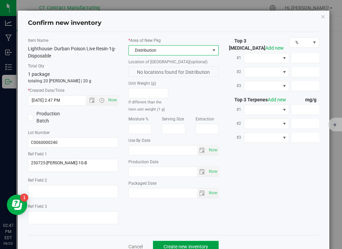
click at [164, 248] on span "Create new inventory" at bounding box center [186, 246] width 45 height 5
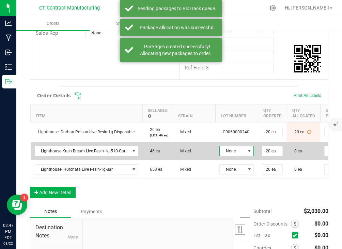
click at [247, 154] on span at bounding box center [249, 151] width 5 height 5
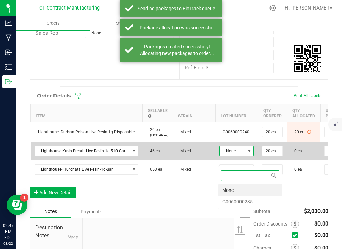
scroll to position [10, 34]
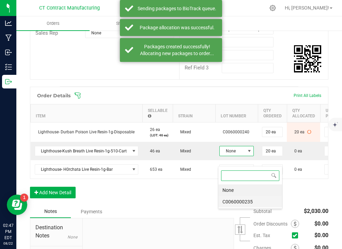
click at [247, 204] on li "C0060000235" at bounding box center [250, 202] width 64 height 12
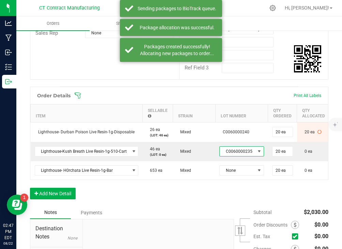
click at [250, 180] on td "None" at bounding box center [241, 171] width 53 height 18
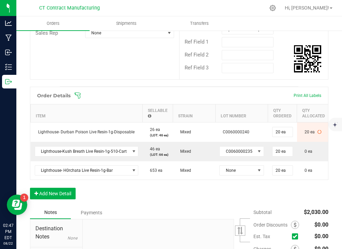
scroll to position [0, 120]
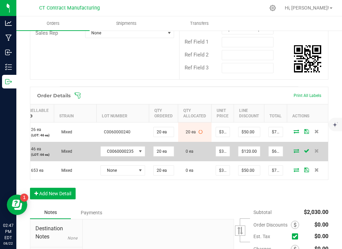
click at [294, 153] on icon at bounding box center [296, 151] width 5 height 4
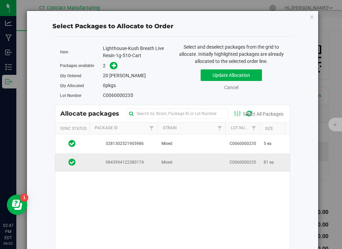
click at [181, 164] on td "Mixed" at bounding box center [191, 163] width 68 height 18
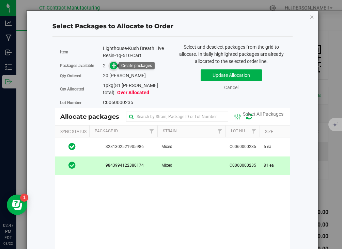
click at [112, 66] on icon at bounding box center [114, 65] width 5 height 5
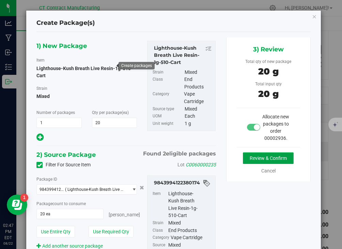
click at [252, 164] on button "Review & Confirm" at bounding box center [268, 159] width 51 height 12
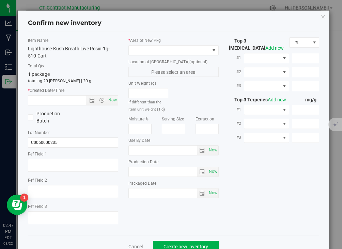
type textarea "250724-LH-KB-510T"
click at [108, 97] on span "Now" at bounding box center [113, 100] width 12 height 10
type input "[DATE] 2:47 PM"
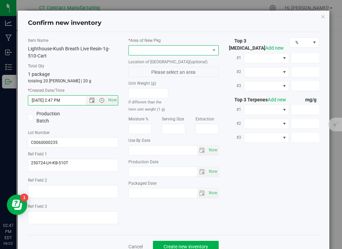
click at [136, 52] on span at bounding box center [169, 51] width 81 height 10
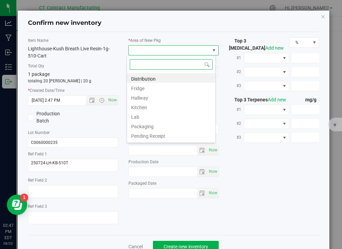
scroll to position [10, 89]
click at [141, 79] on li "Distribution" at bounding box center [171, 78] width 88 height 10
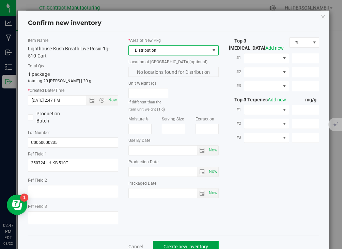
click at [167, 245] on span "Create new inventory" at bounding box center [186, 246] width 45 height 5
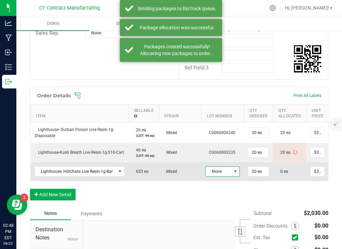
click at [217, 177] on span "None" at bounding box center [218, 172] width 25 height 10
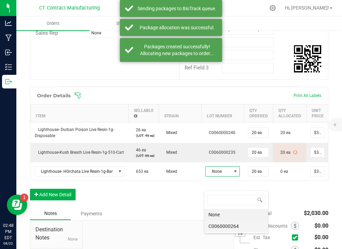
click at [230, 224] on li "C0060000264" at bounding box center [236, 227] width 64 height 12
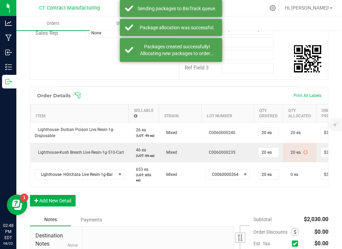
scroll to position [0, 106]
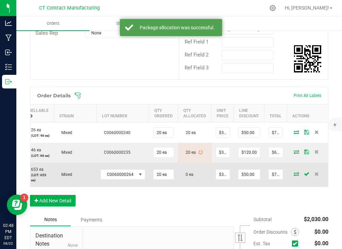
click at [294, 176] on icon at bounding box center [296, 174] width 5 height 4
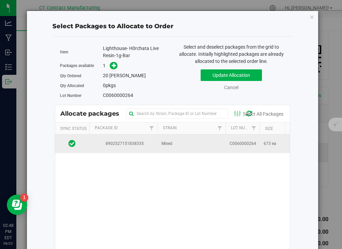
click at [150, 146] on span "8902527151838335" at bounding box center [123, 144] width 60 height 6
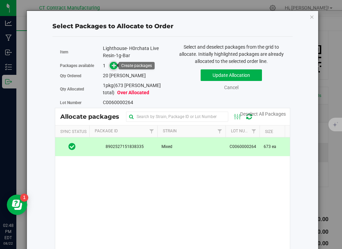
click at [112, 64] on icon at bounding box center [114, 65] width 5 height 5
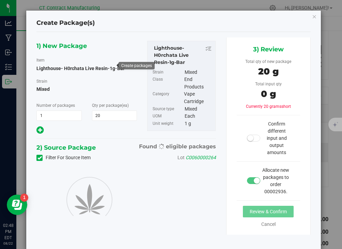
type input "20"
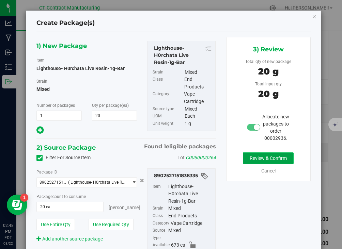
click at [257, 164] on button "Review & Confirm" at bounding box center [268, 159] width 51 height 12
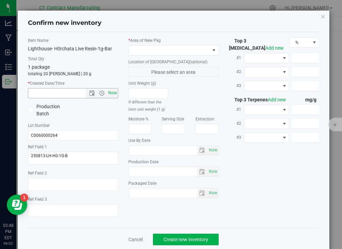
click at [112, 94] on span "Now" at bounding box center [113, 93] width 12 height 10
type input "[DATE] 2:48 PM"
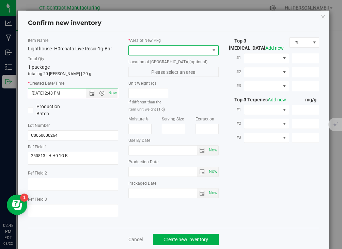
click at [143, 52] on span at bounding box center [169, 51] width 81 height 10
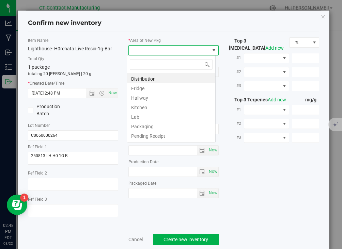
scroll to position [10, 89]
click at [151, 80] on li "Distribution" at bounding box center [171, 78] width 88 height 10
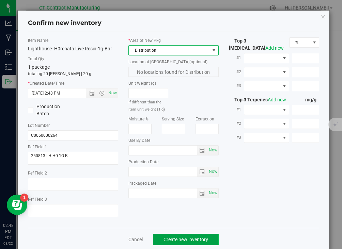
click at [168, 238] on span "Create new inventory" at bounding box center [186, 239] width 45 height 5
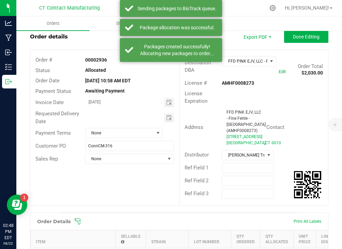
scroll to position [15, 0]
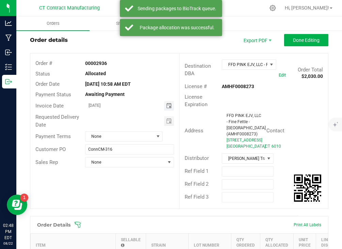
click at [167, 108] on span "Toggle calendar" at bounding box center [168, 105] width 5 height 5
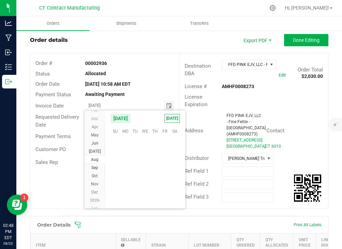
scroll to position [110467, 0]
click at [131, 181] on span "26" at bounding box center [135, 184] width 10 height 11
type input "[DATE]"
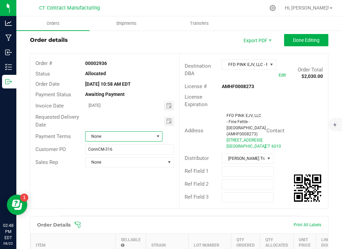
click at [122, 133] on span "None" at bounding box center [120, 137] width 68 height 10
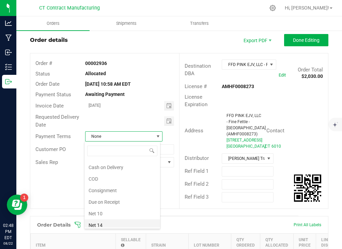
scroll to position [10, 0]
click at [122, 200] on li "Due on Receipt" at bounding box center [123, 203] width 76 height 12
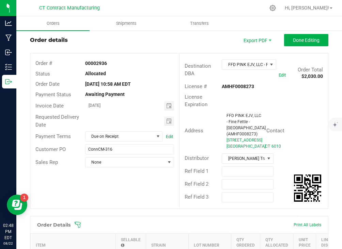
click at [293, 47] on outbound-order-header "Order details Export PDF Done Editing Order # 00002936 Status Allocated Order D…" at bounding box center [179, 125] width 299 height 182
click at [293, 45] on button "Done Editing" at bounding box center [306, 40] width 44 height 12
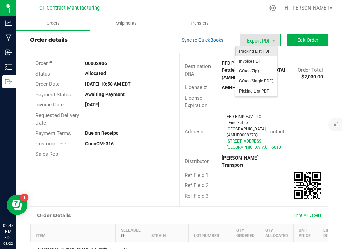
click at [262, 49] on span "Packing List PDF" at bounding box center [256, 52] width 42 height 10
click at [259, 59] on span "Invoice PDF" at bounding box center [256, 62] width 42 height 10
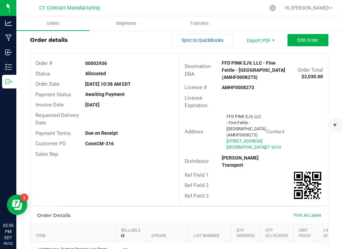
click at [159, 102] on div "[DATE]" at bounding box center [129, 105] width 99 height 7
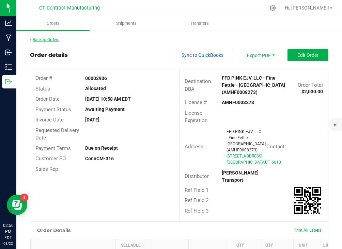
click at [50, 40] on link "Back to Orders" at bounding box center [44, 39] width 29 height 5
